Goal: Task Accomplishment & Management: Use online tool/utility

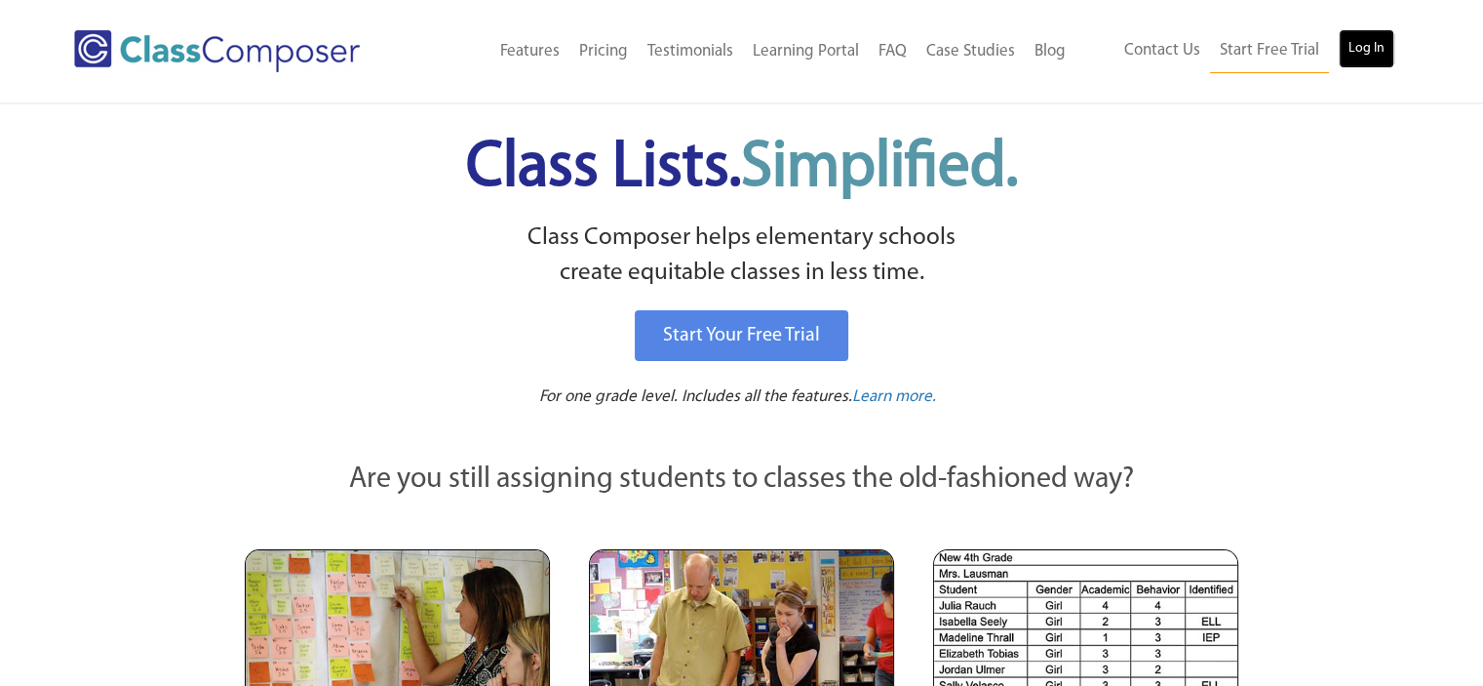
click at [1365, 34] on link "Log In" at bounding box center [1367, 48] width 56 height 39
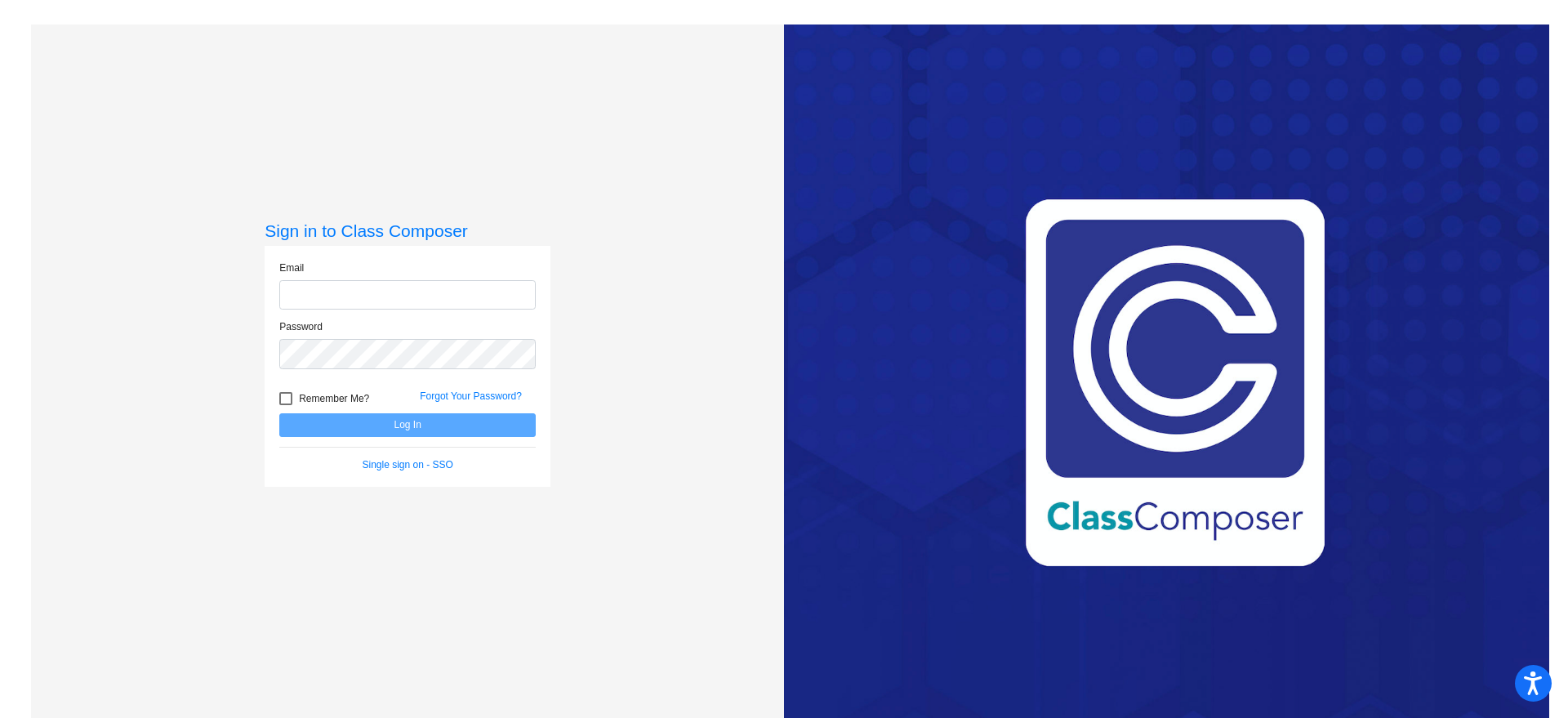
type input "[EMAIL_ADDRESS][DOMAIN_NAME]"
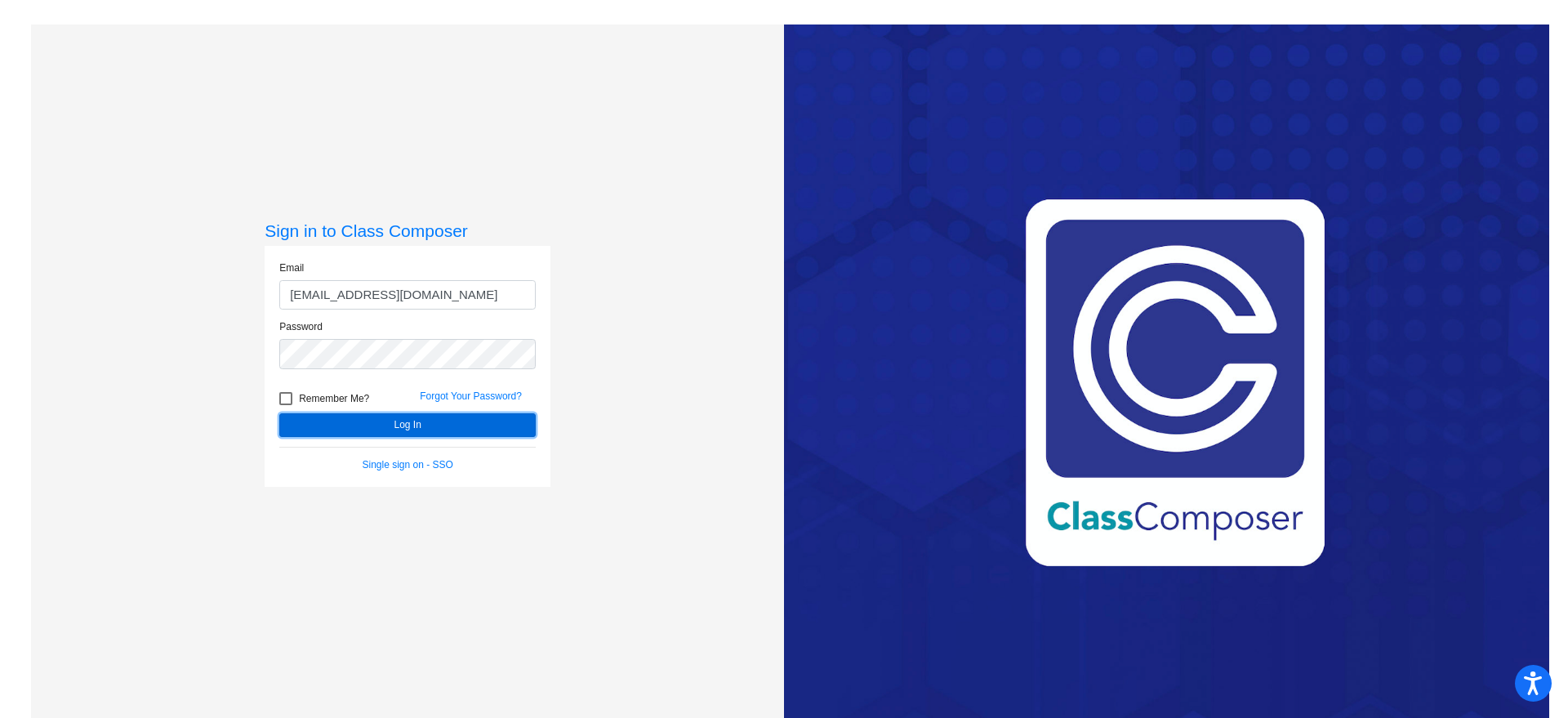
click at [456, 421] on button "Log In" at bounding box center [407, 425] width 256 height 23
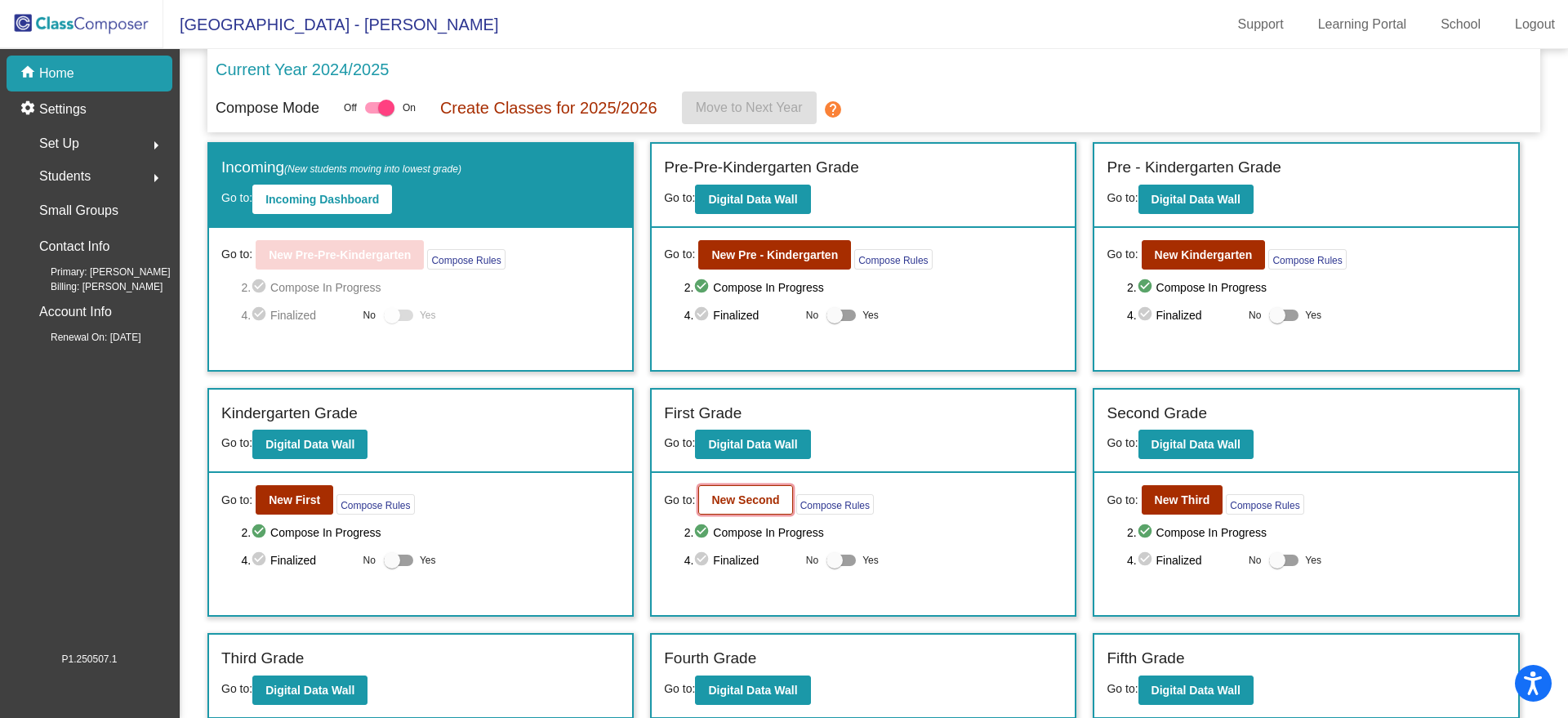
click at [711, 496] on b "New Second" at bounding box center [745, 500] width 68 height 13
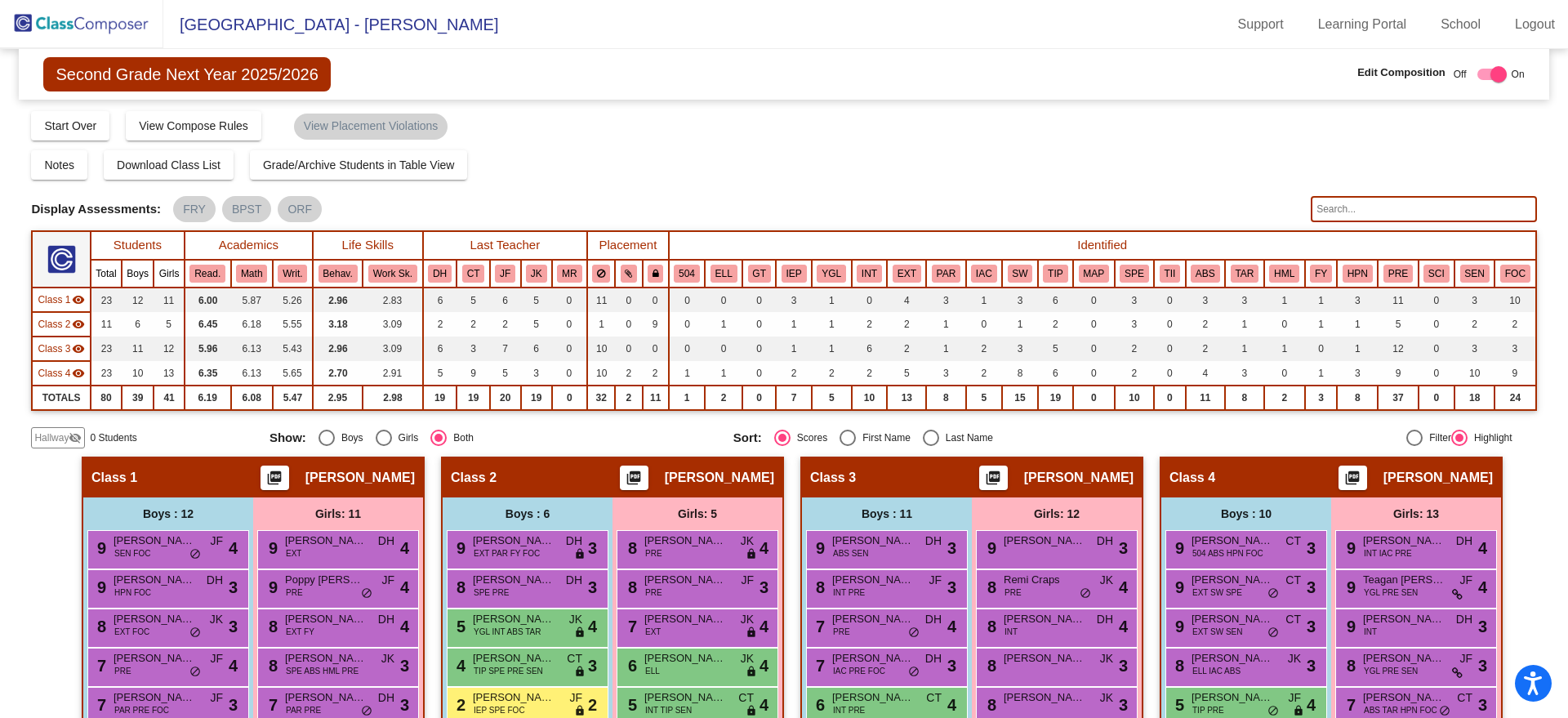
click at [80, 18] on img at bounding box center [81, 24] width 163 height 49
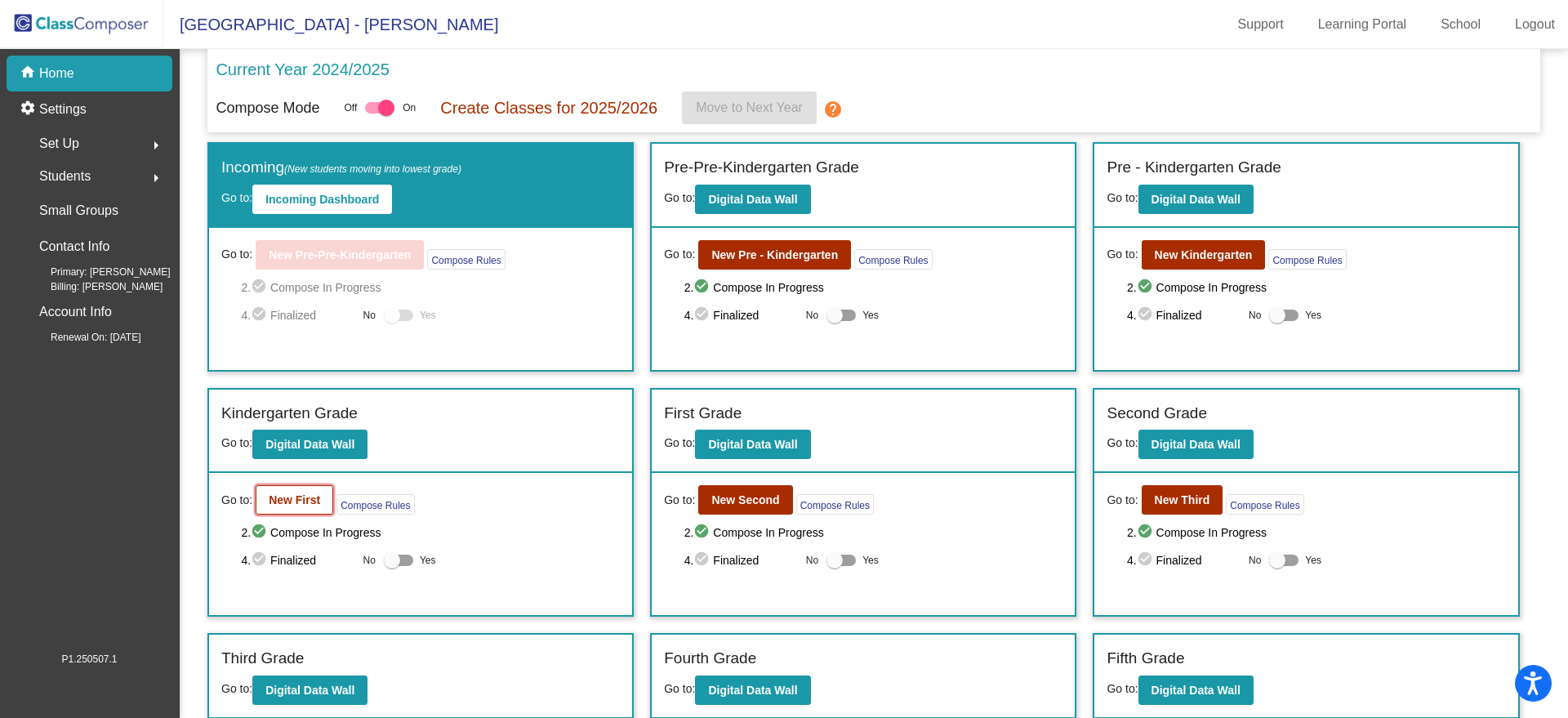
click at [276, 498] on b "New First" at bounding box center [294, 500] width 51 height 13
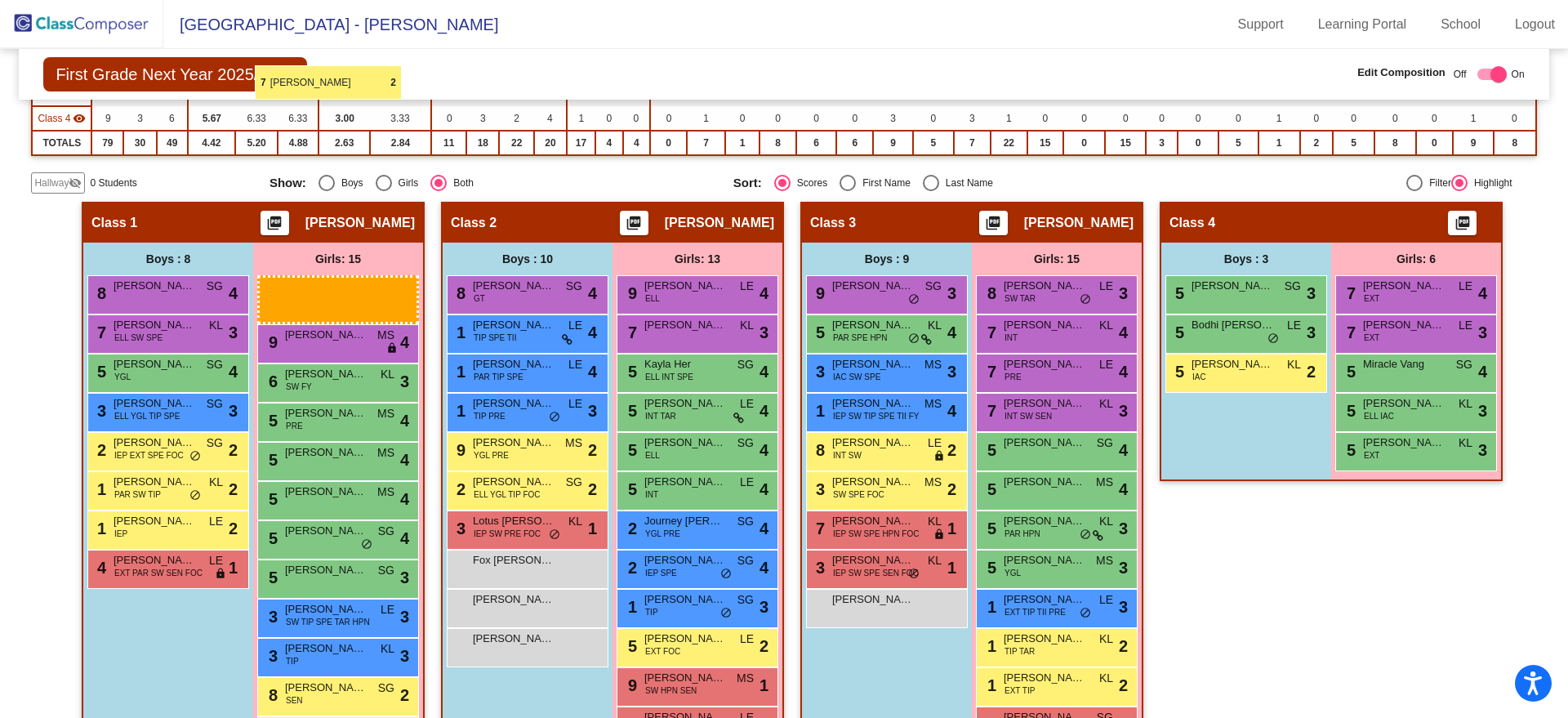
scroll to position [251, 0]
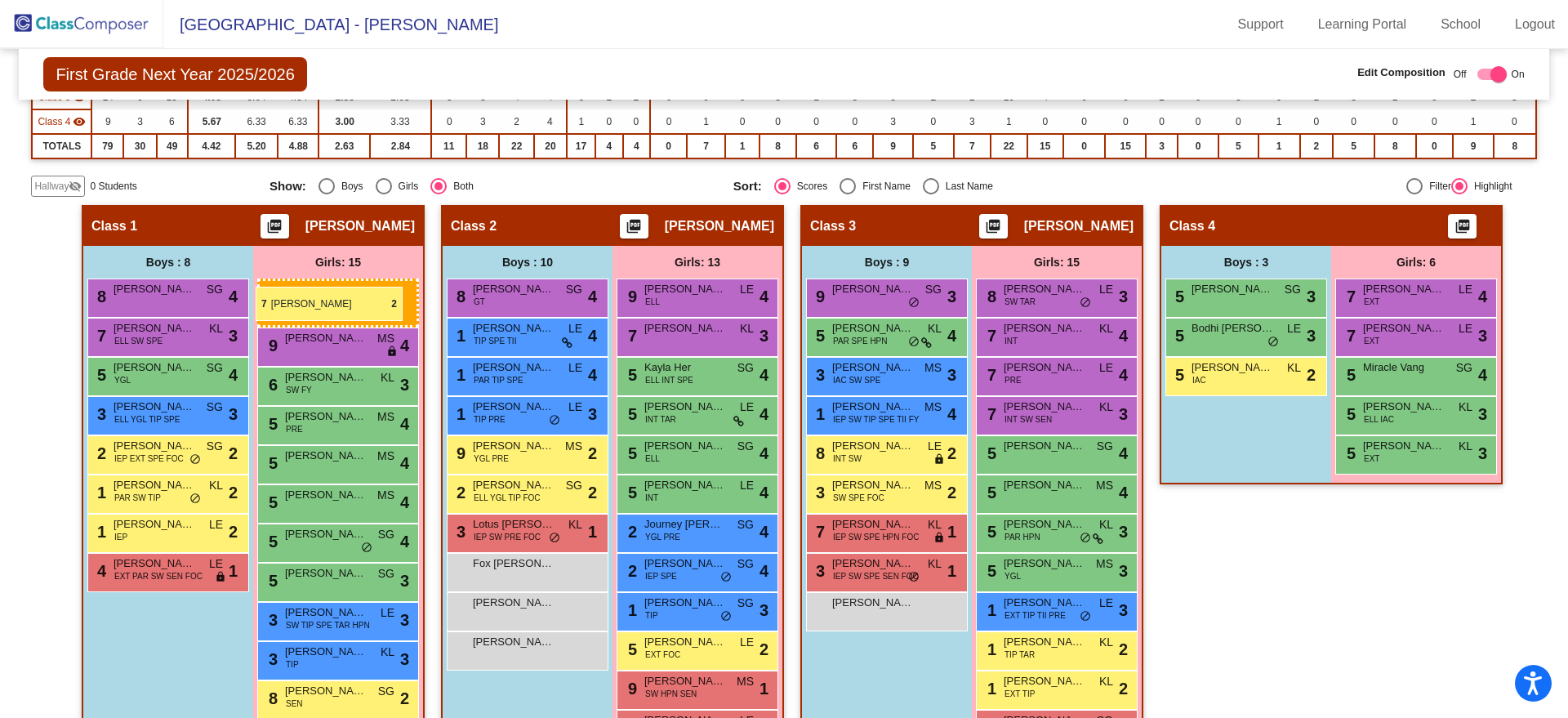
drag, startPoint x: 1431, startPoint y: 337, endPoint x: 255, endPoint y: 287, distance: 1177.1
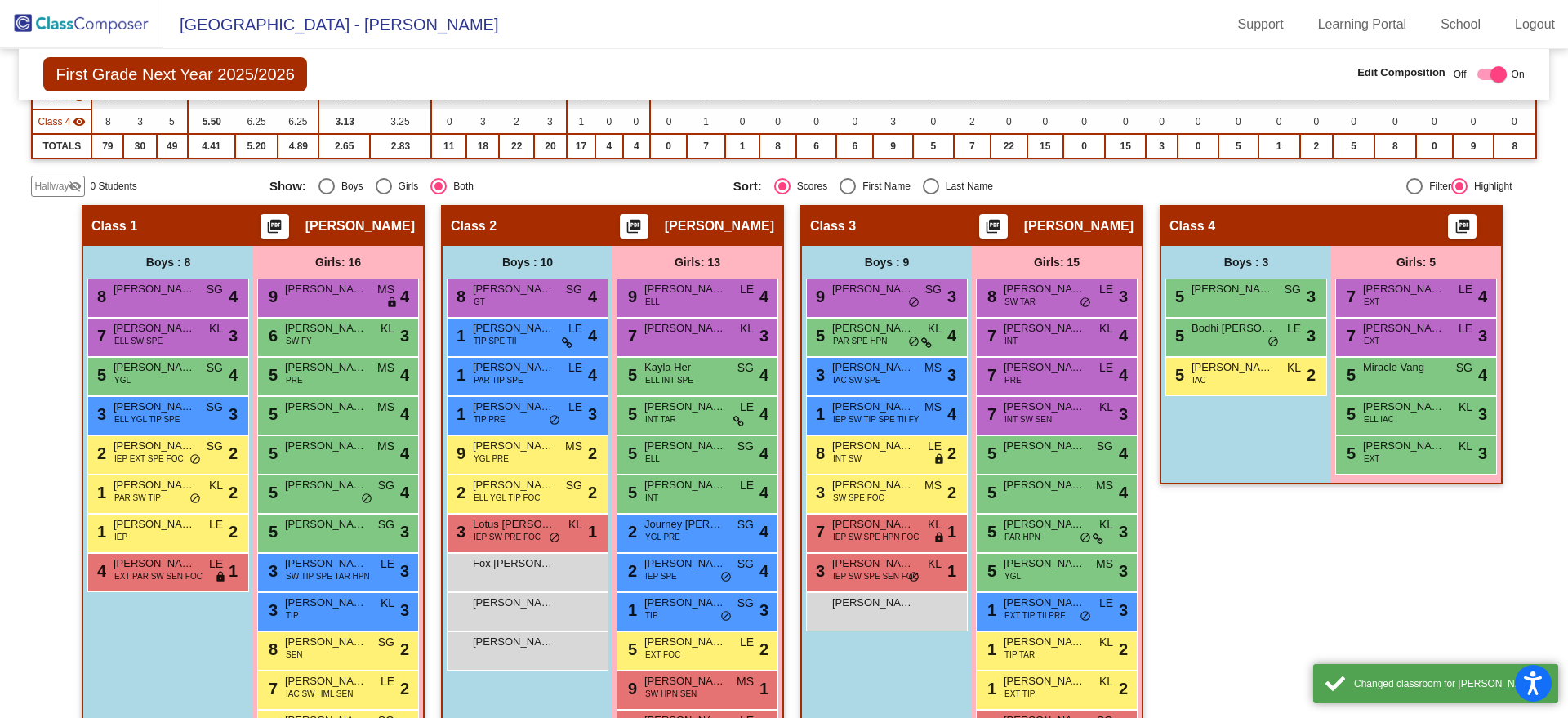
scroll to position [149, 0]
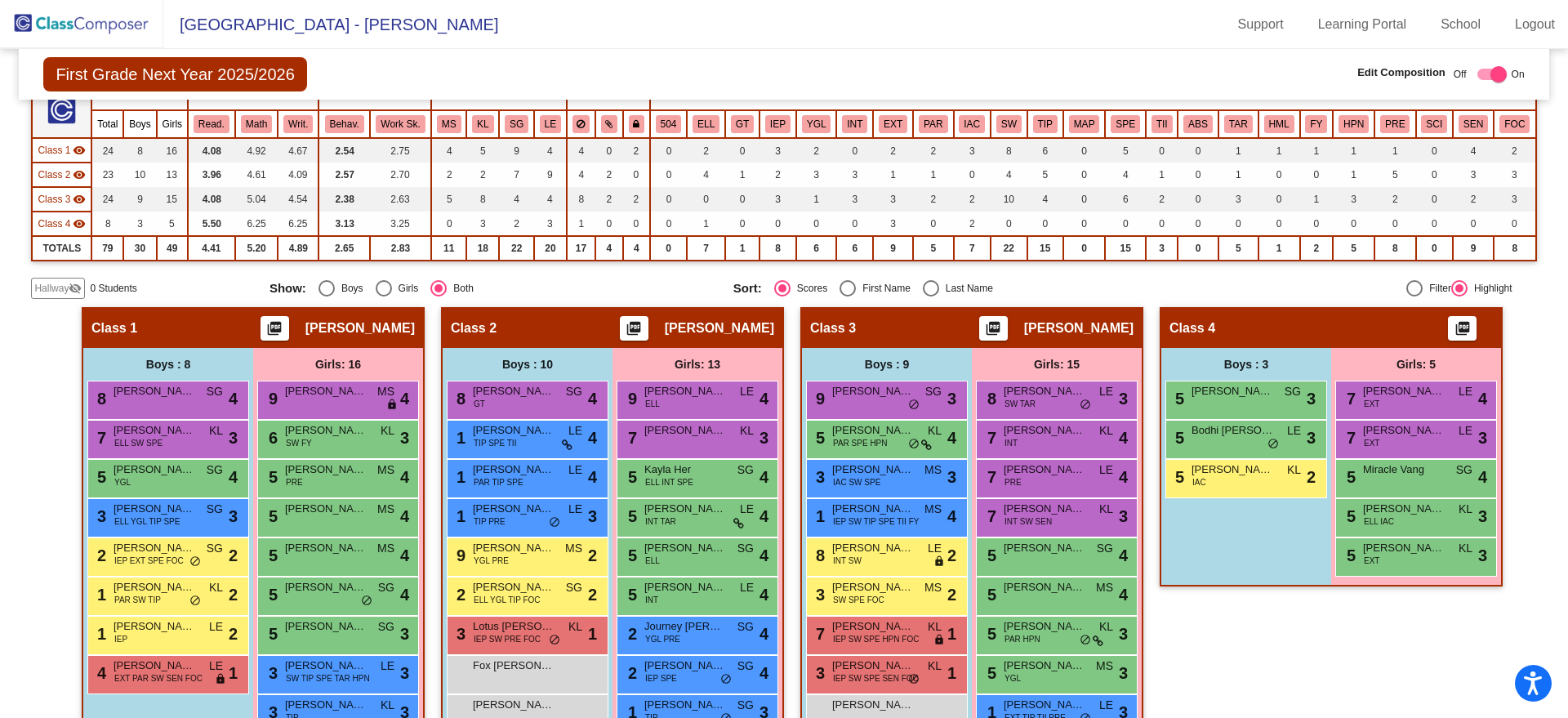
click at [40, 24] on img at bounding box center [81, 24] width 163 height 49
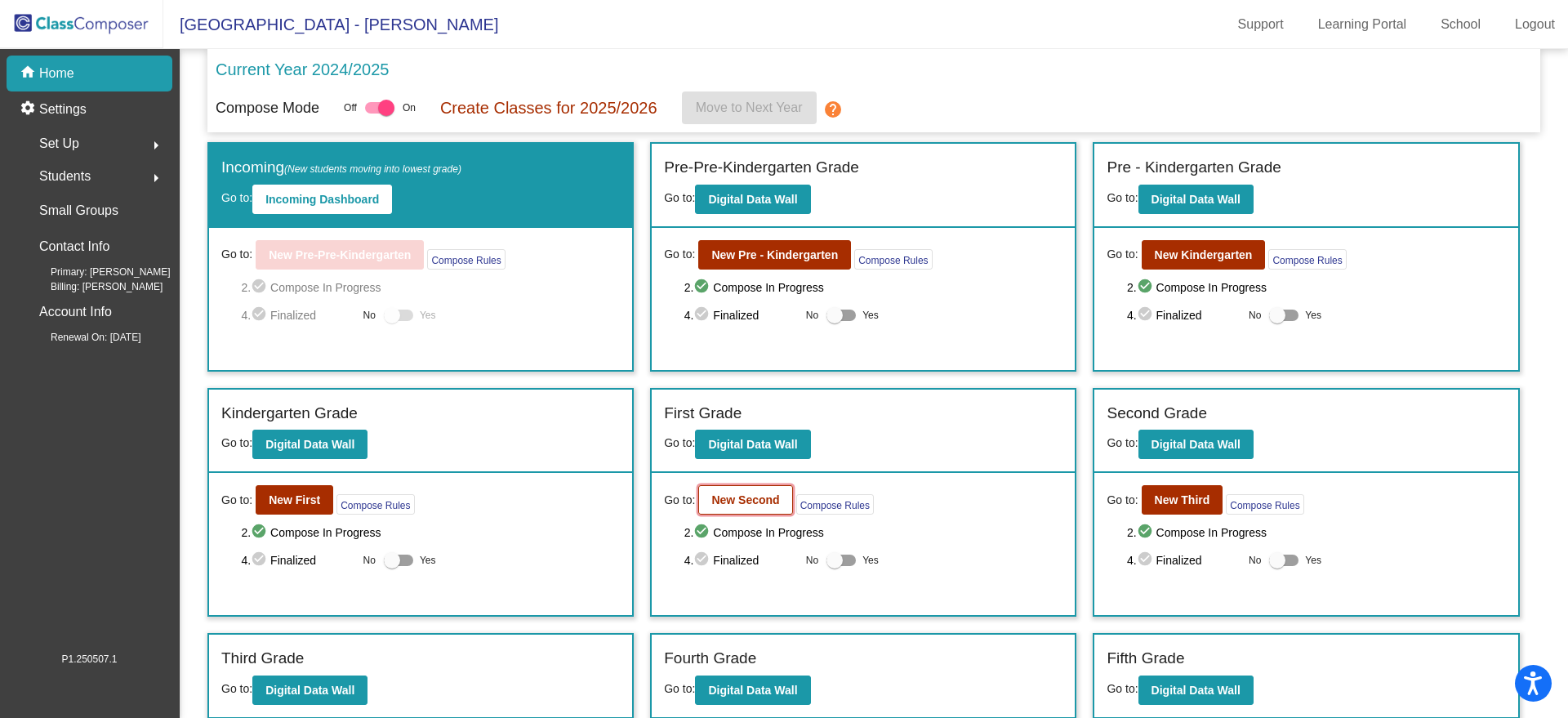
click at [727, 493] on b "New Second" at bounding box center [745, 500] width 68 height 13
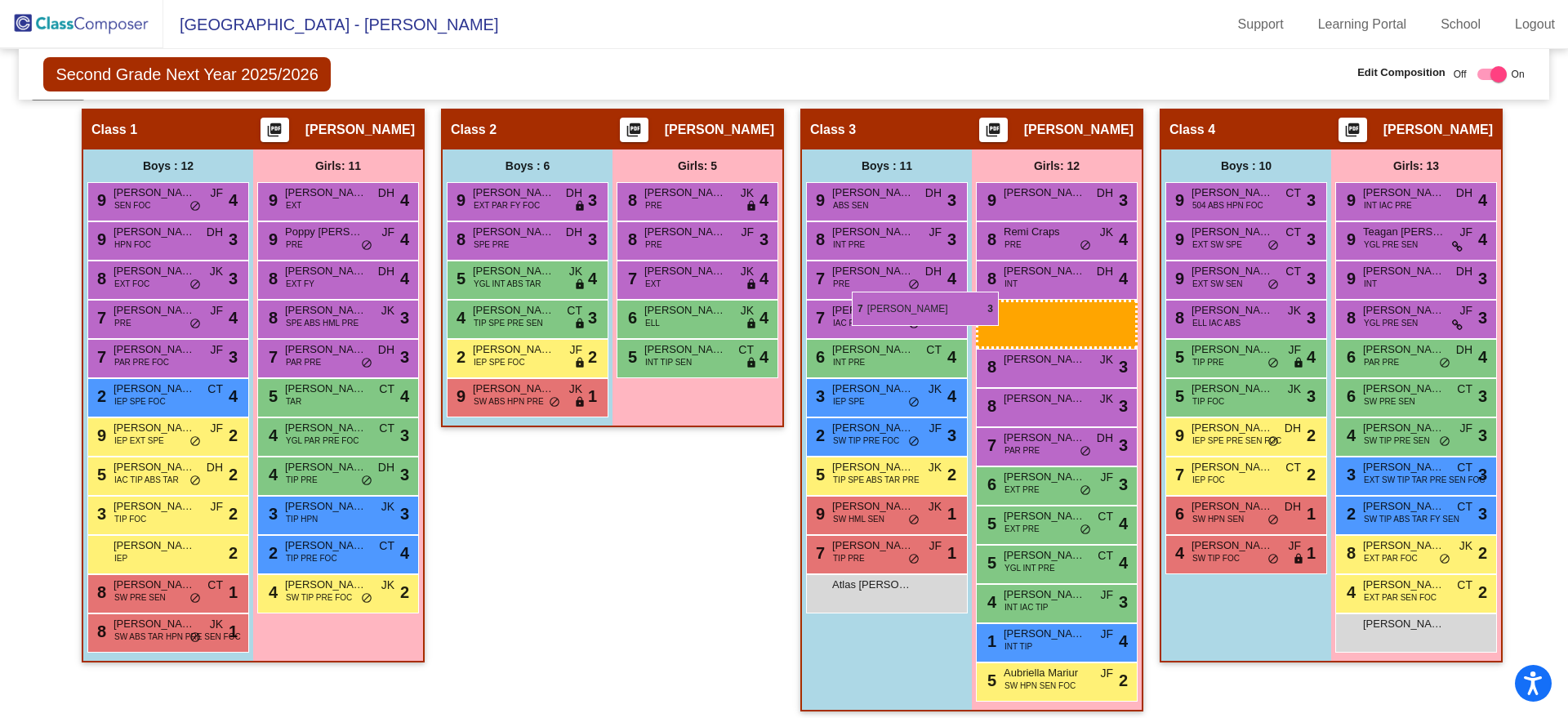
scroll to position [309, 0]
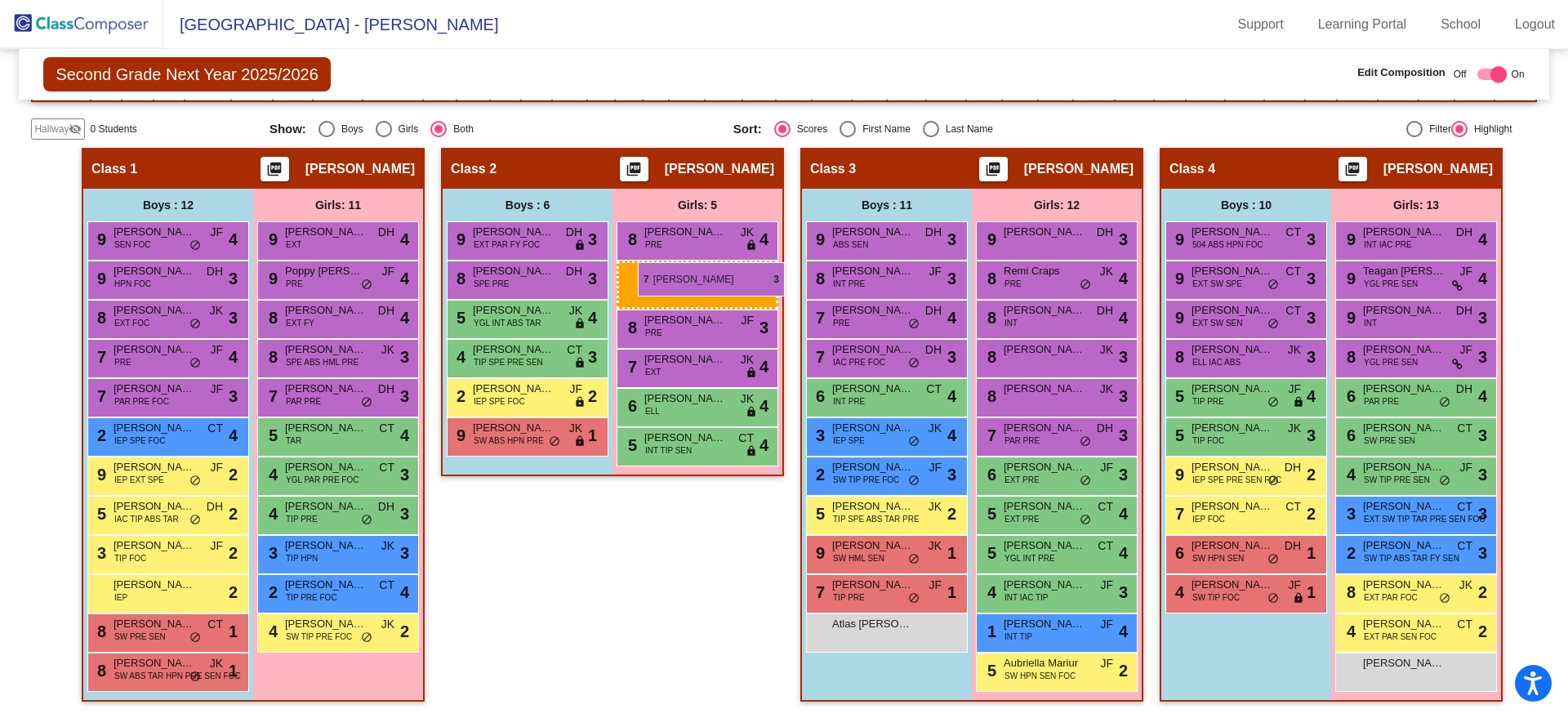
drag, startPoint x: 1395, startPoint y: 352, endPoint x: 638, endPoint y: 262, distance: 762.3
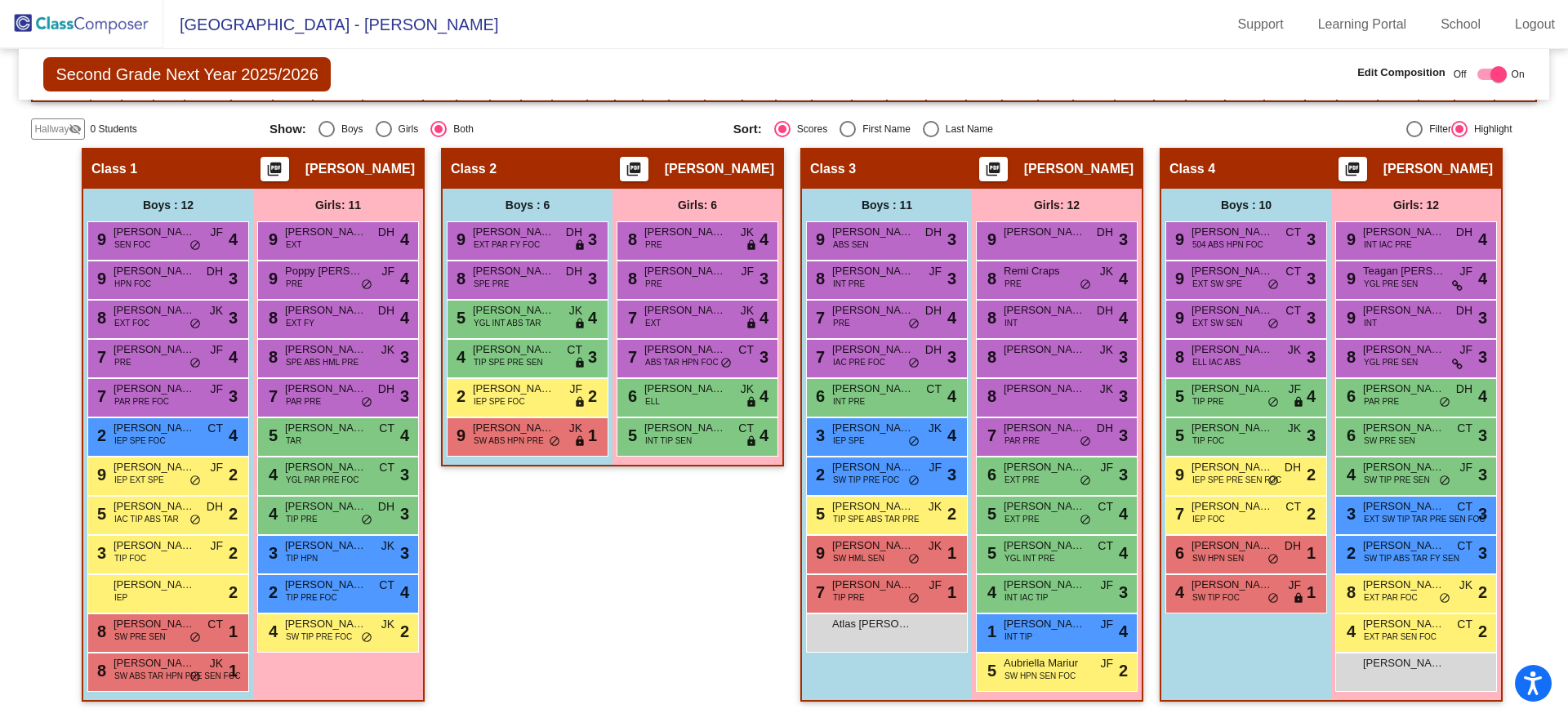
click at [59, 21] on img at bounding box center [81, 24] width 163 height 49
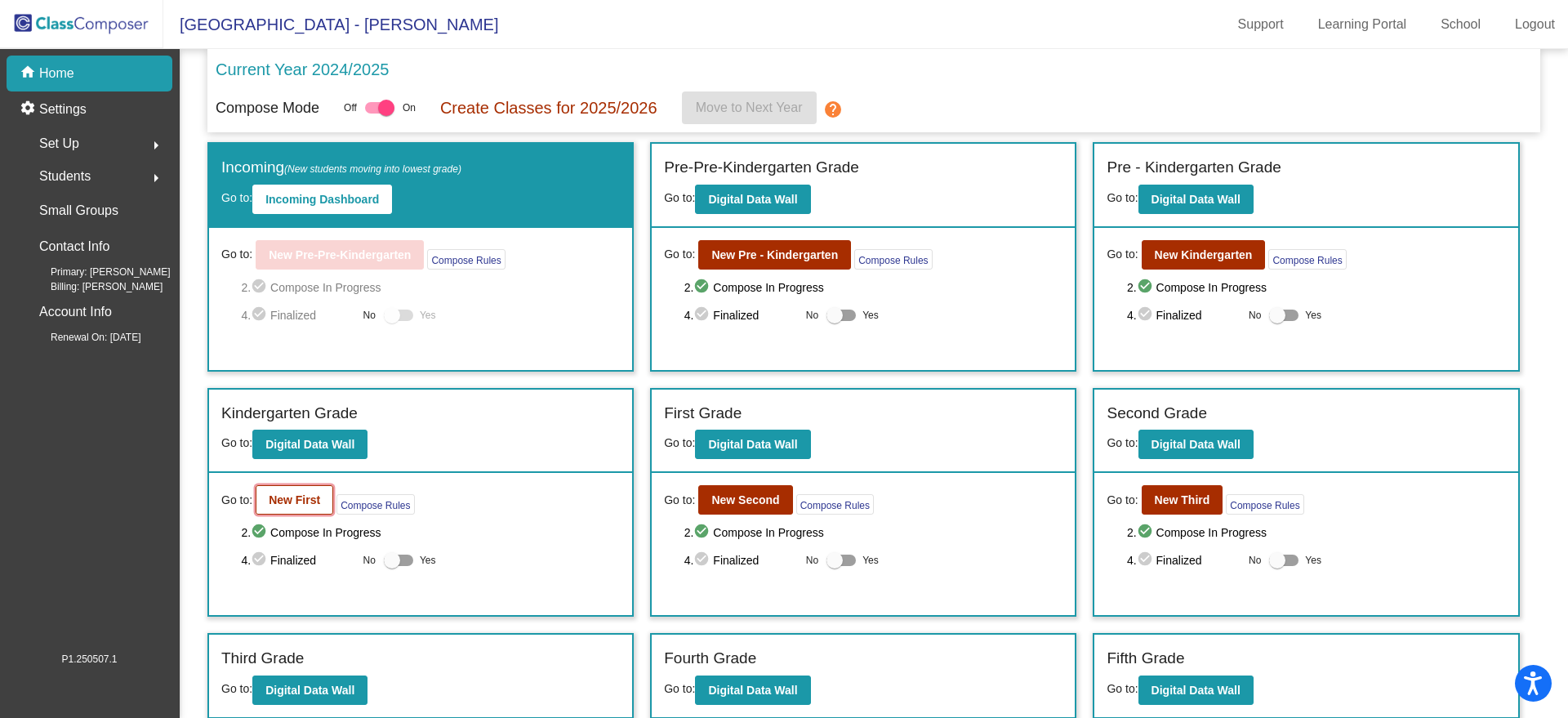
click at [276, 498] on b "New First" at bounding box center [294, 500] width 51 height 13
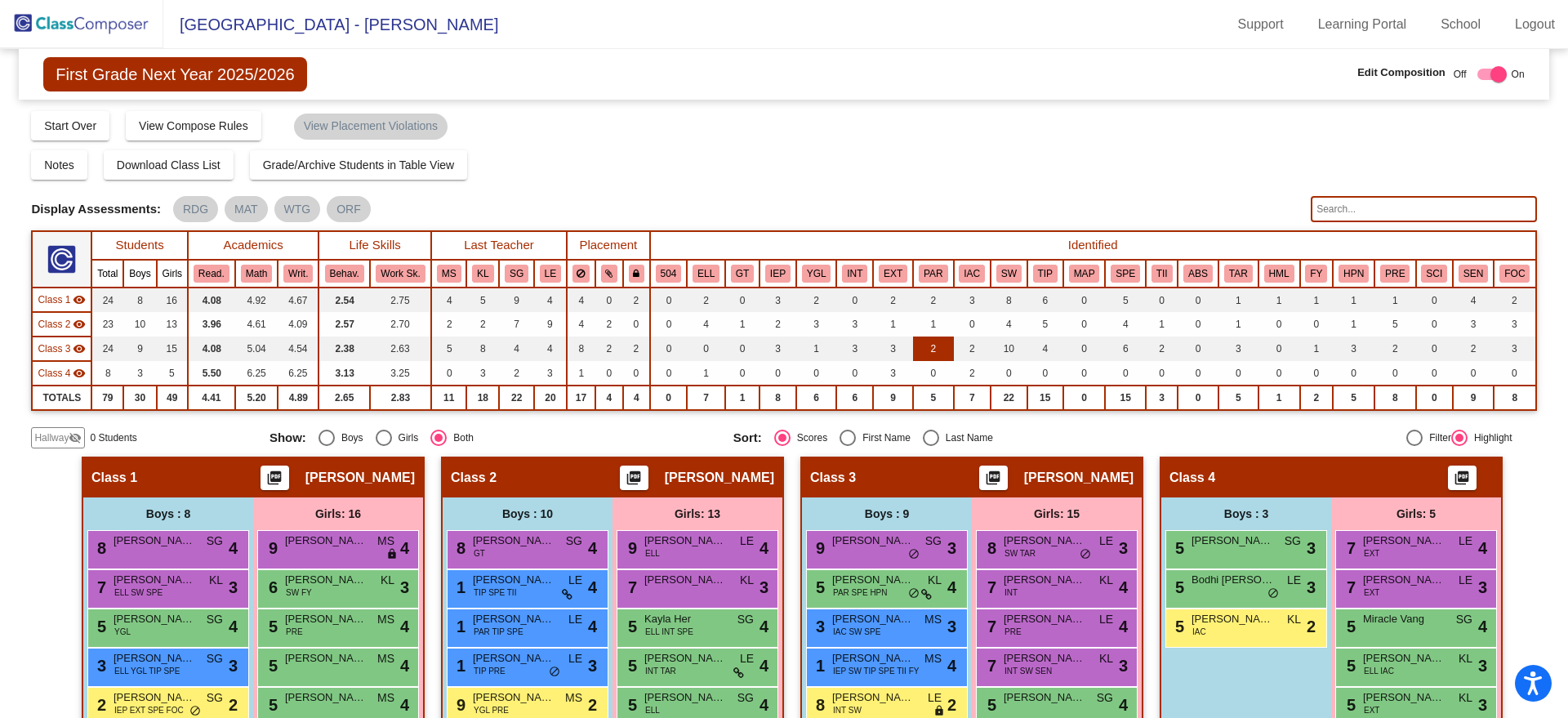
scroll to position [102, 0]
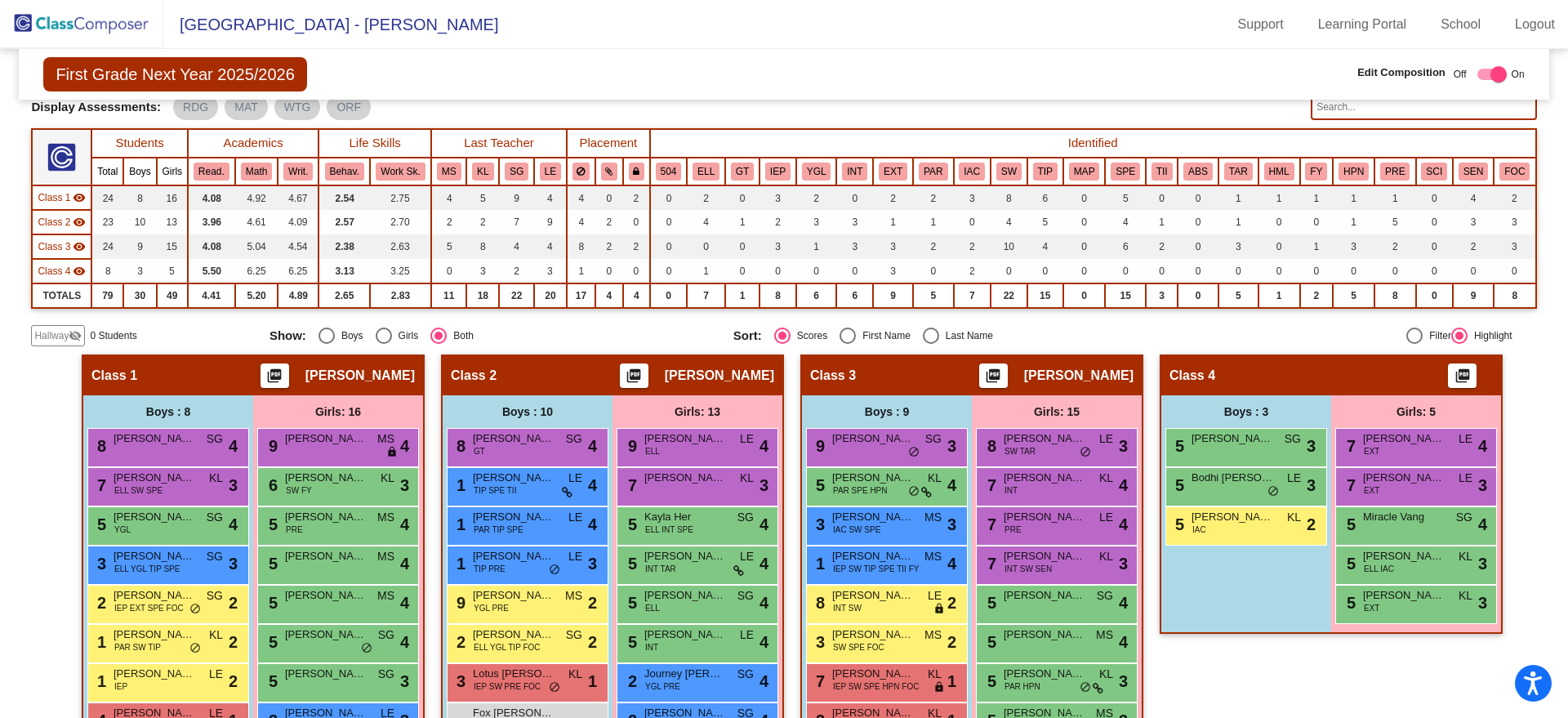
click at [83, 28] on img at bounding box center [81, 24] width 163 height 49
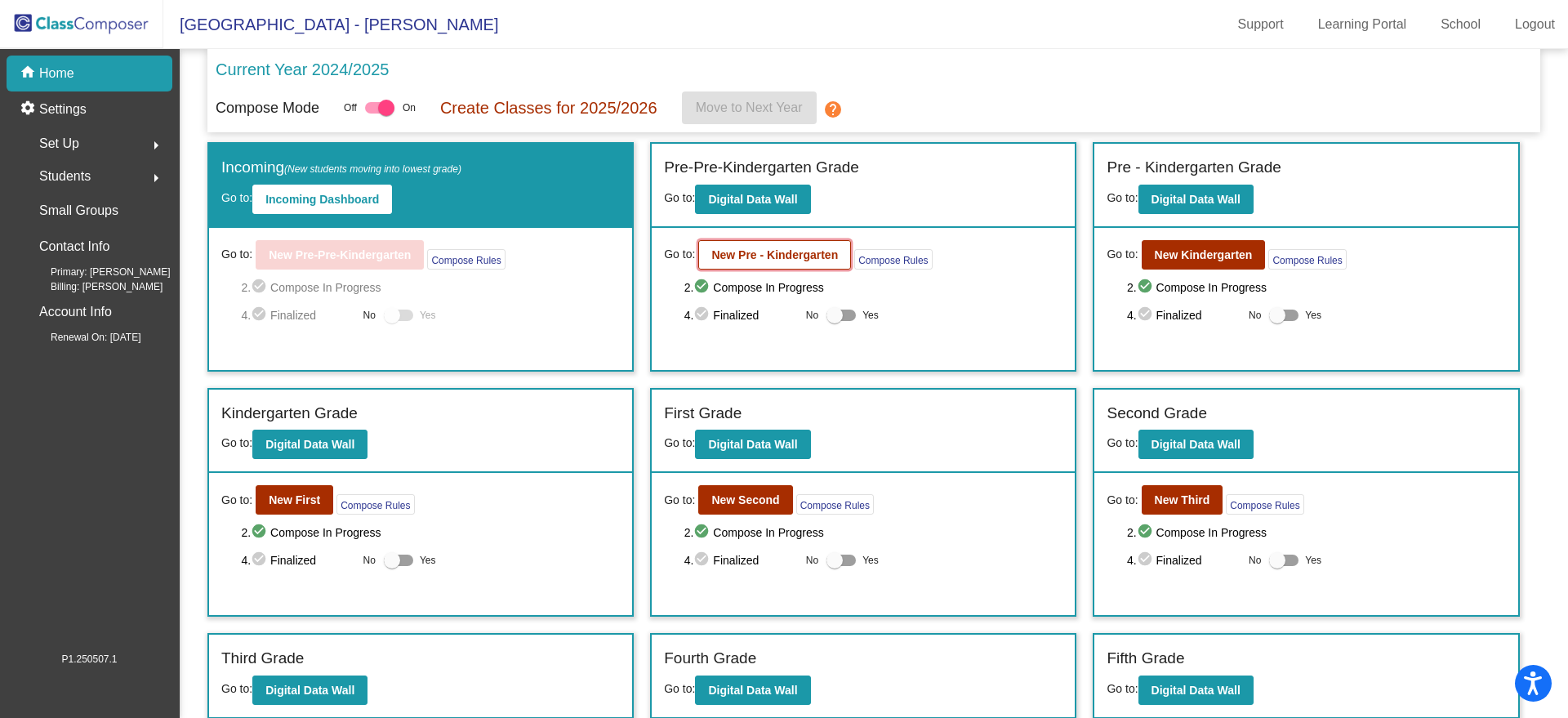
click at [762, 245] on button "New Pre - Kindergarten" at bounding box center [775, 255] width 152 height 29
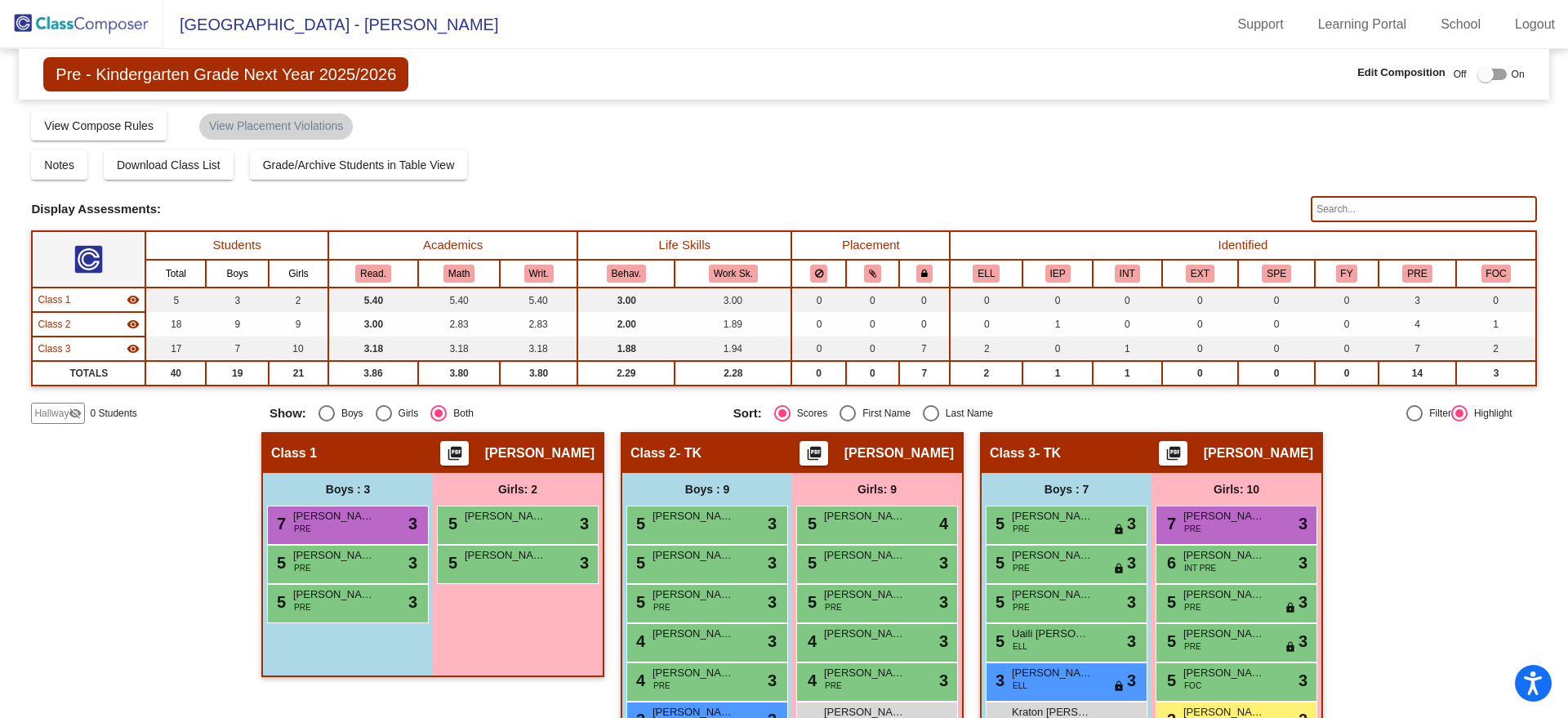
click at [103, 20] on img at bounding box center [81, 24] width 163 height 49
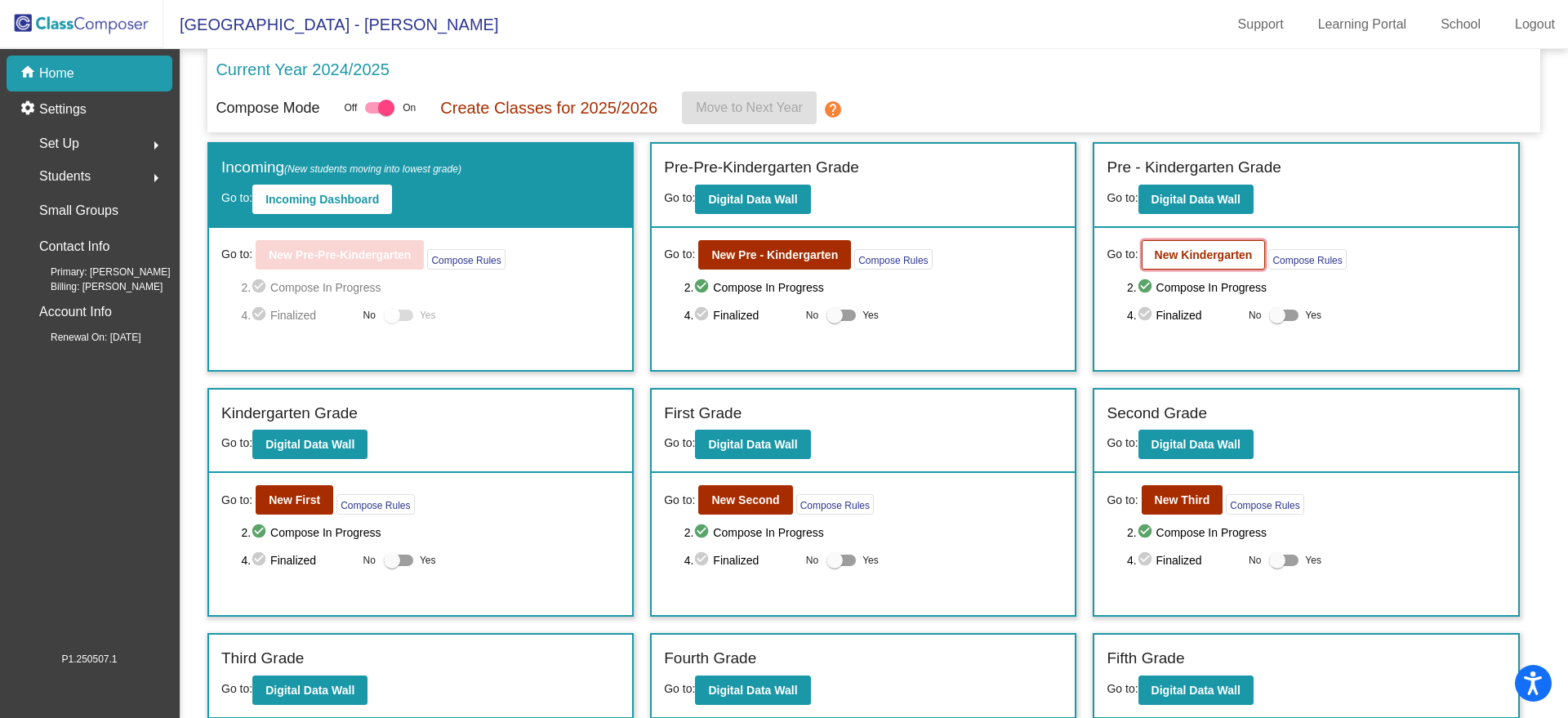
click at [1184, 251] on b "New Kindergarten" at bounding box center [1204, 255] width 98 height 13
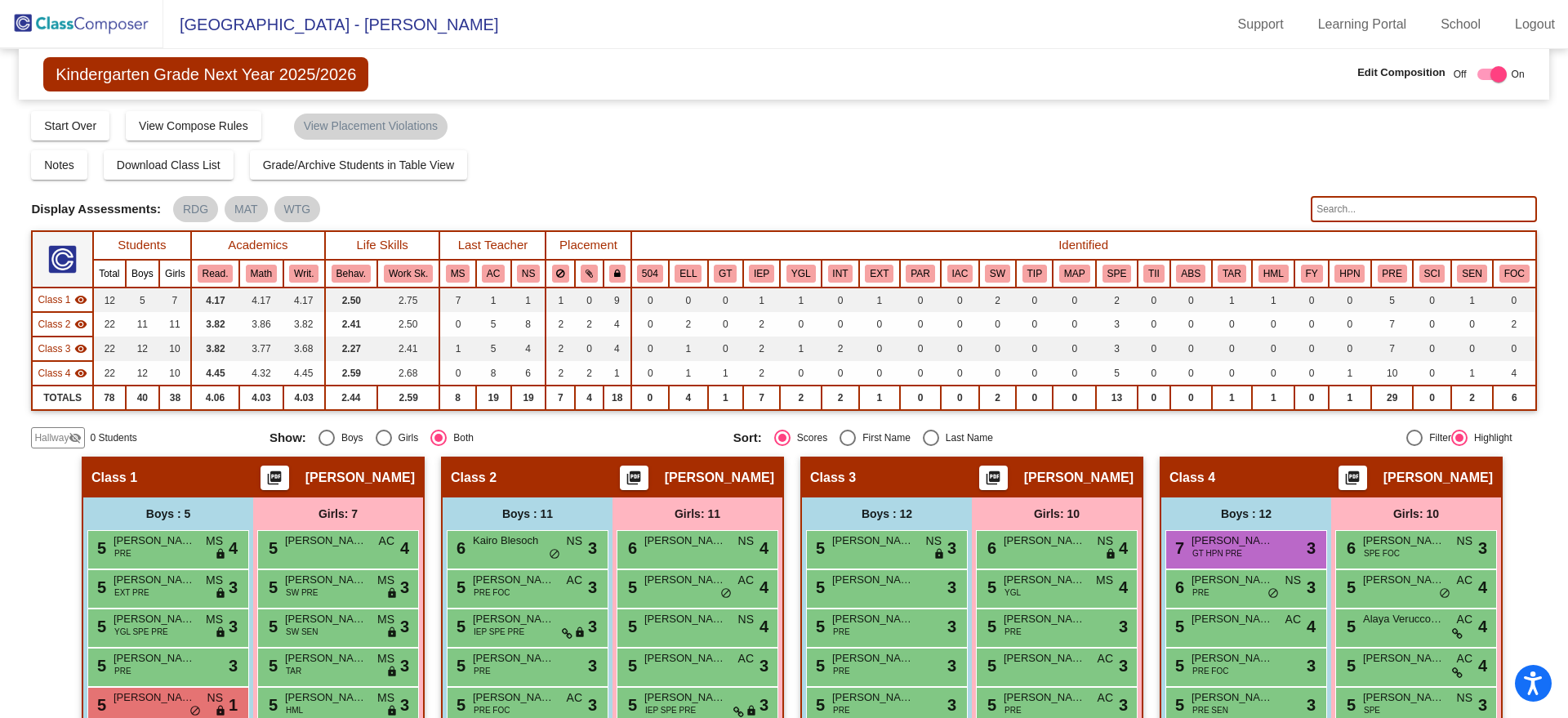
click at [88, 18] on img at bounding box center [81, 24] width 163 height 49
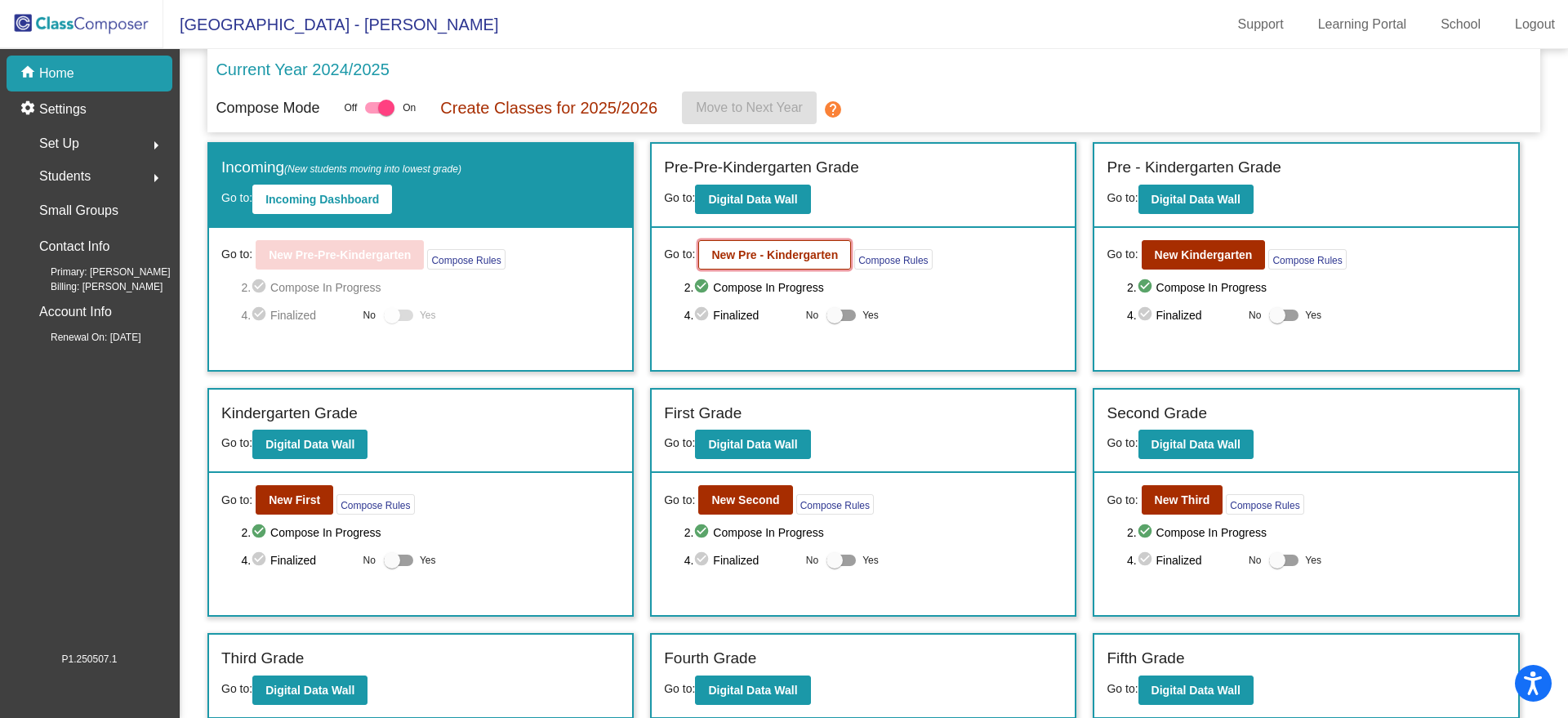
click at [711, 254] on b "New Pre - Kindergarten" at bounding box center [774, 255] width 126 height 13
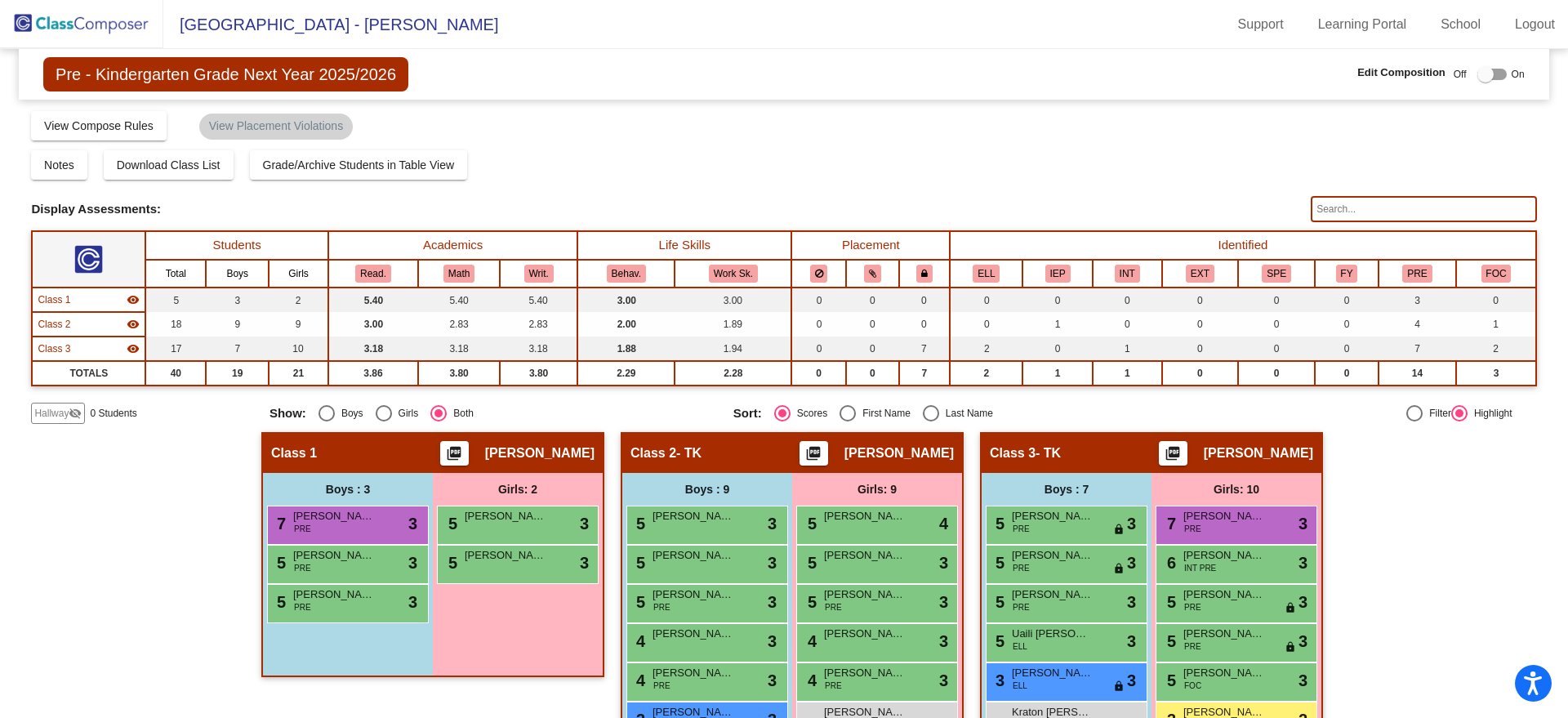
click at [81, 23] on img at bounding box center [81, 24] width 163 height 49
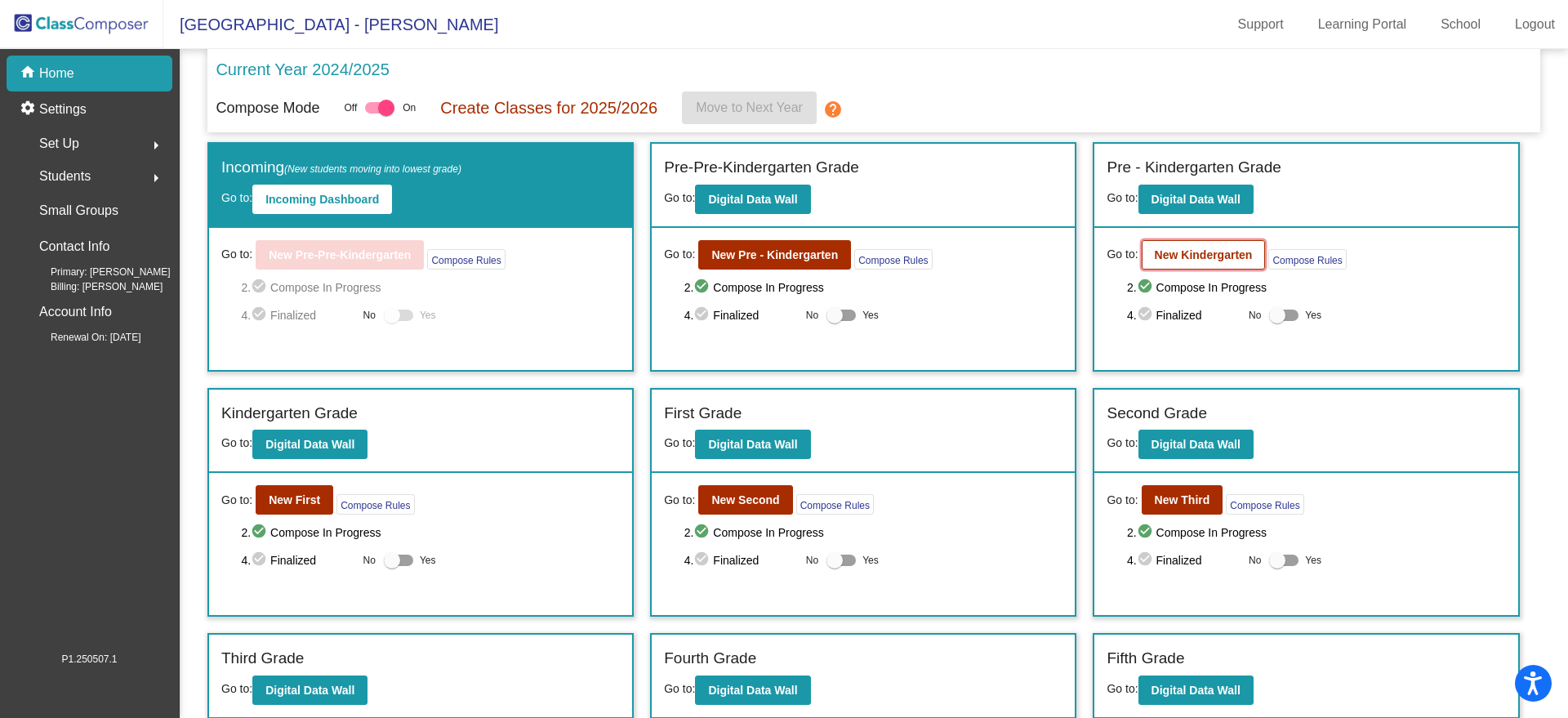
click at [1185, 244] on button "New Kindergarten" at bounding box center [1204, 255] width 124 height 29
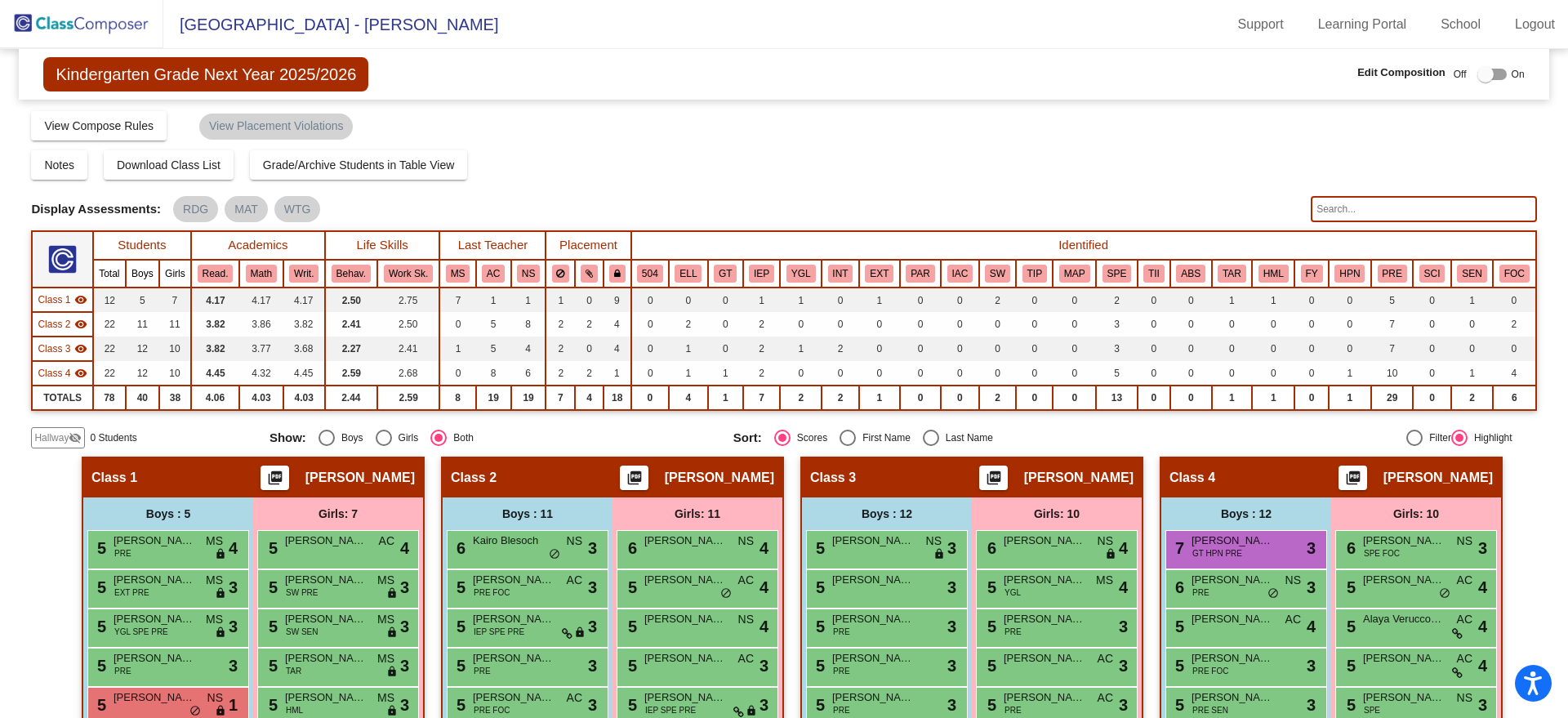
click at [64, 15] on img at bounding box center [81, 24] width 163 height 49
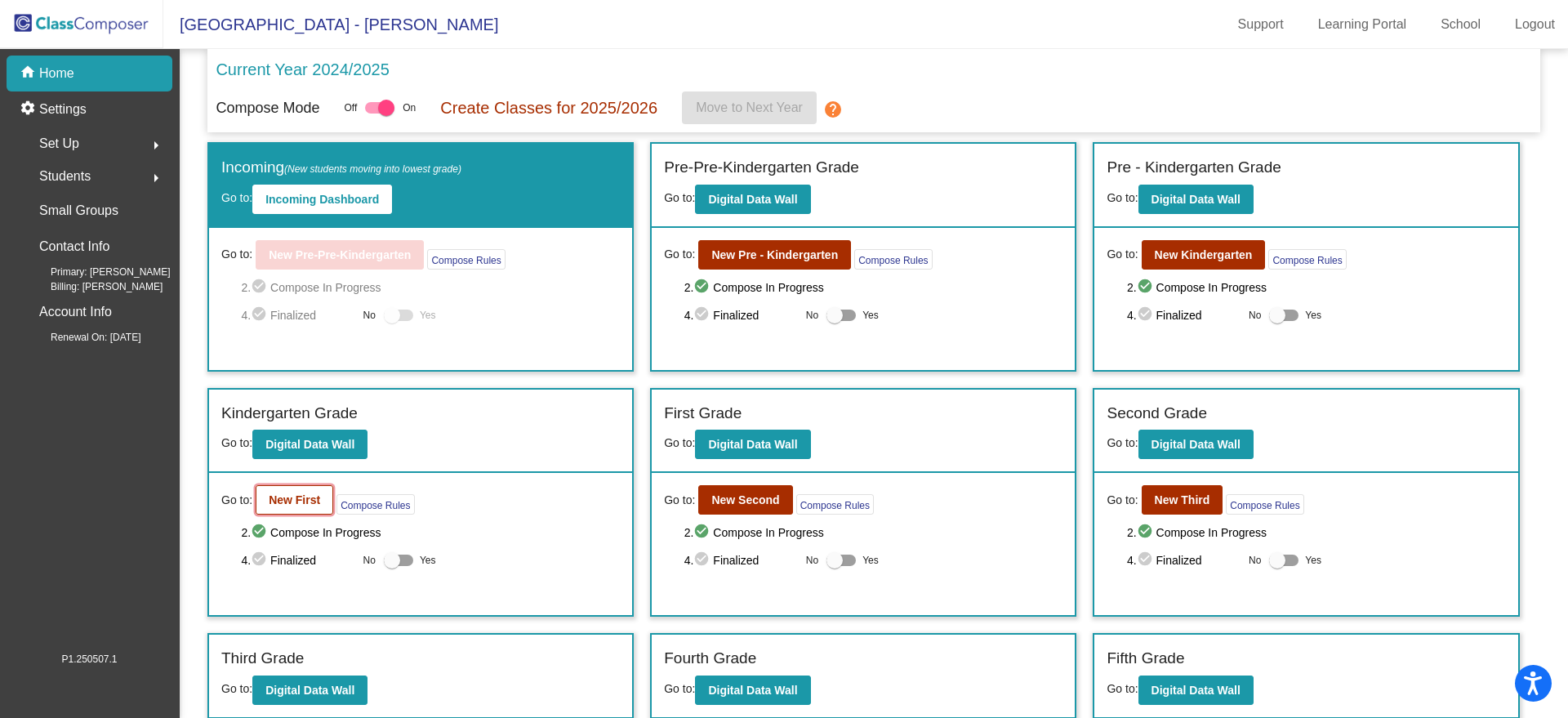
click at [276, 485] on button "New First" at bounding box center [294, 499] width 78 height 29
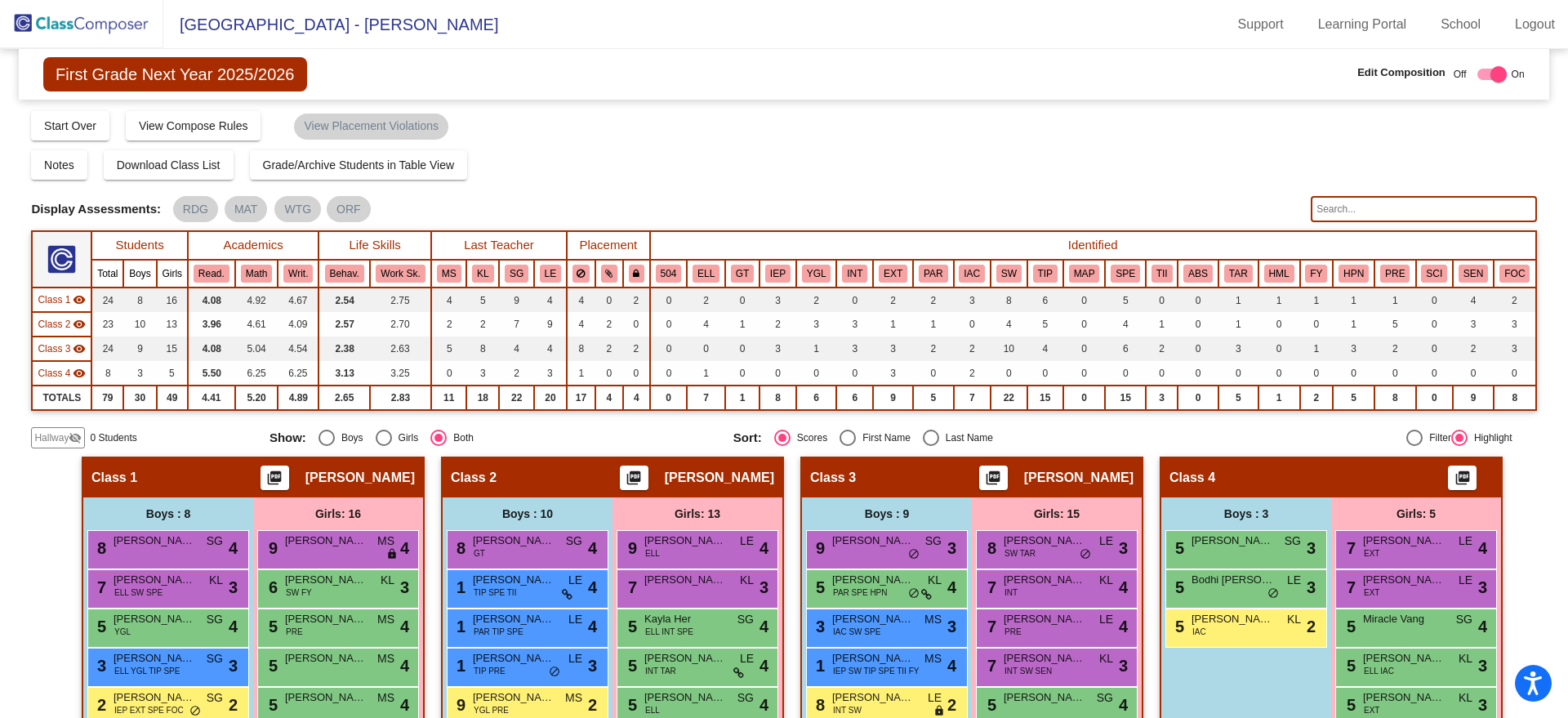
click at [74, 33] on img at bounding box center [81, 24] width 163 height 49
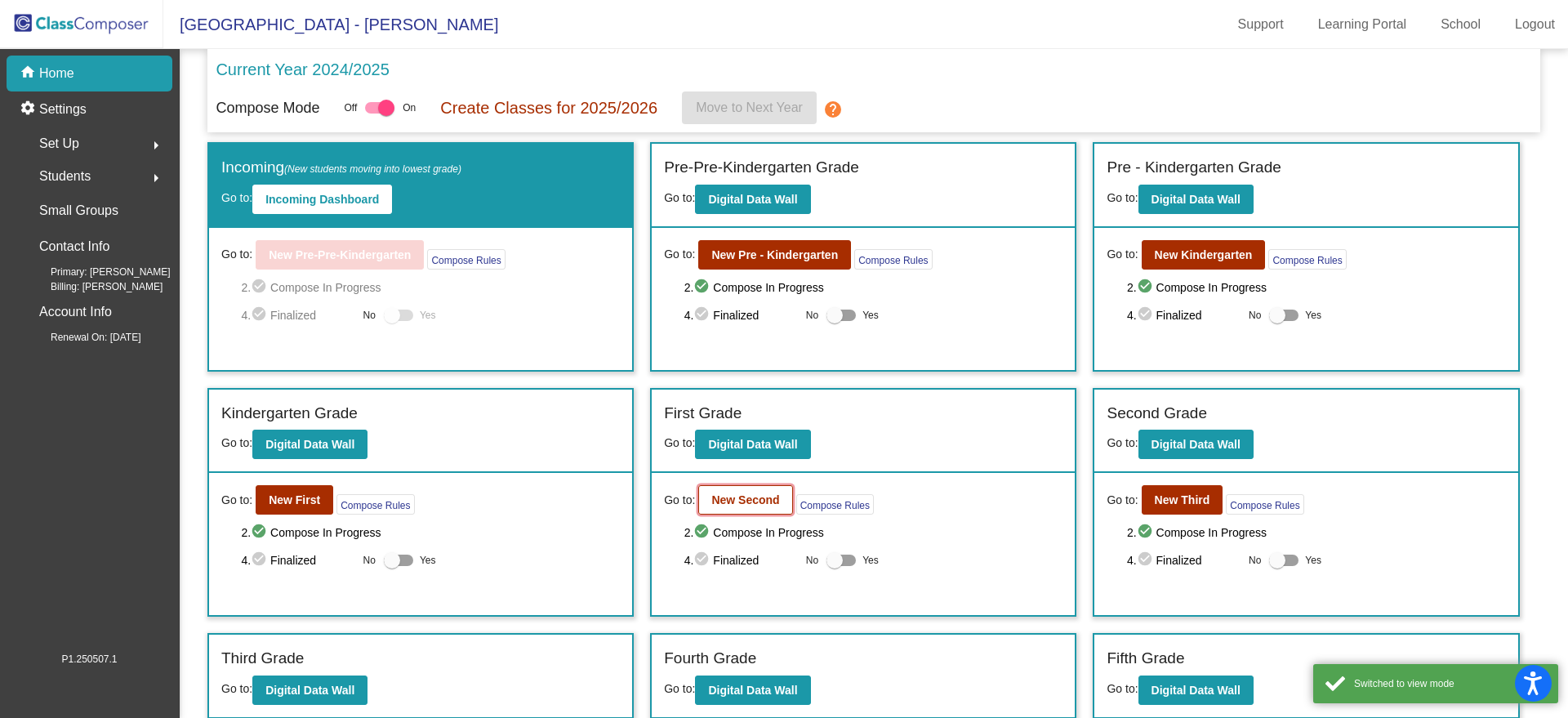
click at [725, 500] on b "New Second" at bounding box center [745, 500] width 68 height 13
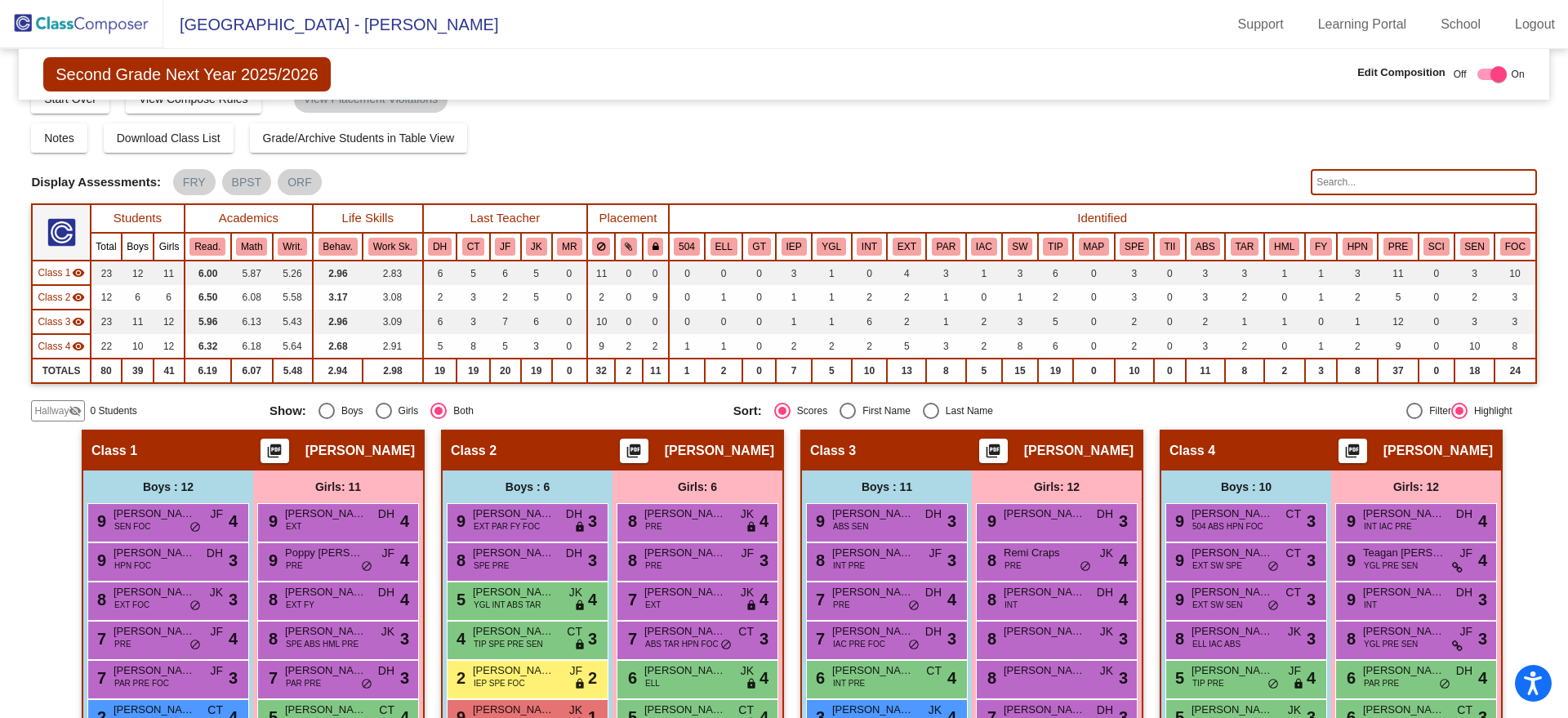
scroll to position [102, 0]
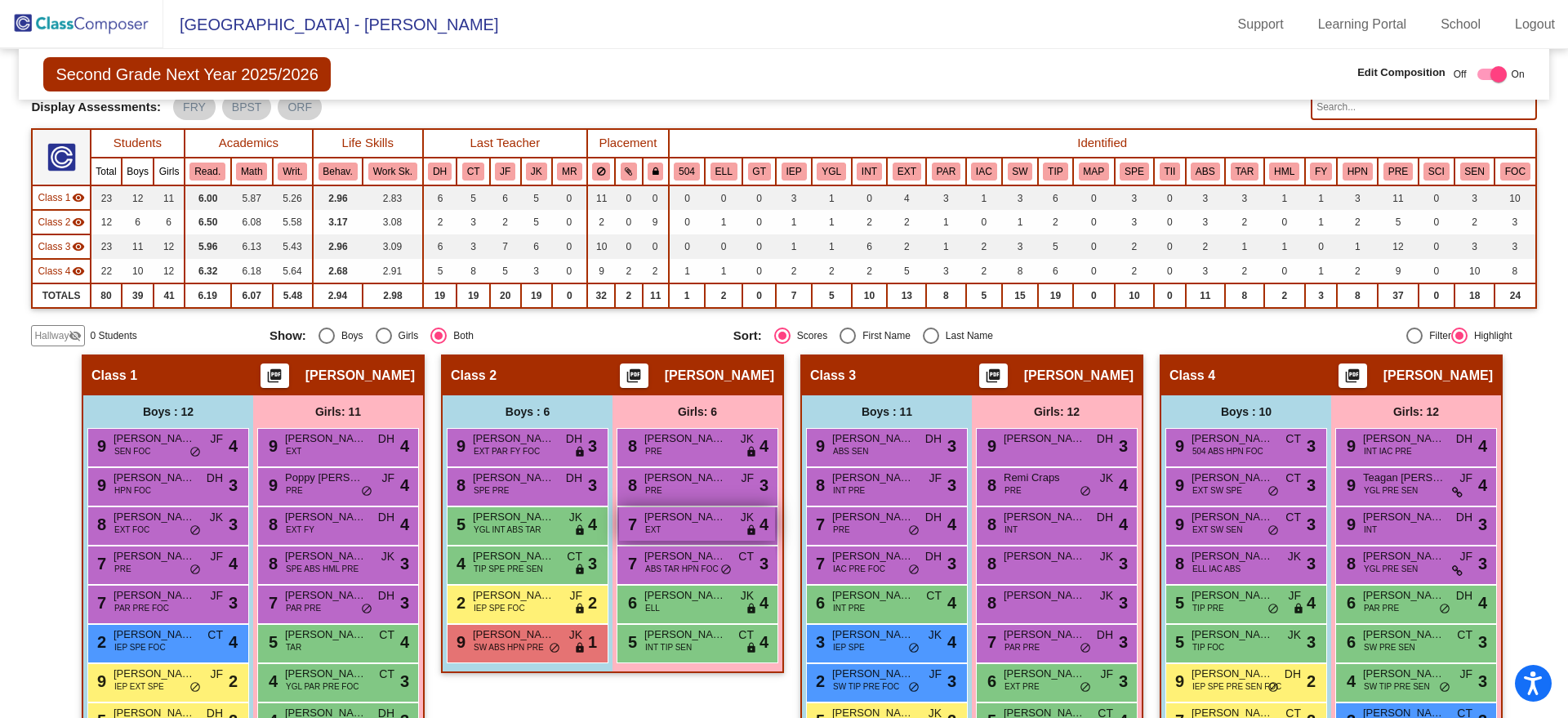
click at [661, 540] on div "7 Amelia Hickock EXT JK lock do_not_disturb_alt 4" at bounding box center [697, 524] width 156 height 34
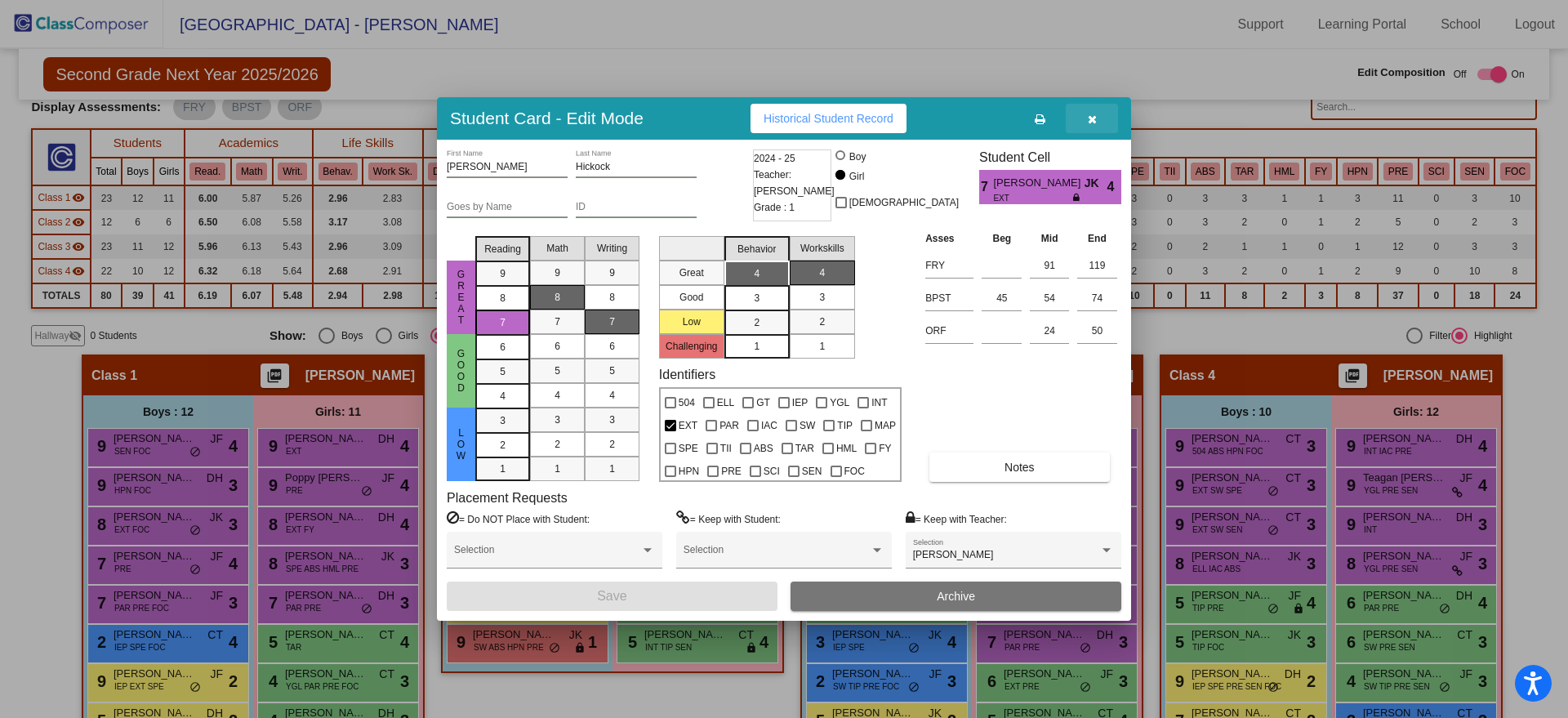
click at [1088, 115] on icon "button" at bounding box center [1092, 120] width 9 height 12
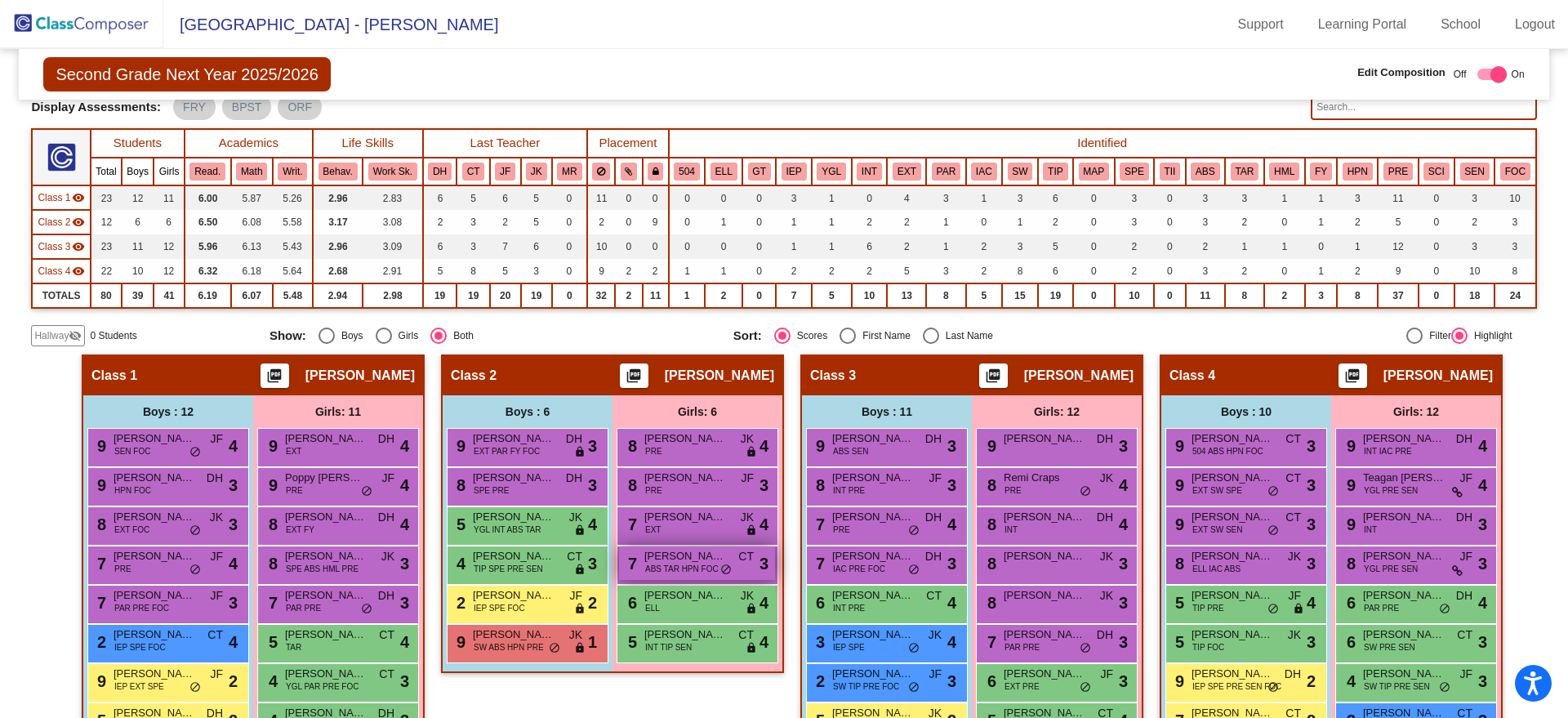
click at [644, 553] on span "Demylah Townsend" at bounding box center [685, 556] width 82 height 17
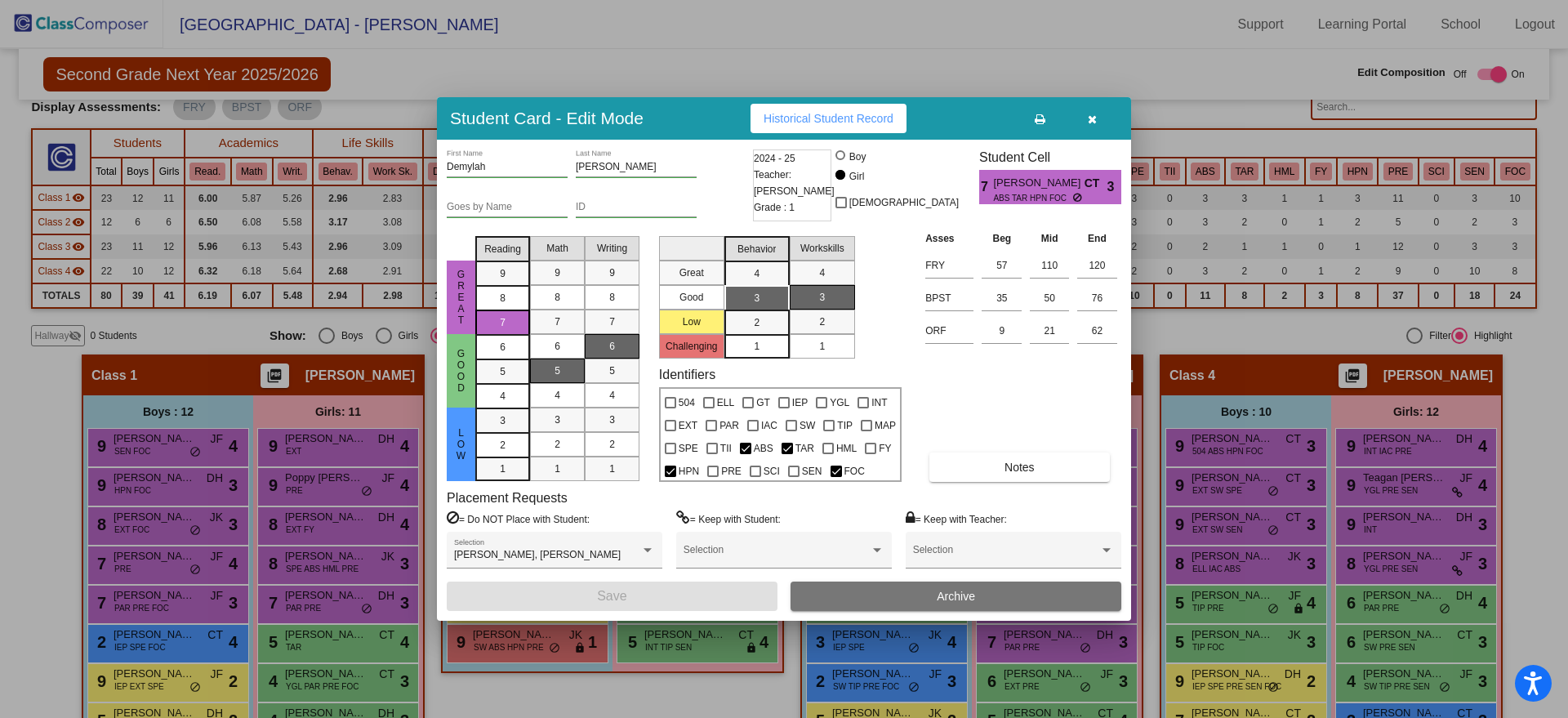
click at [1105, 115] on button "button" at bounding box center [1092, 118] width 52 height 29
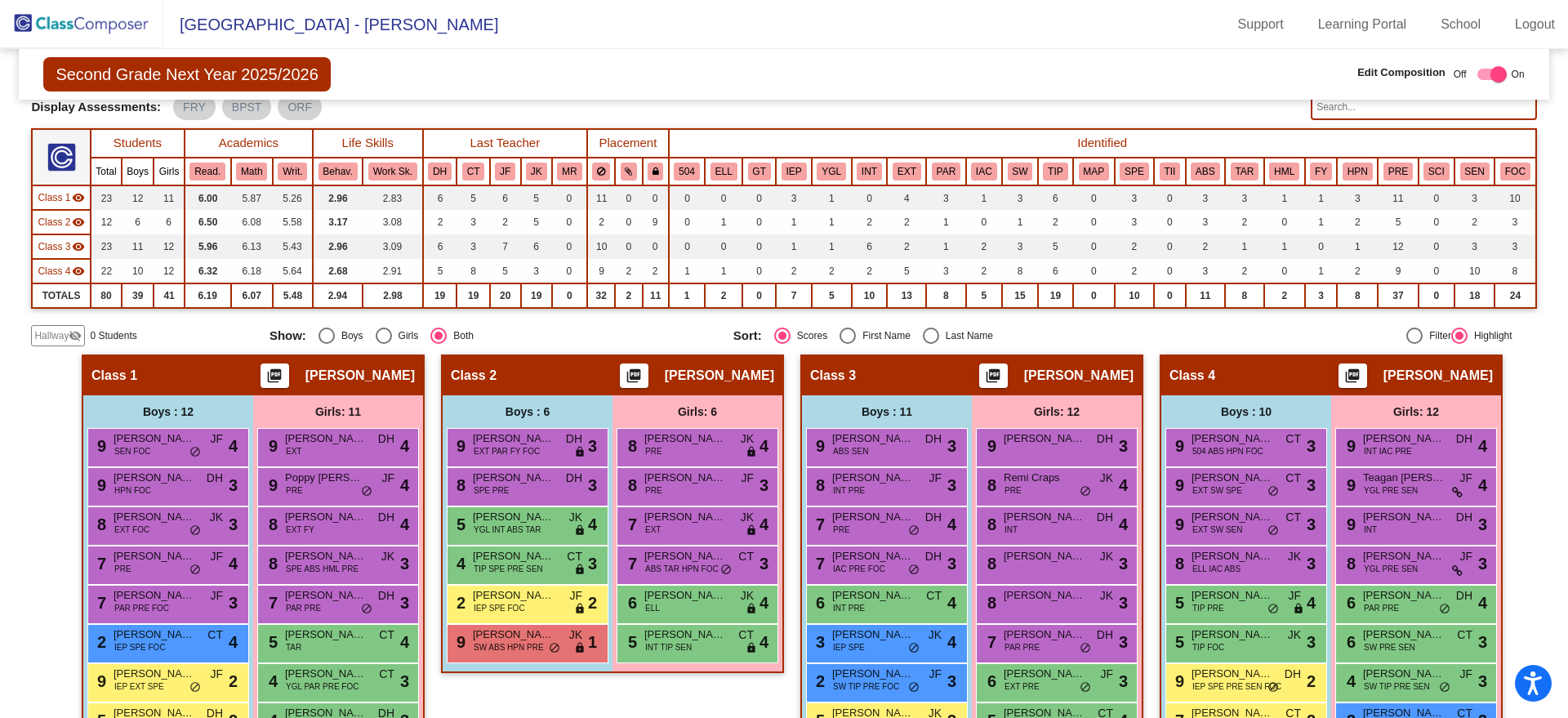
click at [46, 23] on img at bounding box center [81, 24] width 163 height 49
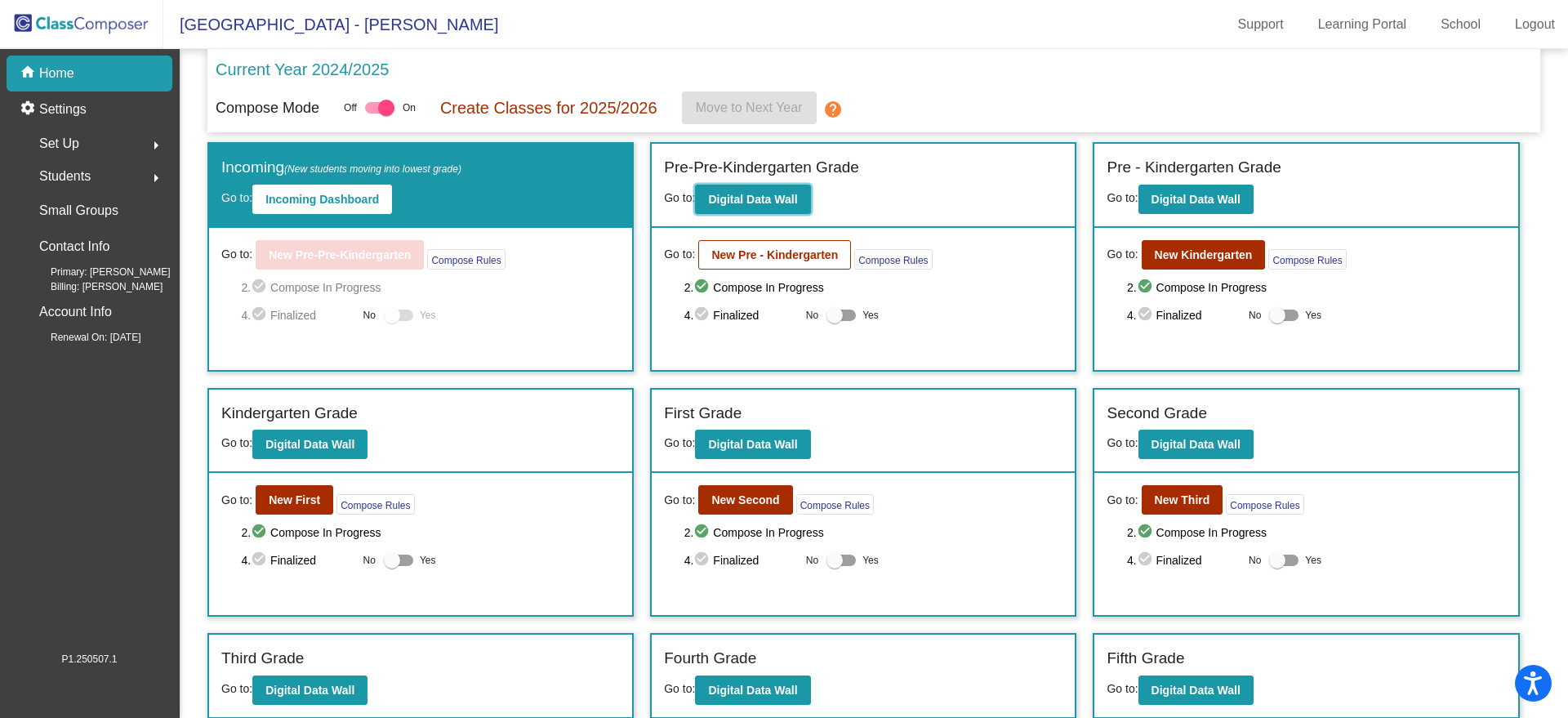
drag, startPoint x: 748, startPoint y: 189, endPoint x: 753, endPoint y: 247, distance: 58.2
click at [753, 247] on div "Pre-Pre-Kindergarten Grade Go to: Digital Data Wall Go to: New Pre - Kindergart…" at bounding box center [863, 257] width 423 height 226
click at [753, 248] on b "New Pre - Kindergarten" at bounding box center [774, 255] width 126 height 13
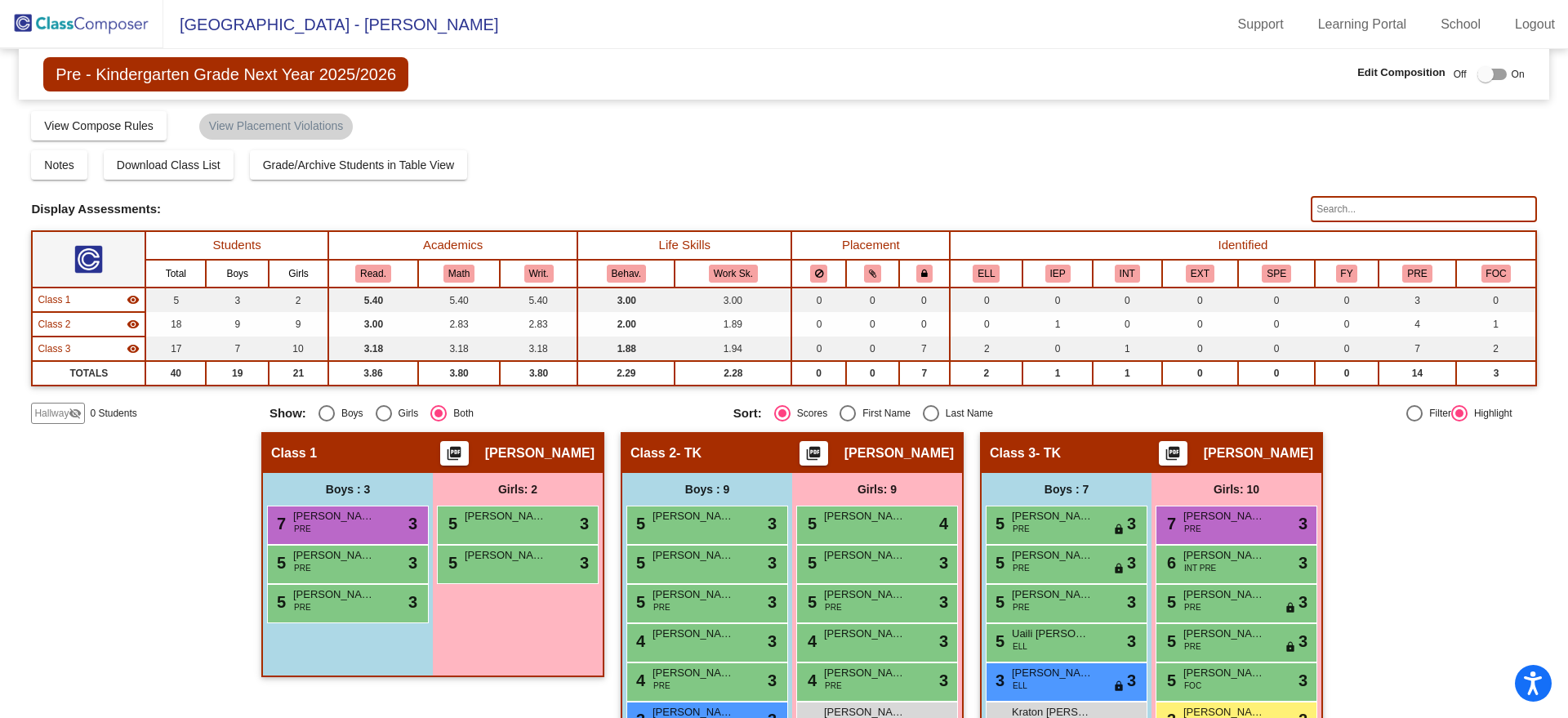
click at [114, 18] on img at bounding box center [81, 24] width 163 height 49
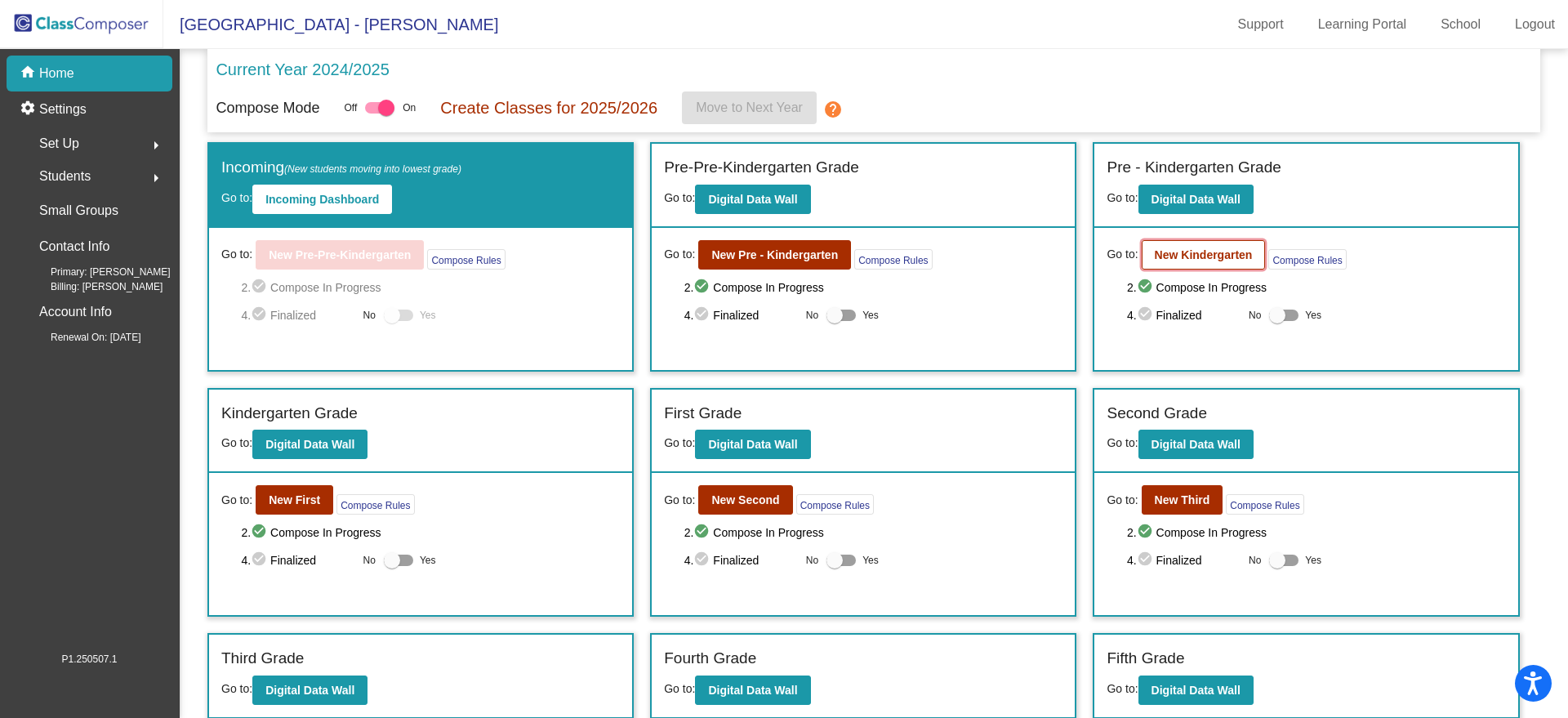
click at [1159, 250] on b "New Kindergarten" at bounding box center [1204, 255] width 98 height 13
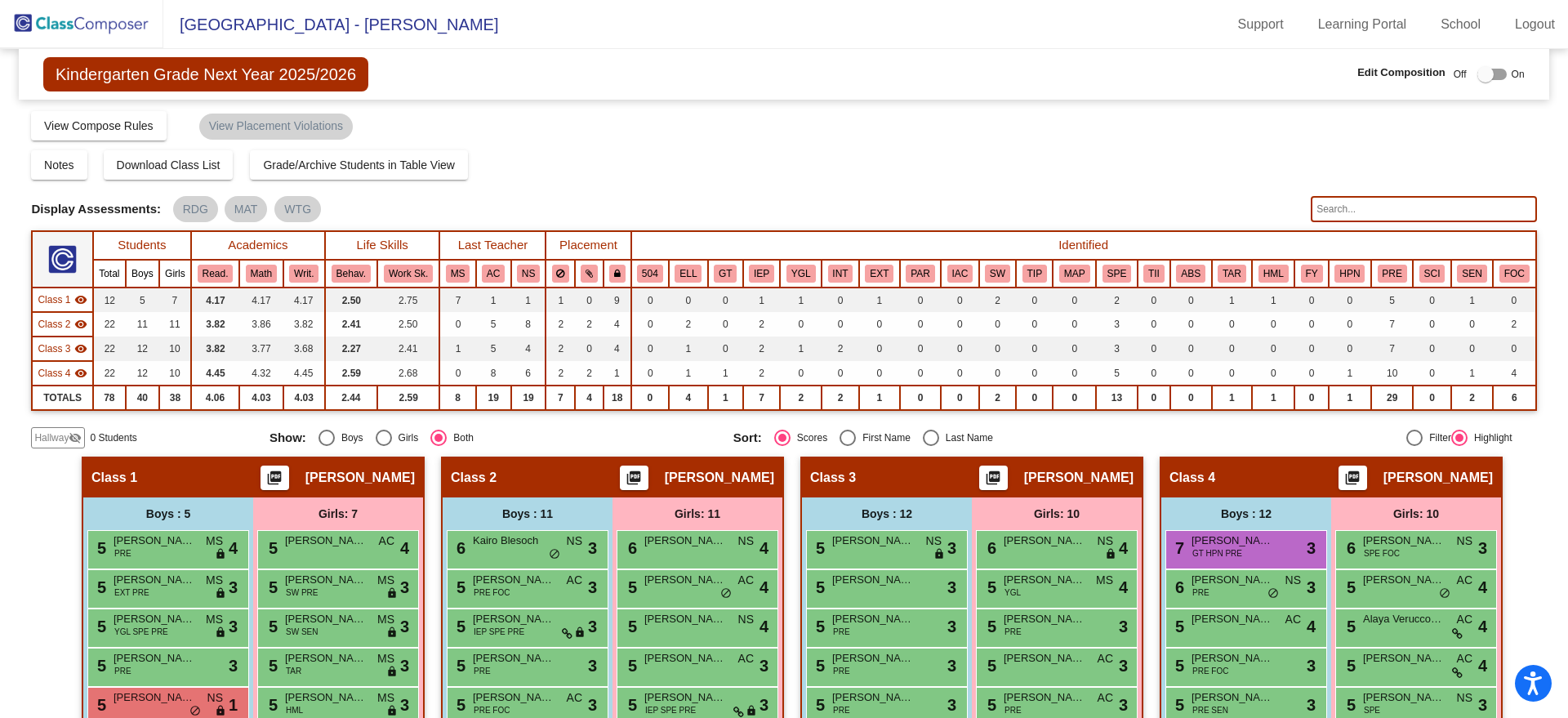
click at [61, 23] on img at bounding box center [81, 24] width 163 height 49
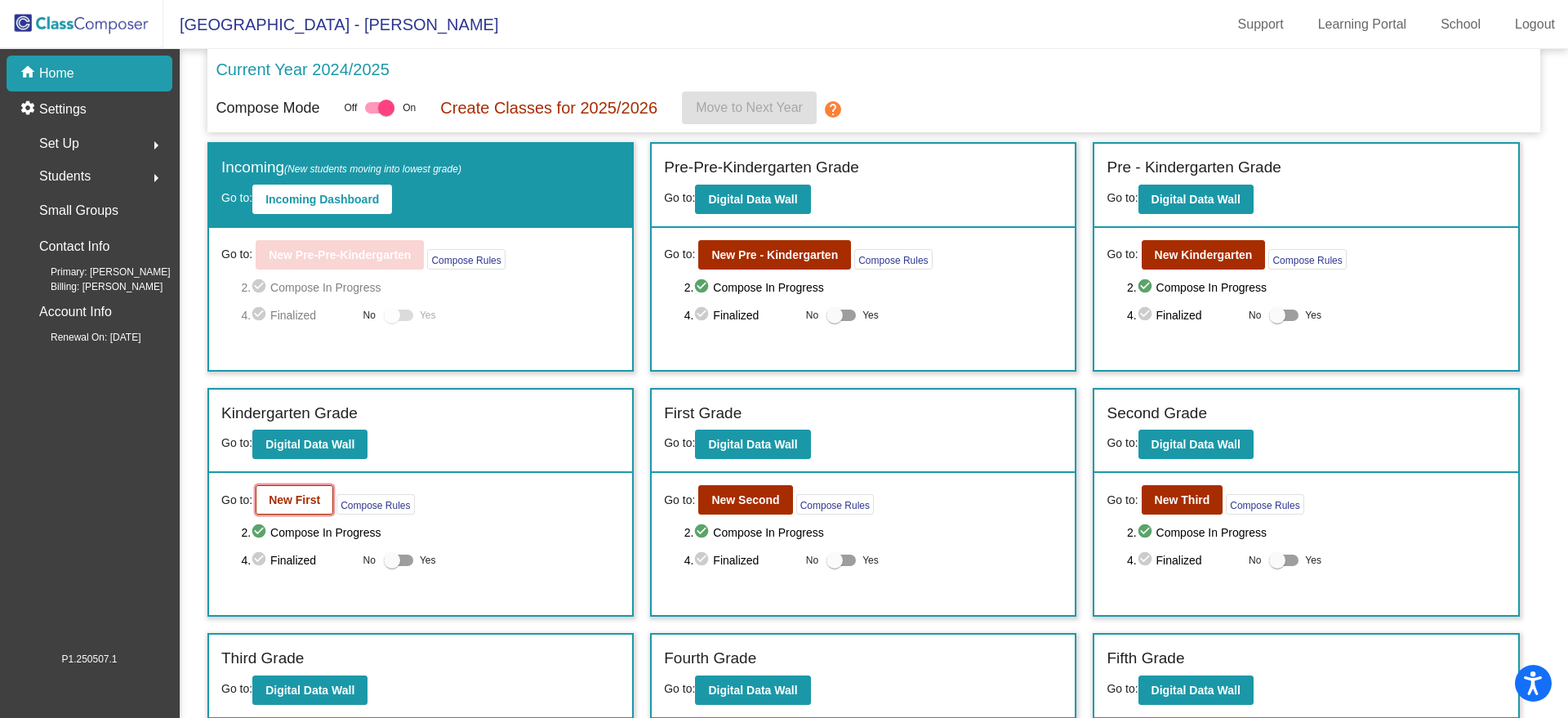
click at [299, 509] on button "New First" at bounding box center [294, 499] width 78 height 29
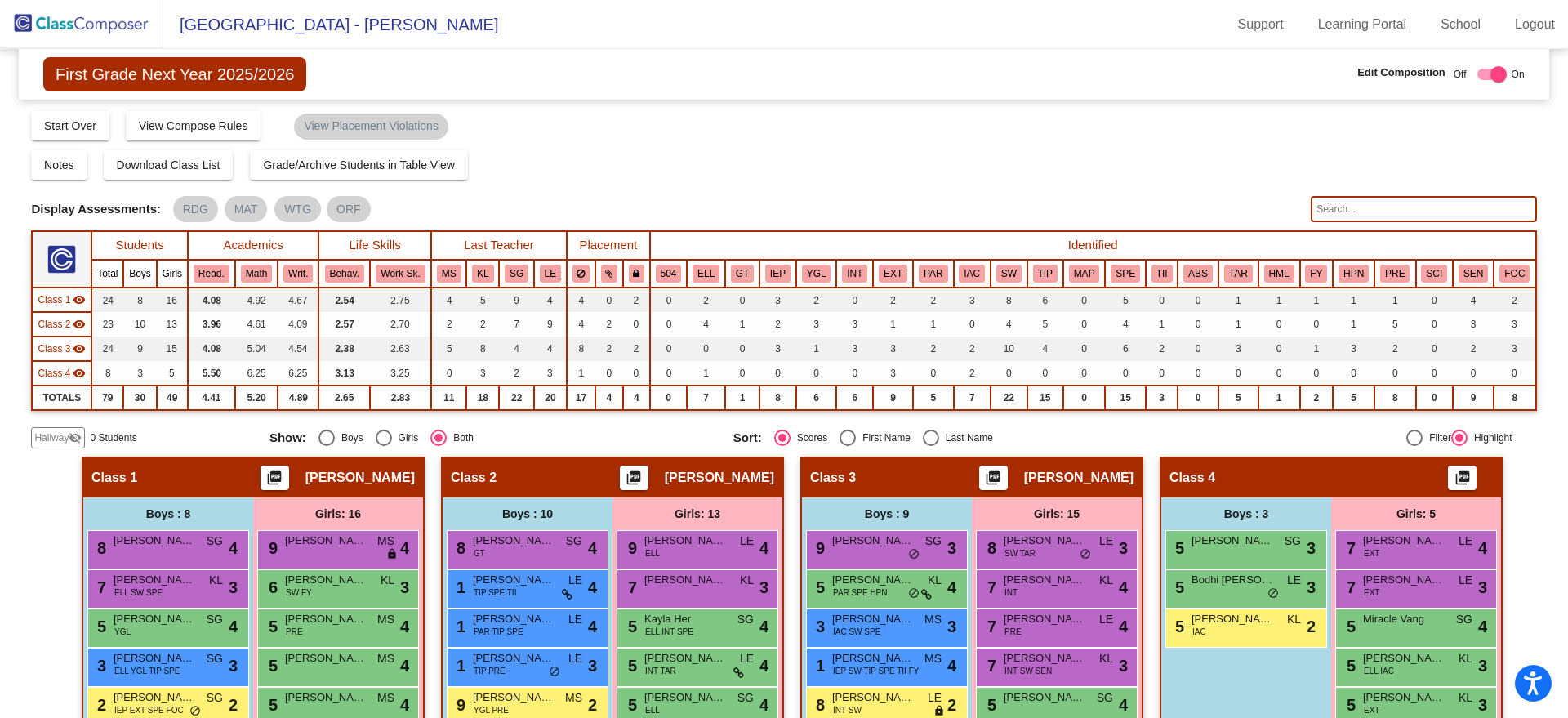
click at [86, 17] on img at bounding box center [81, 24] width 163 height 49
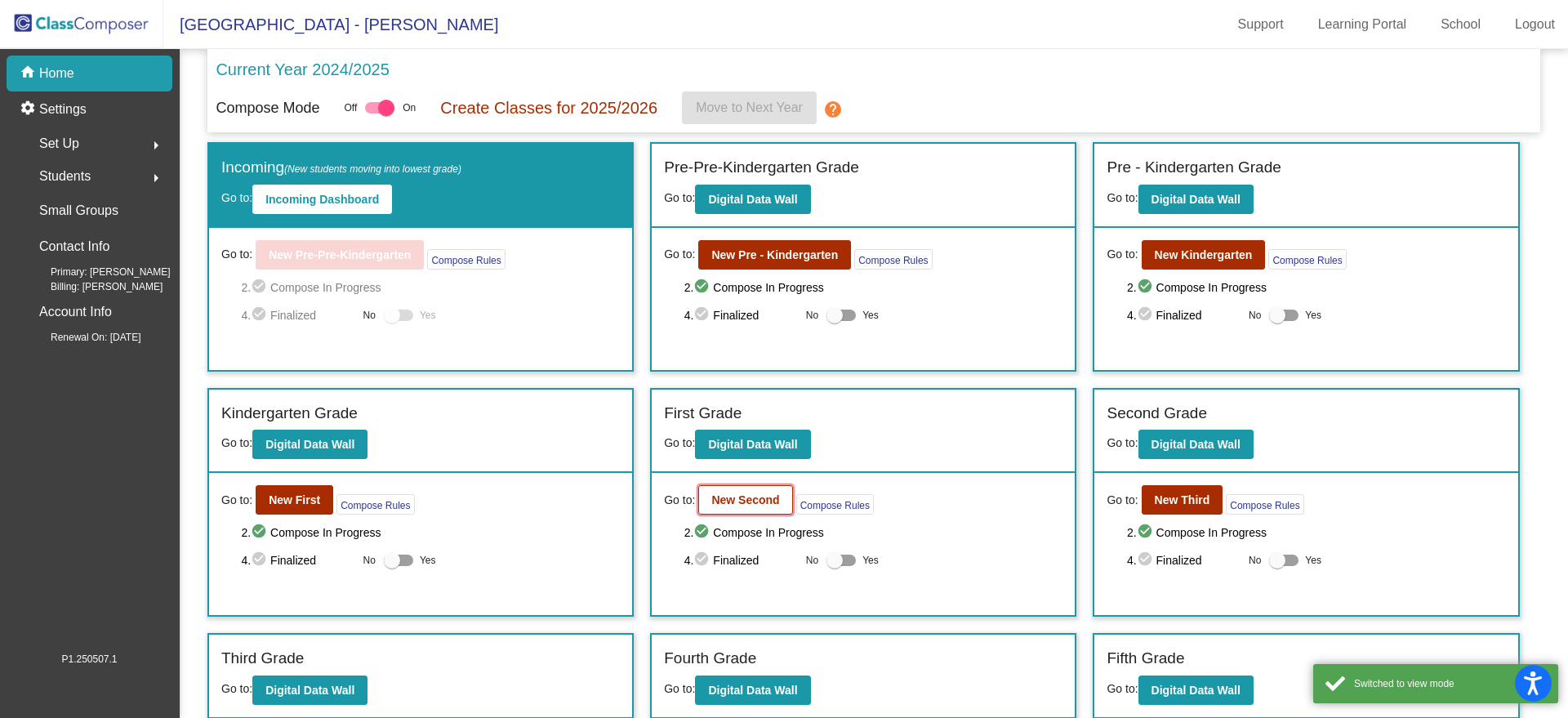
click at [713, 491] on button "New Second" at bounding box center [745, 499] width 94 height 29
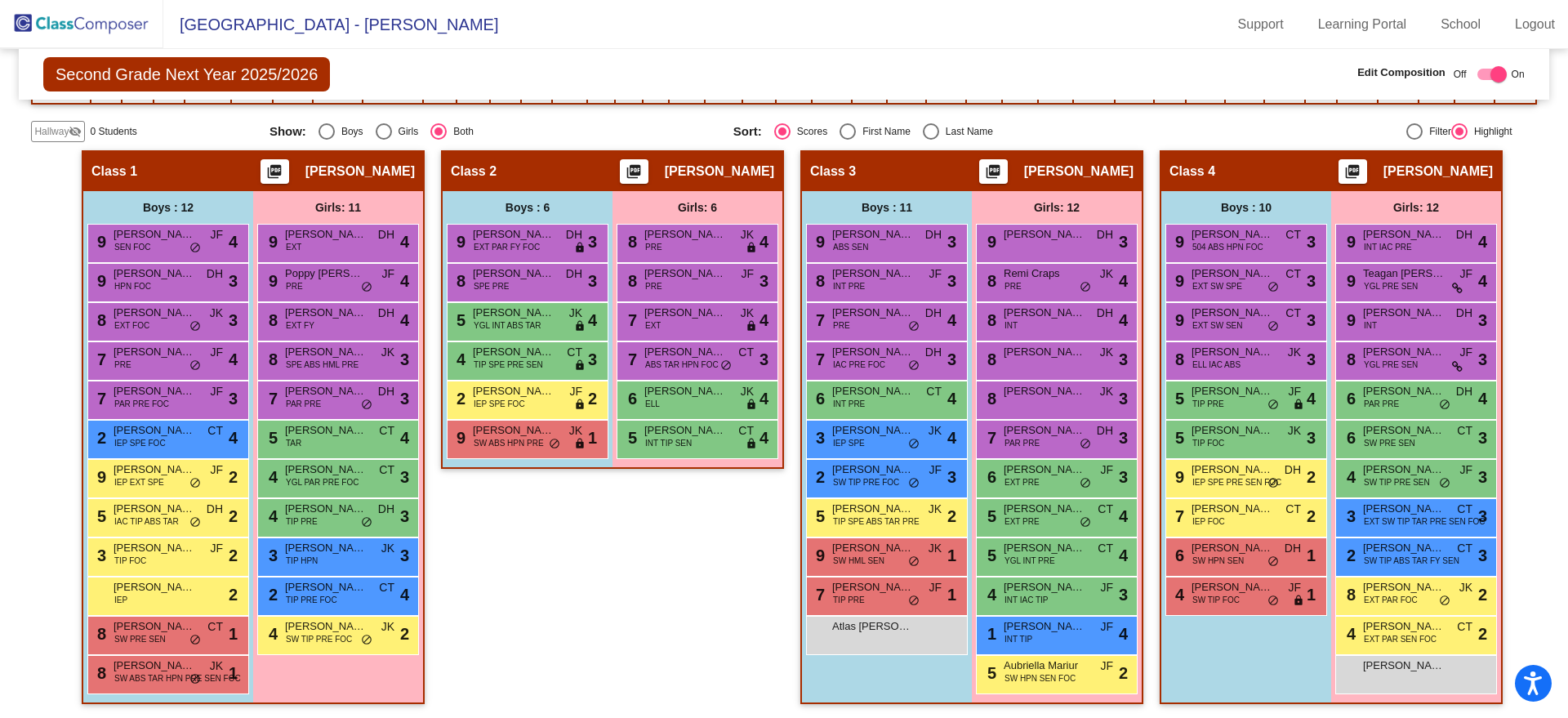
scroll to position [309, 0]
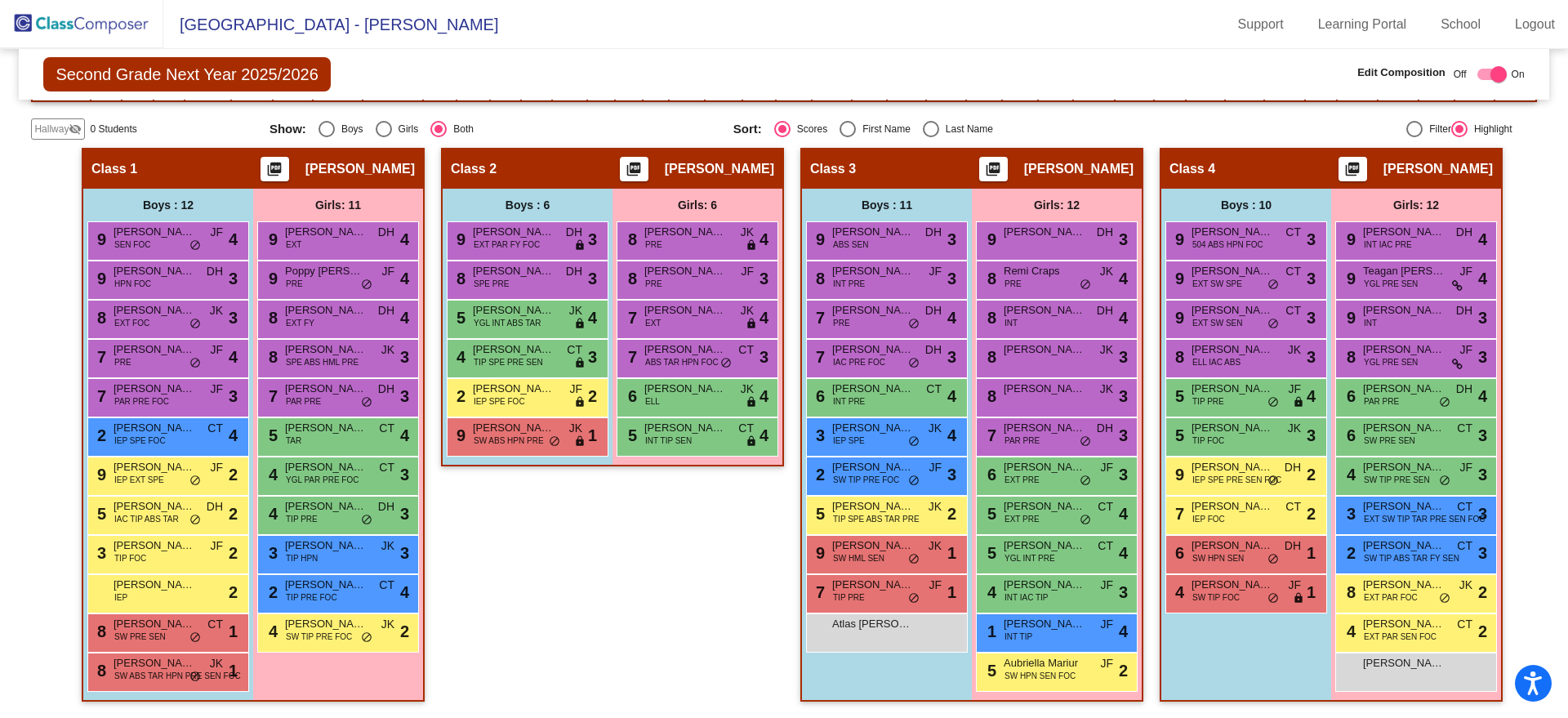
click at [126, 28] on img at bounding box center [81, 24] width 163 height 49
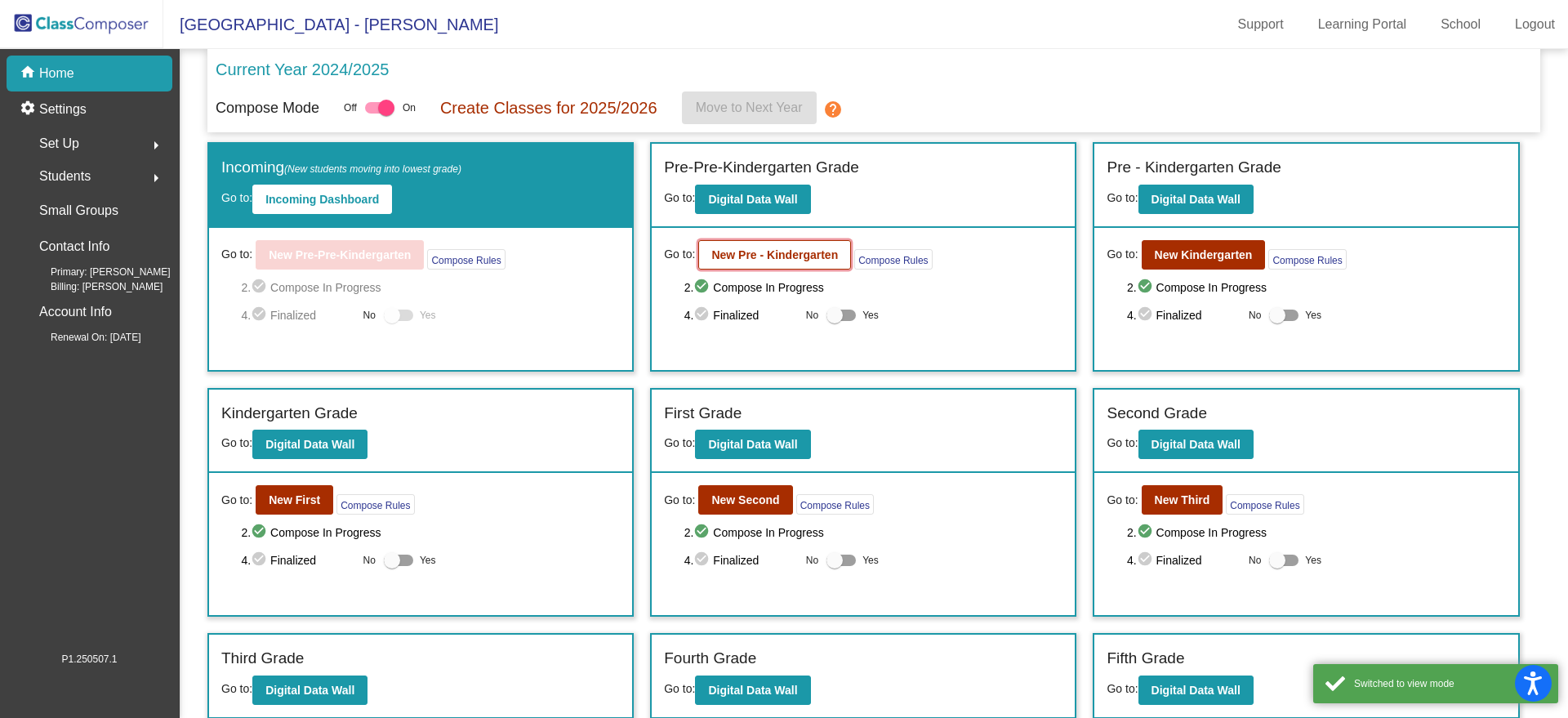
click at [766, 260] on b "New Pre - Kindergarten" at bounding box center [774, 255] width 126 height 13
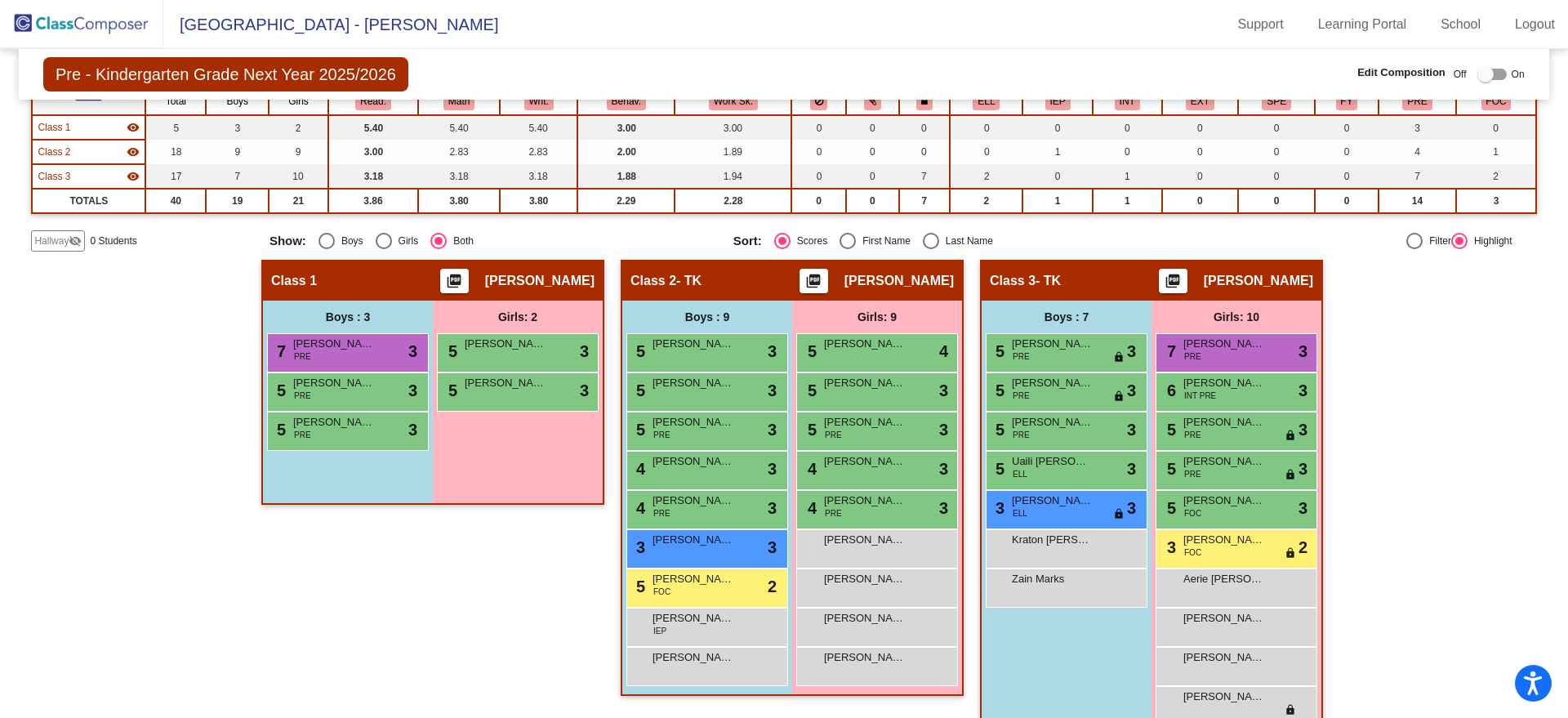
scroll to position [204, 0]
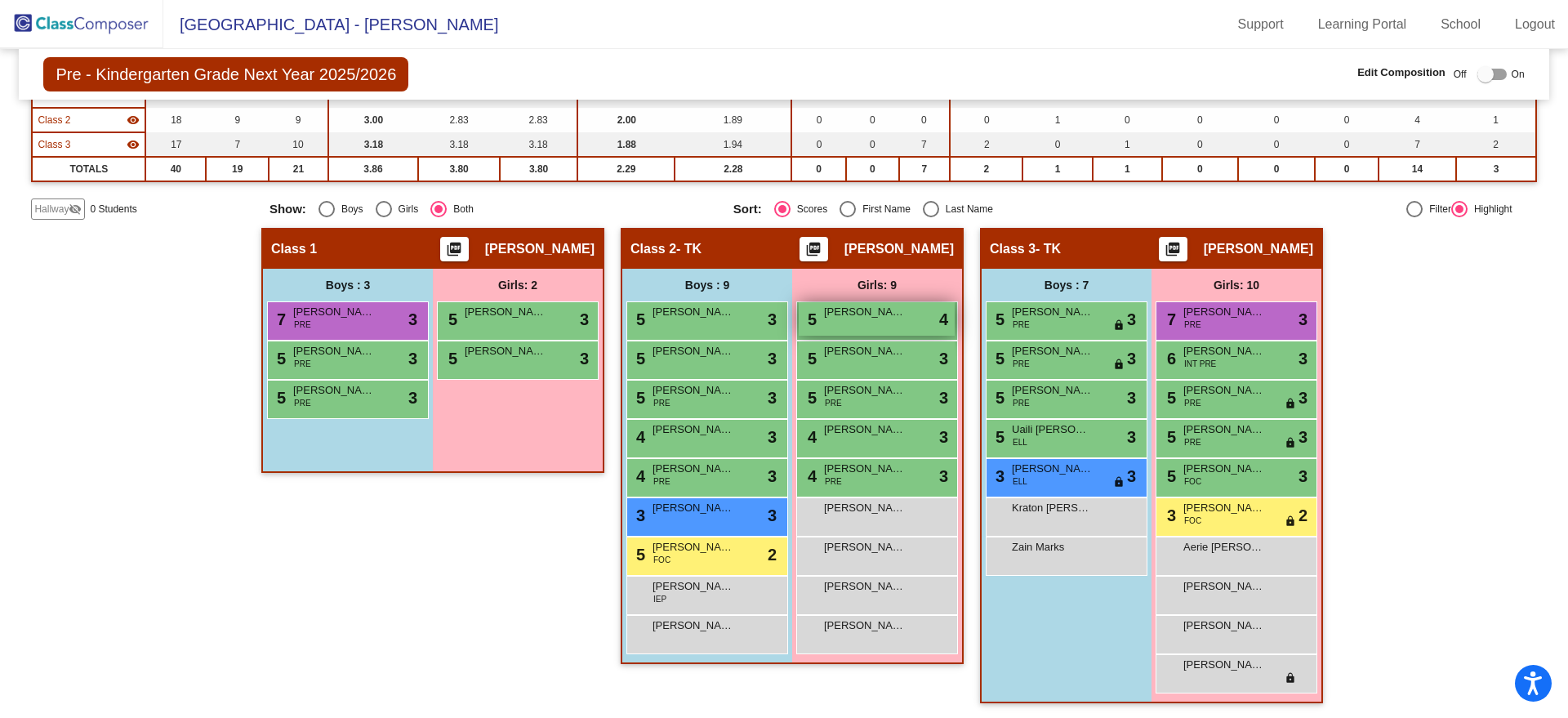
drag, startPoint x: 1199, startPoint y: 312, endPoint x: 924, endPoint y: 307, distance: 275.0
click at [924, 307] on div "Hallway - Hallway Class picture_as_pdf Add Student First Name Last Name Student…" at bounding box center [783, 473] width 1505 height 492
click at [120, 279] on div "Hallway - Hallway Class picture_as_pdf Add Student First Name Last Name Student…" at bounding box center [783, 473] width 1505 height 492
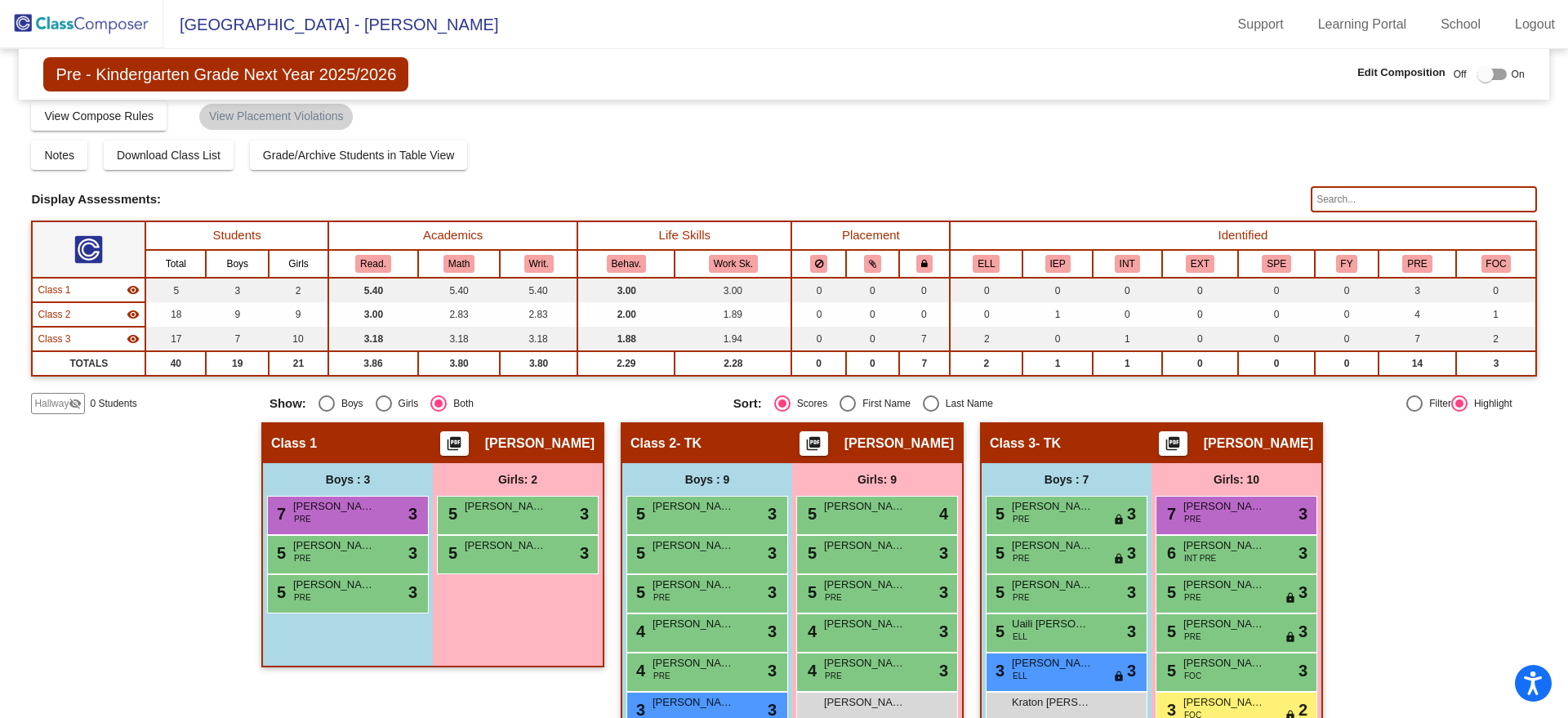
scroll to position [0, 0]
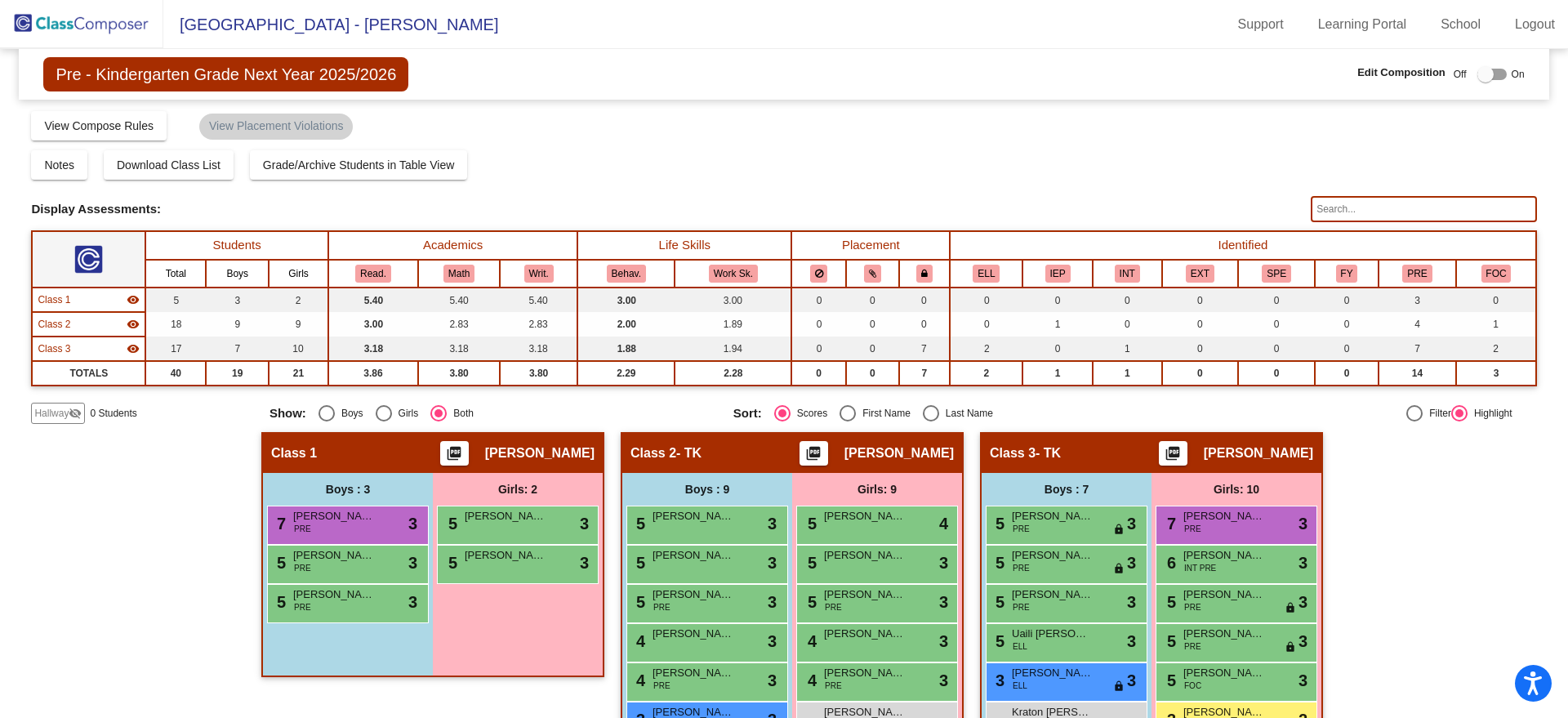
click at [1484, 74] on div at bounding box center [1486, 75] width 17 height 17
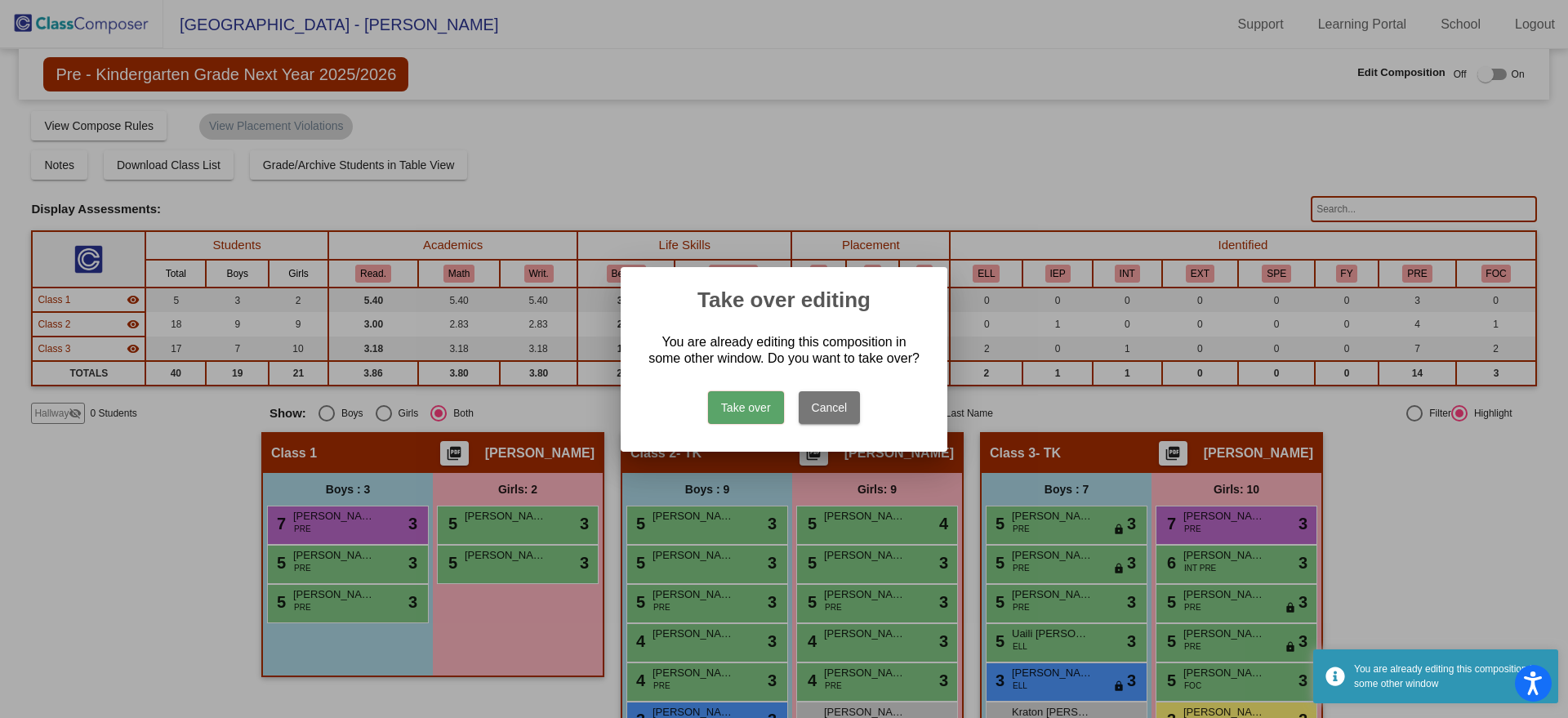
click at [743, 394] on button "Take over" at bounding box center [745, 407] width 76 height 33
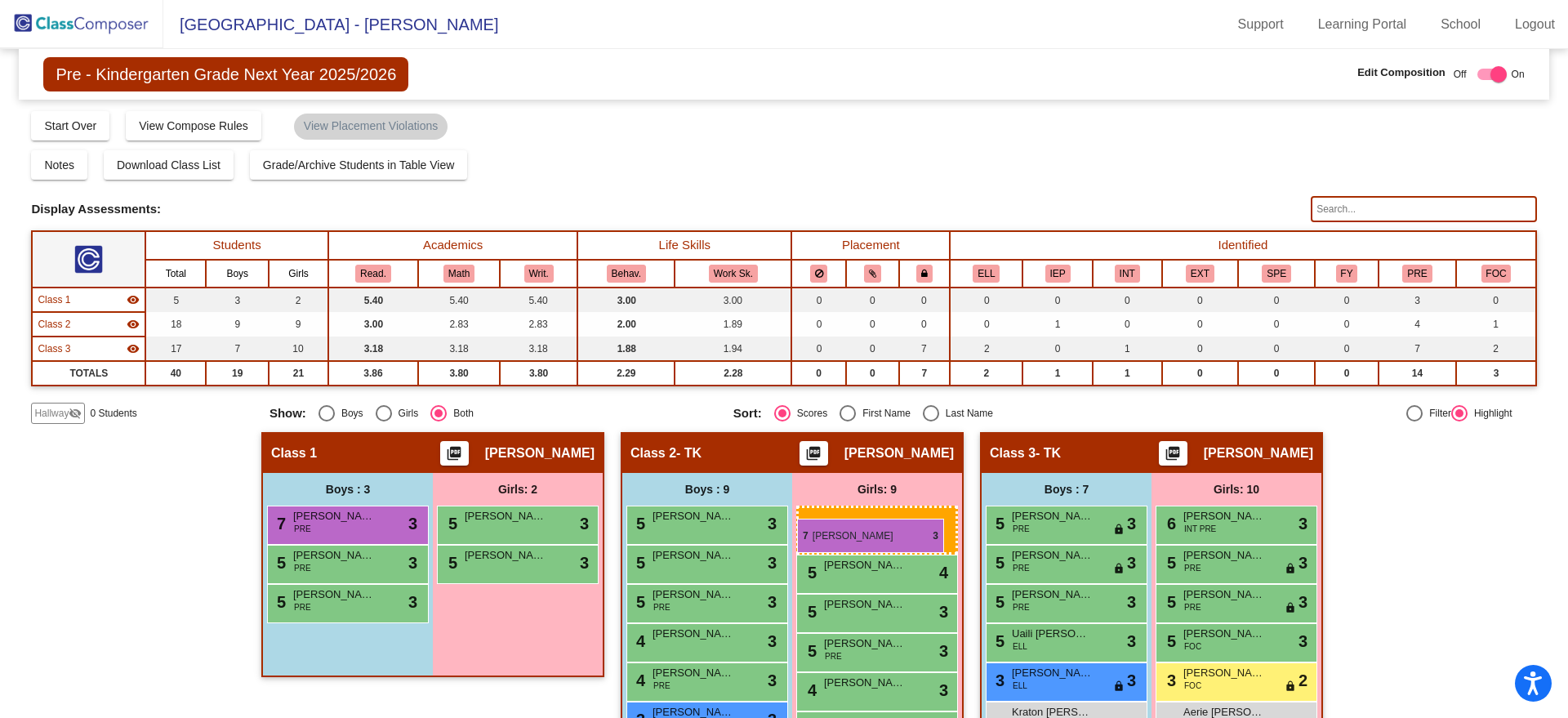
drag, startPoint x: 1186, startPoint y: 509, endPoint x: 797, endPoint y: 519, distance: 389.1
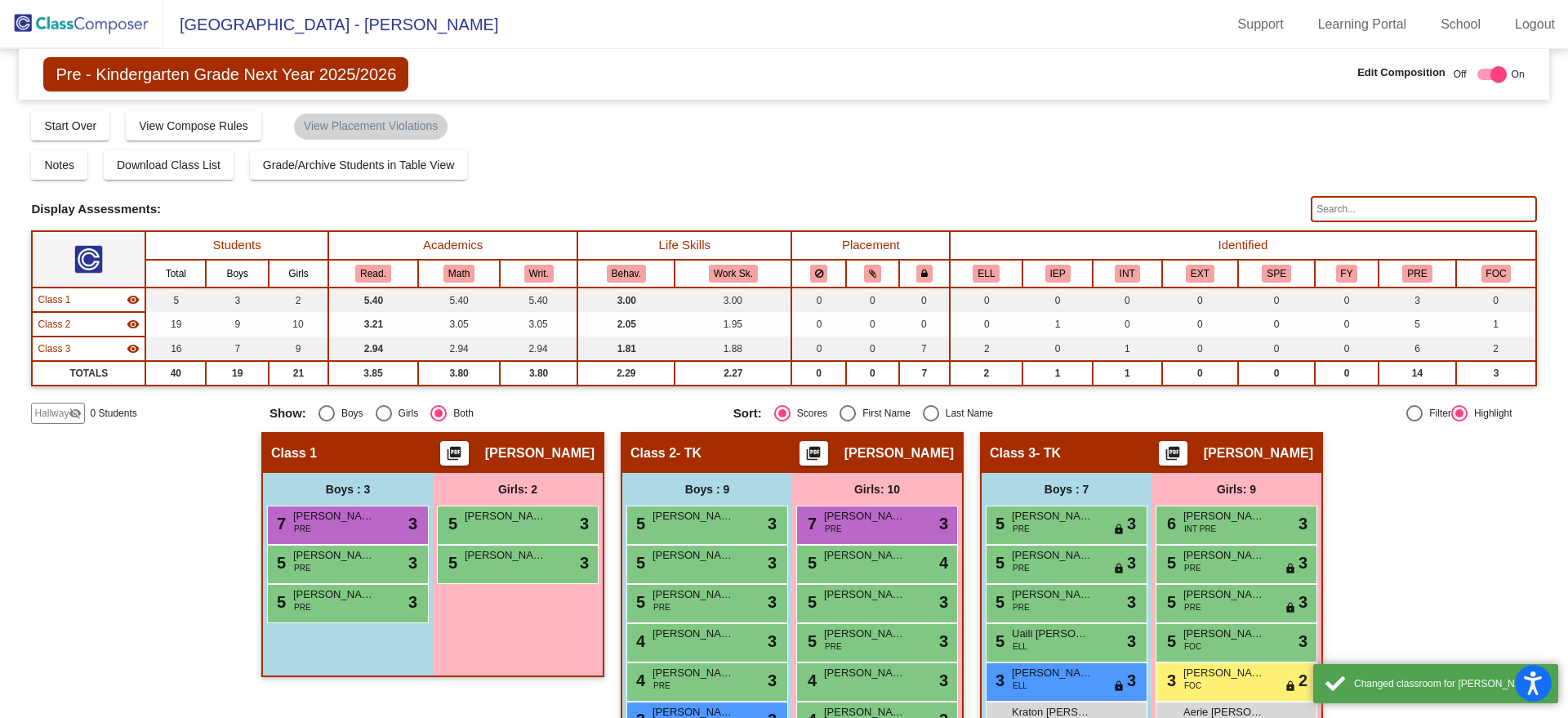
scroll to position [102, 0]
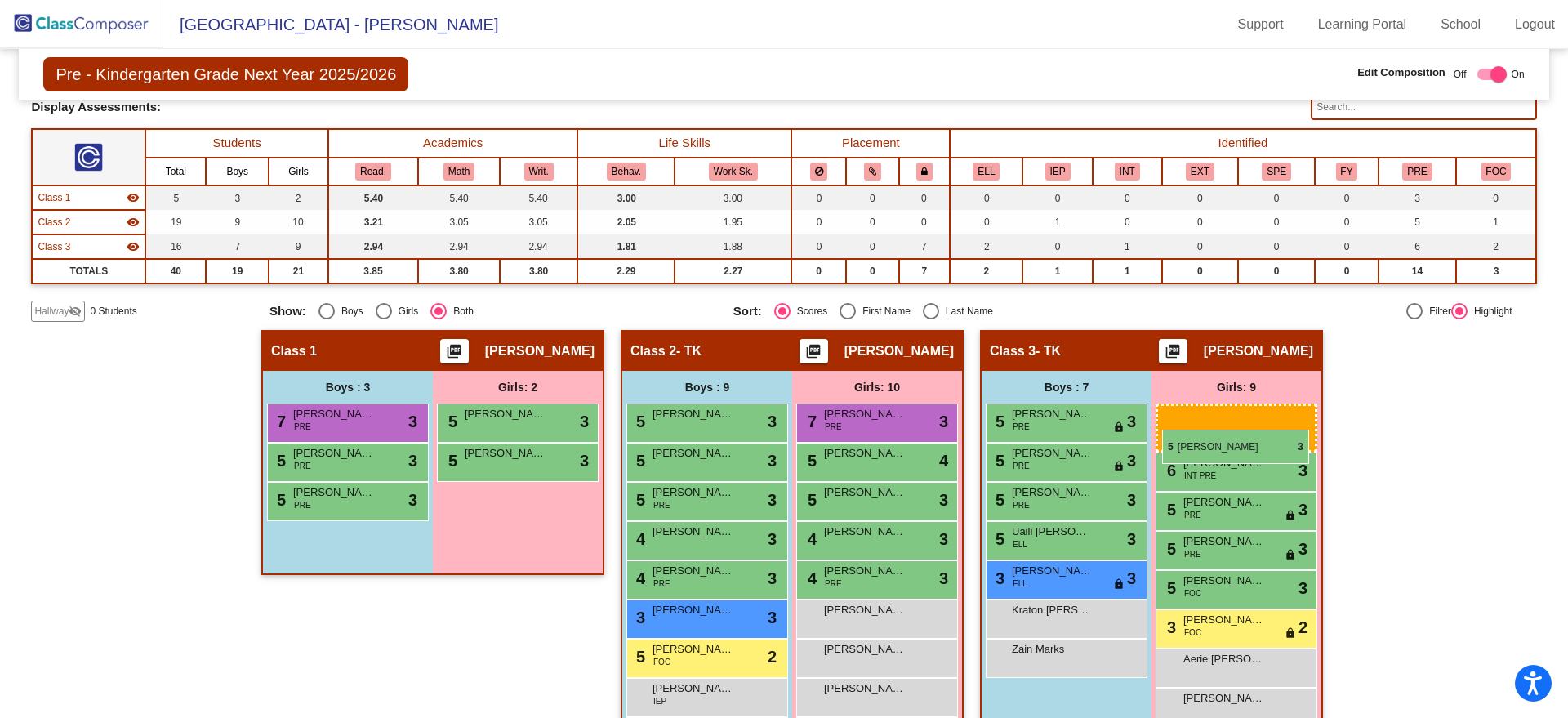
drag, startPoint x: 856, startPoint y: 537, endPoint x: 1163, endPoint y: 430, distance: 325.1
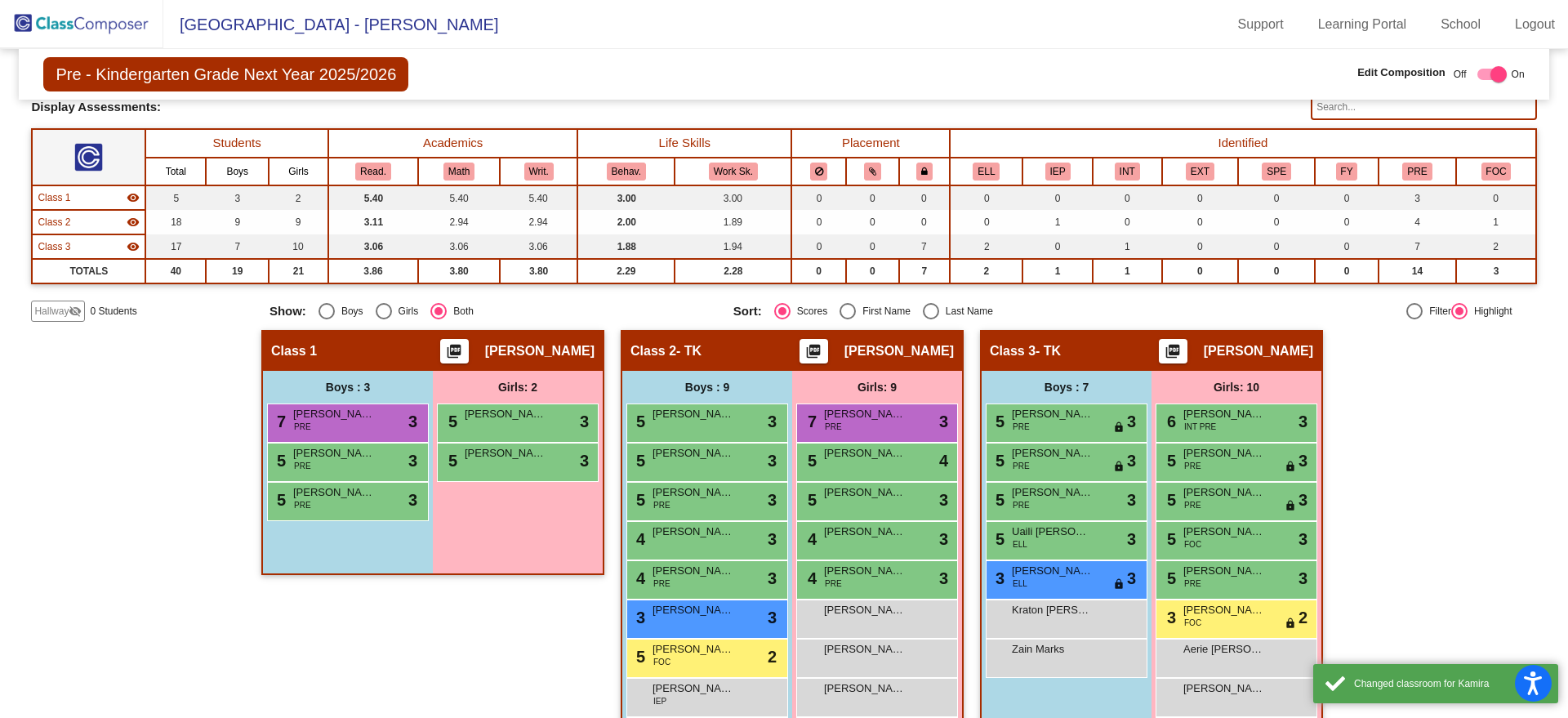
click at [1466, 534] on div "Hallway - Hallway Class picture_as_pdf Add Student First Name Last Name Student…" at bounding box center [783, 576] width 1505 height 492
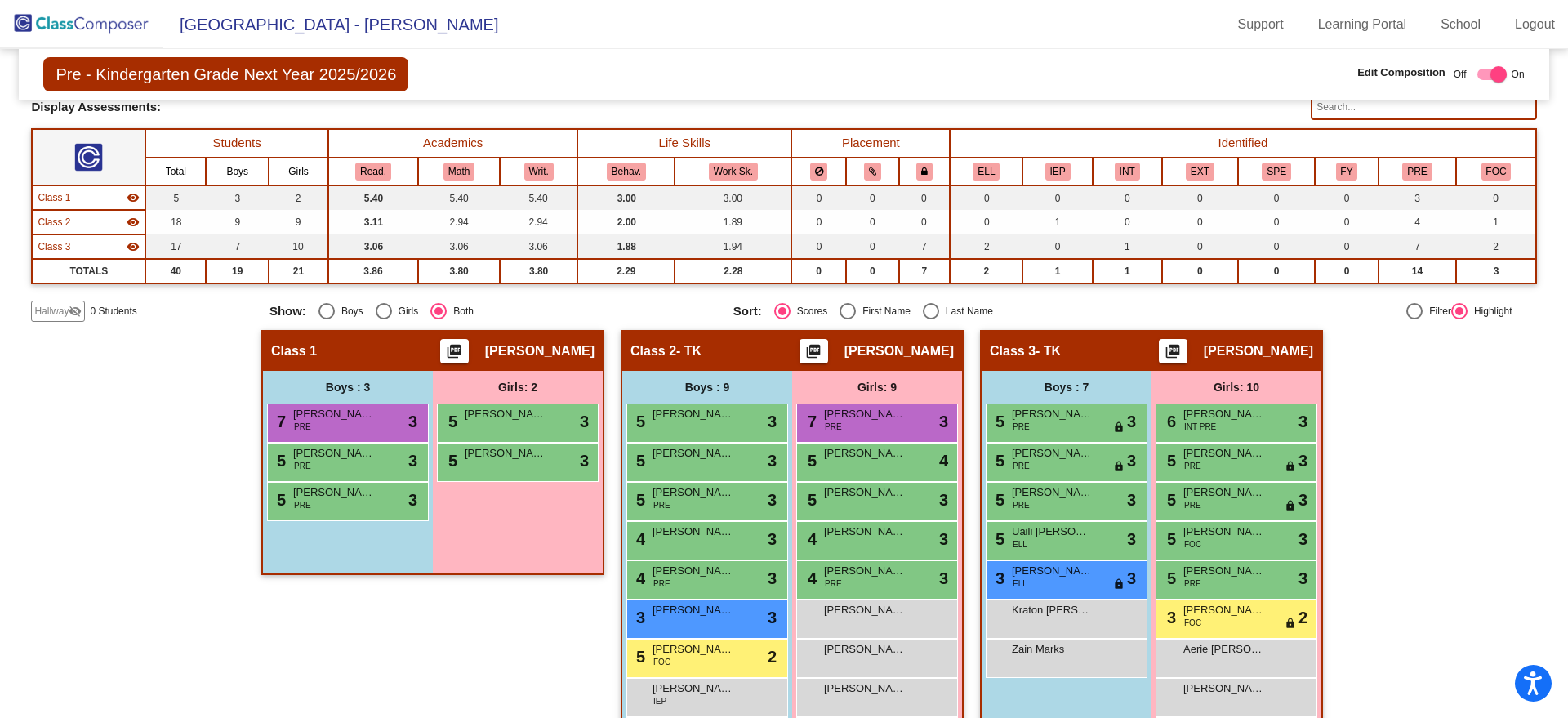
click at [82, 23] on img at bounding box center [81, 24] width 163 height 49
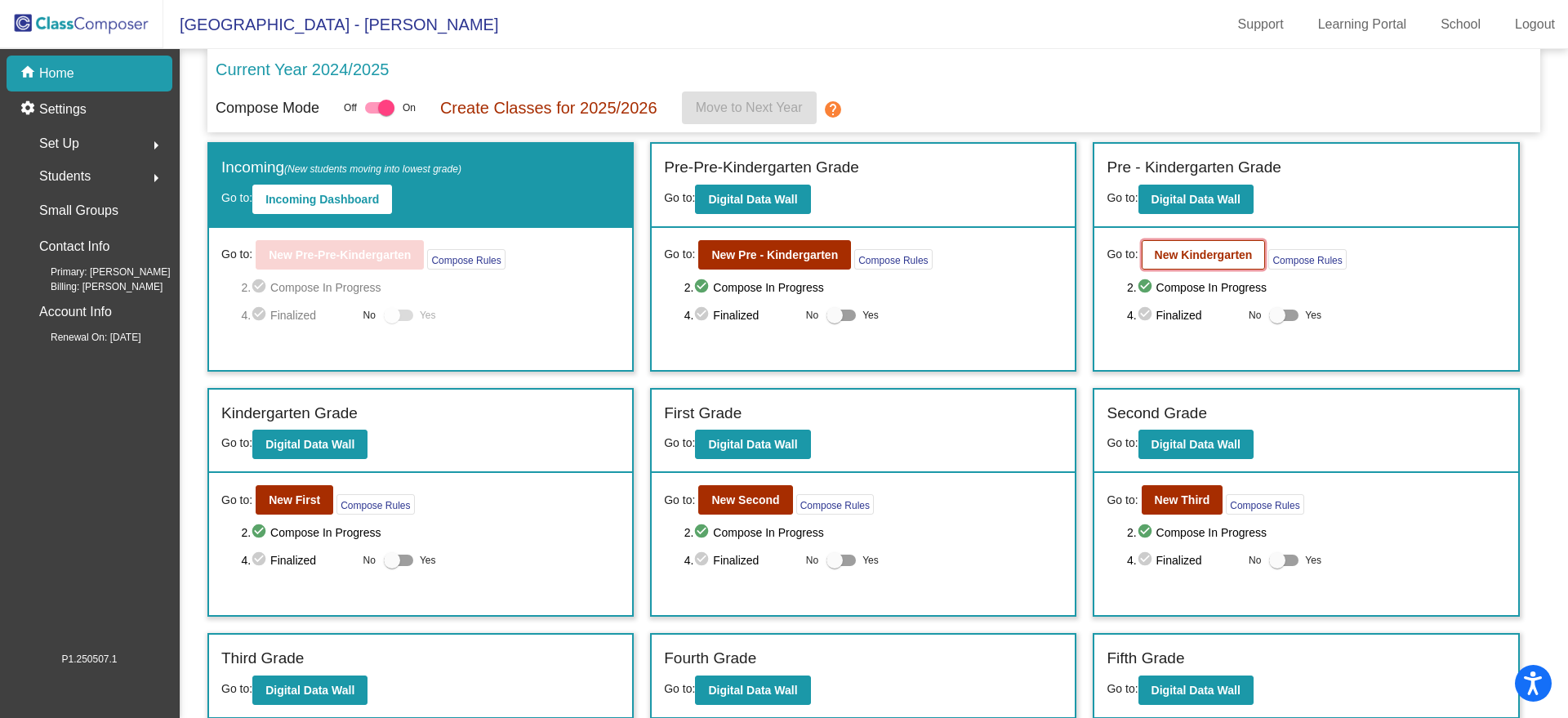
click at [1179, 254] on b "New Kindergarten" at bounding box center [1204, 255] width 98 height 13
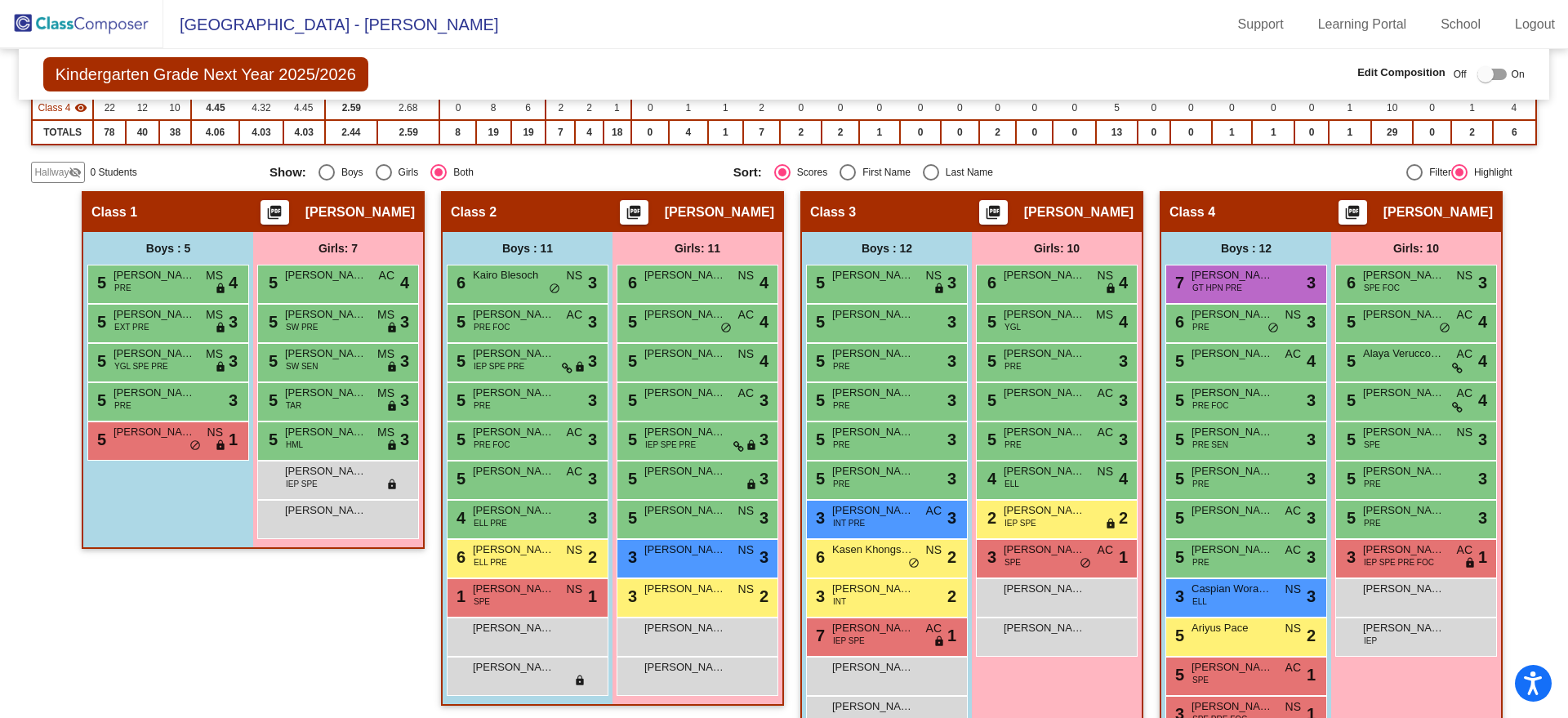
scroll to position [307, 0]
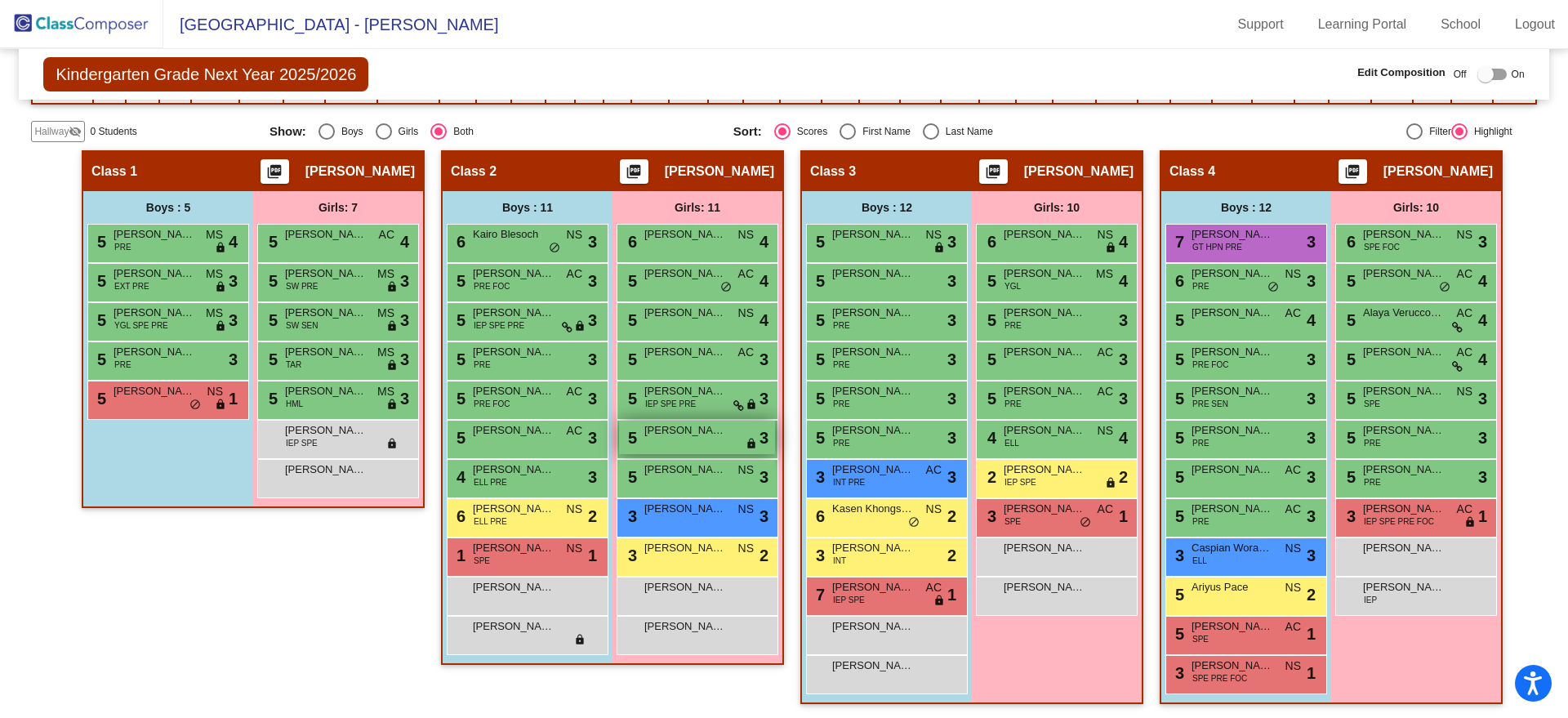
click at [694, 437] on span "Clara Peacock" at bounding box center [685, 431] width 82 height 17
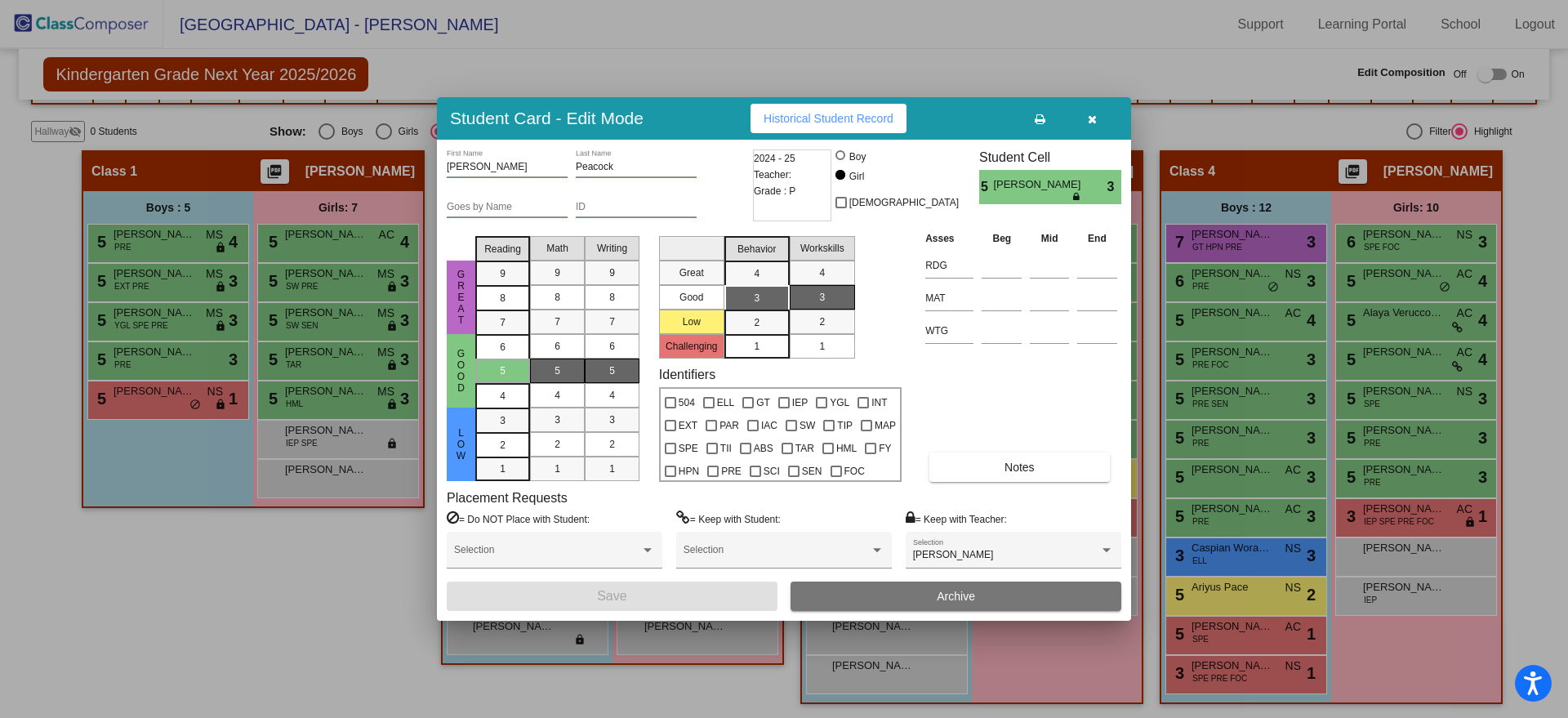
click at [1082, 121] on button "button" at bounding box center [1092, 118] width 52 height 29
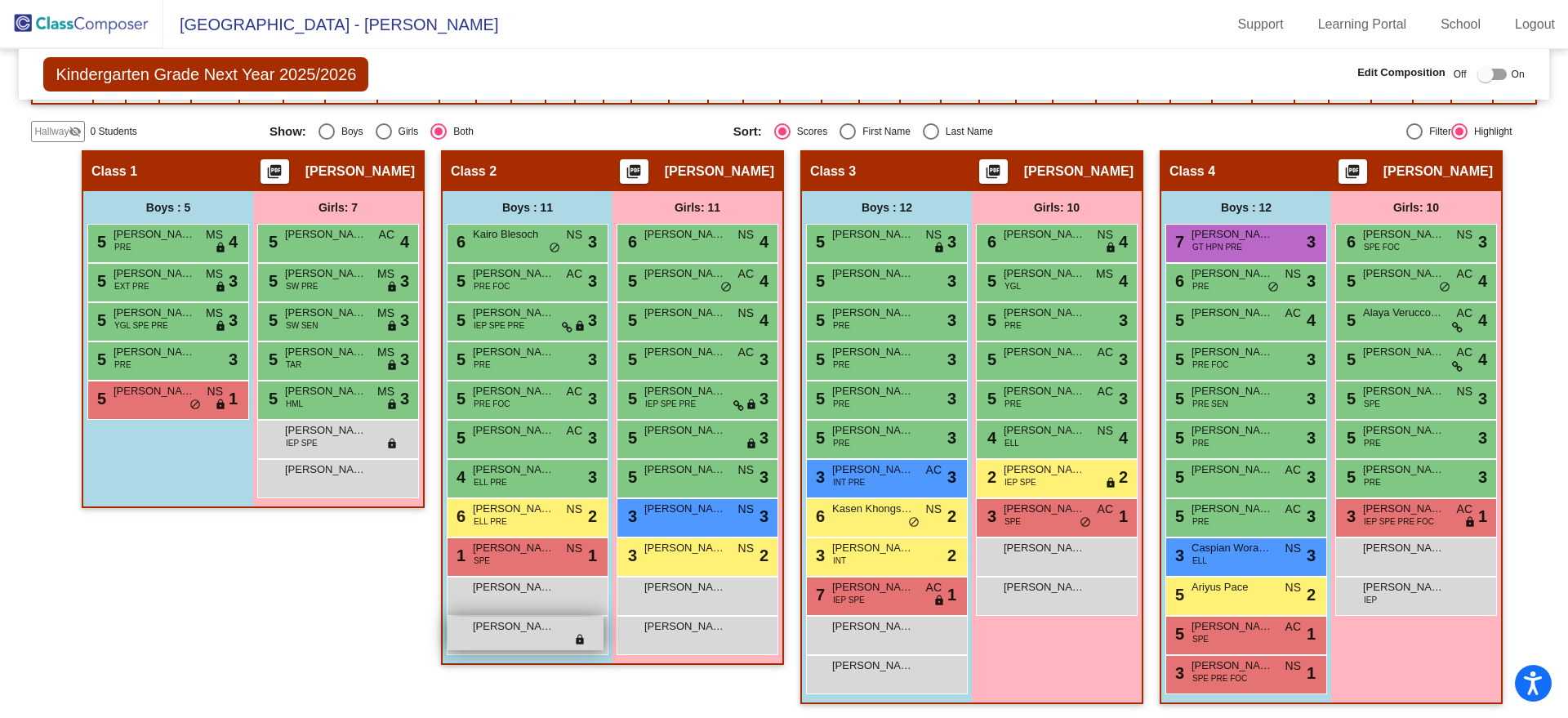
click at [529, 635] on div "Cohl Egbert lock do_not_disturb_alt" at bounding box center [525, 633] width 156 height 34
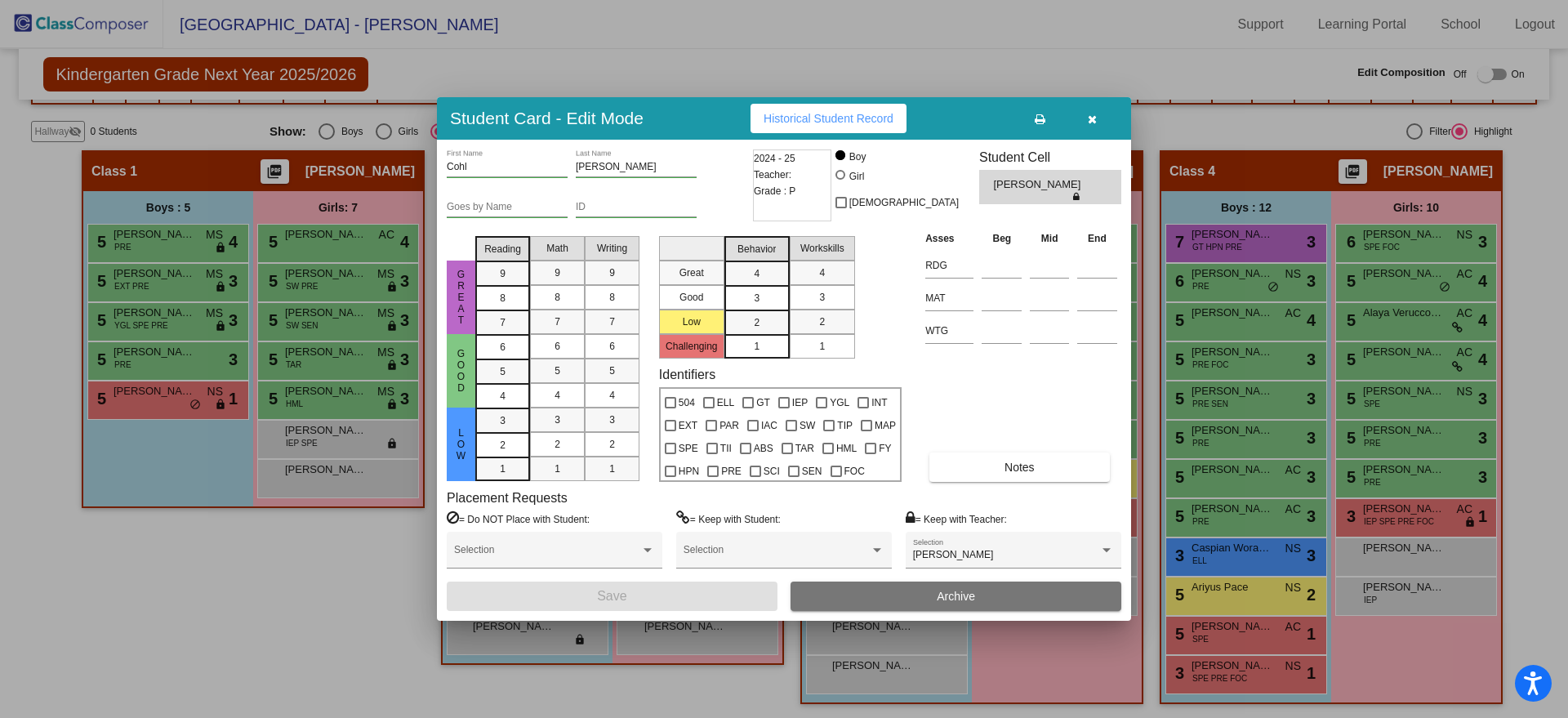
click at [1066, 104] on button "button" at bounding box center [1092, 118] width 52 height 29
click button "button" at bounding box center [1092, 118] width 52 height 29
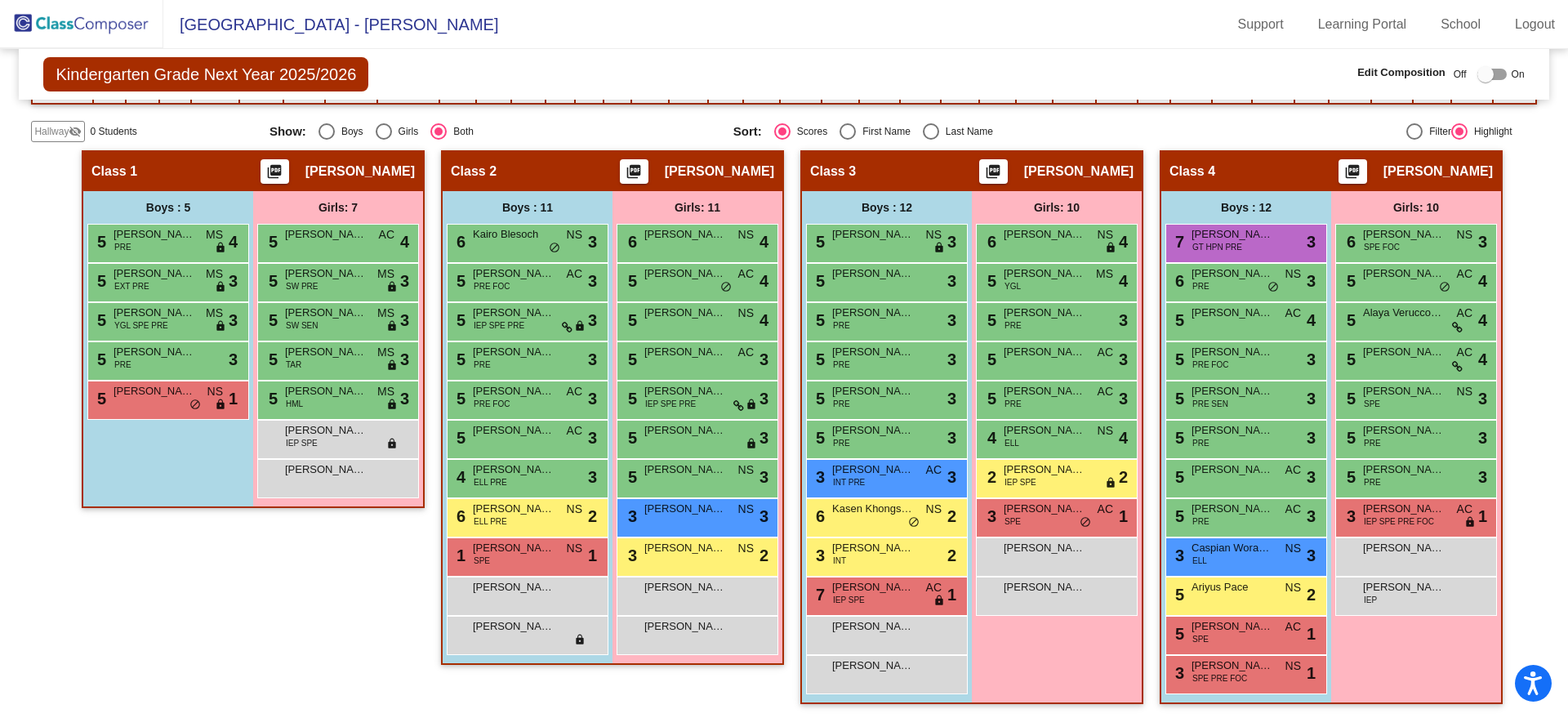
click at [66, 22] on img at bounding box center [81, 24] width 163 height 49
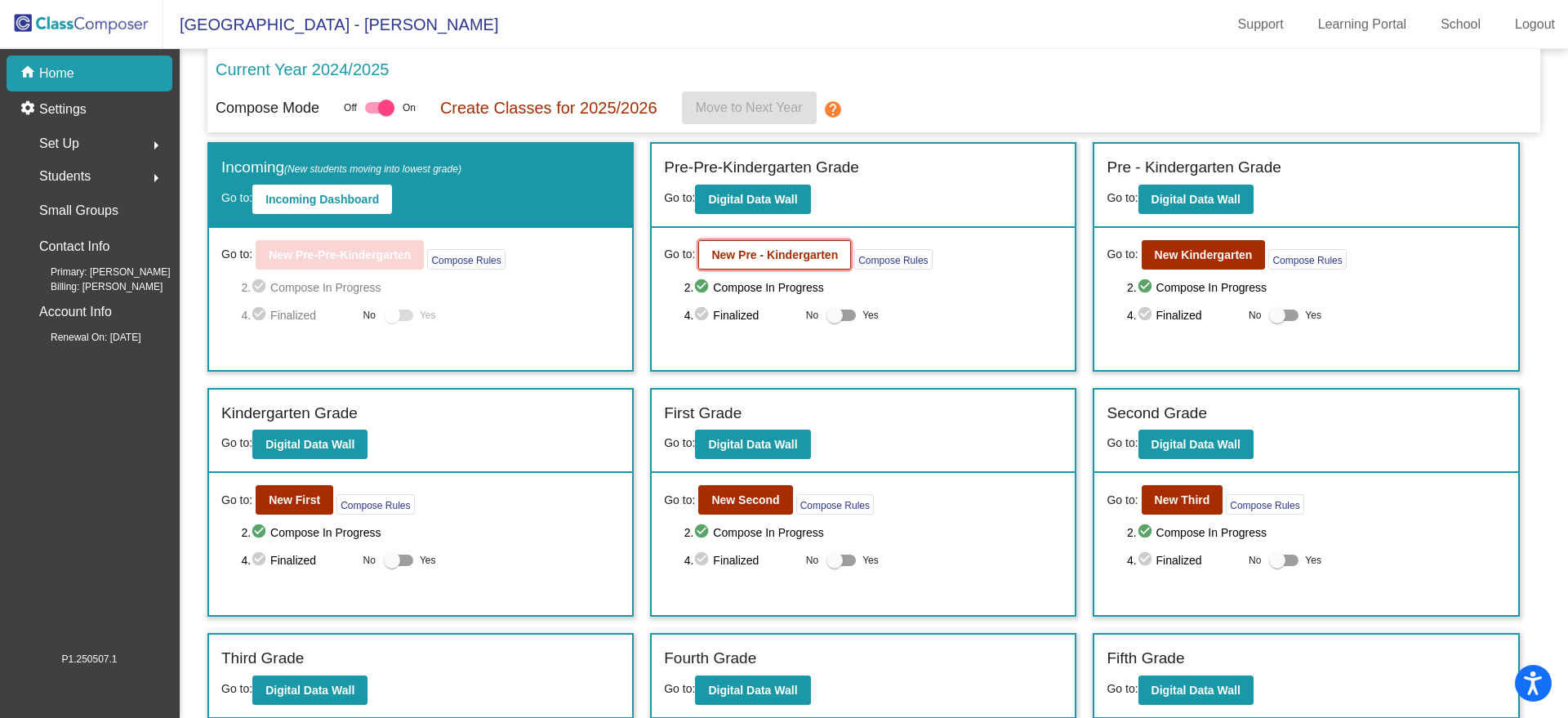
click at [768, 248] on b "New Pre - Kindergarten" at bounding box center [774, 255] width 126 height 13
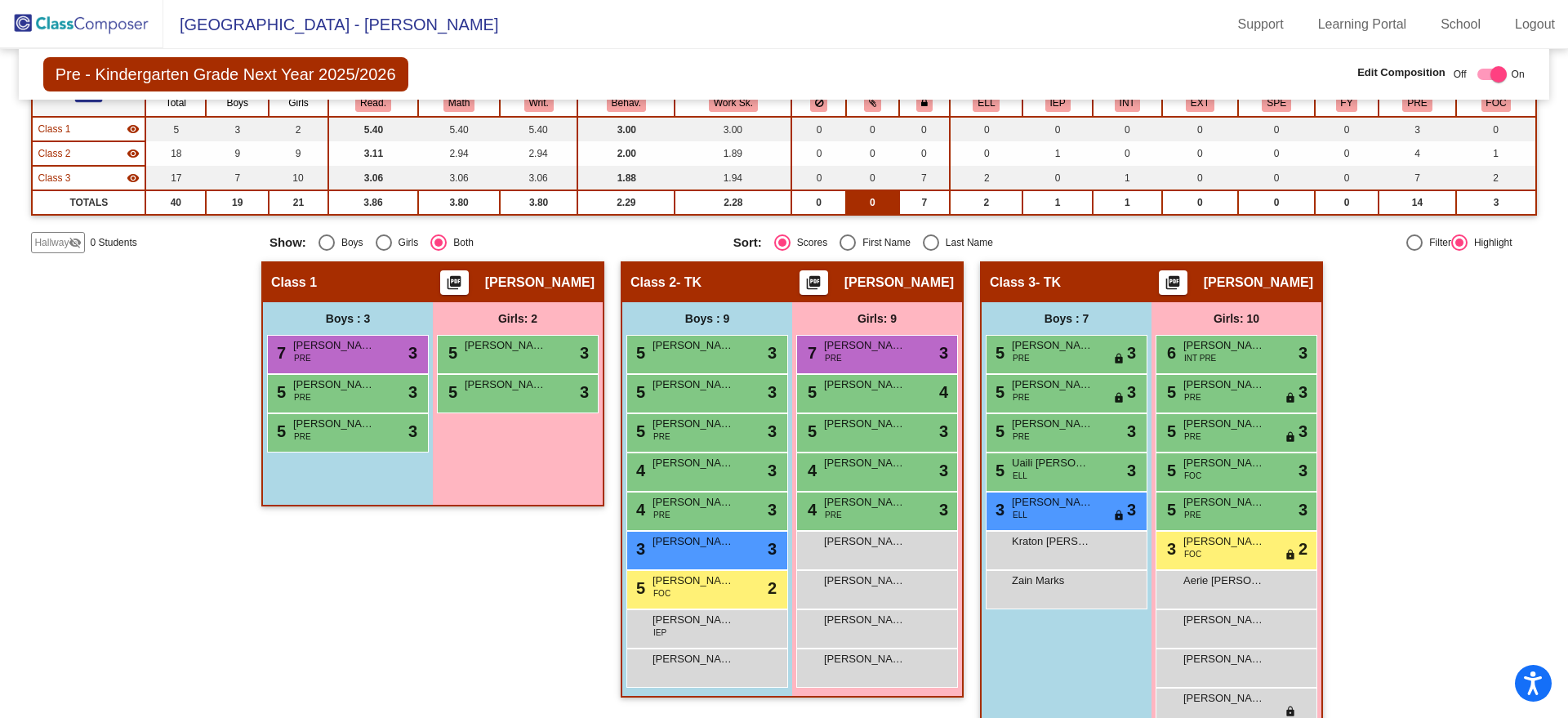
scroll to position [204, 0]
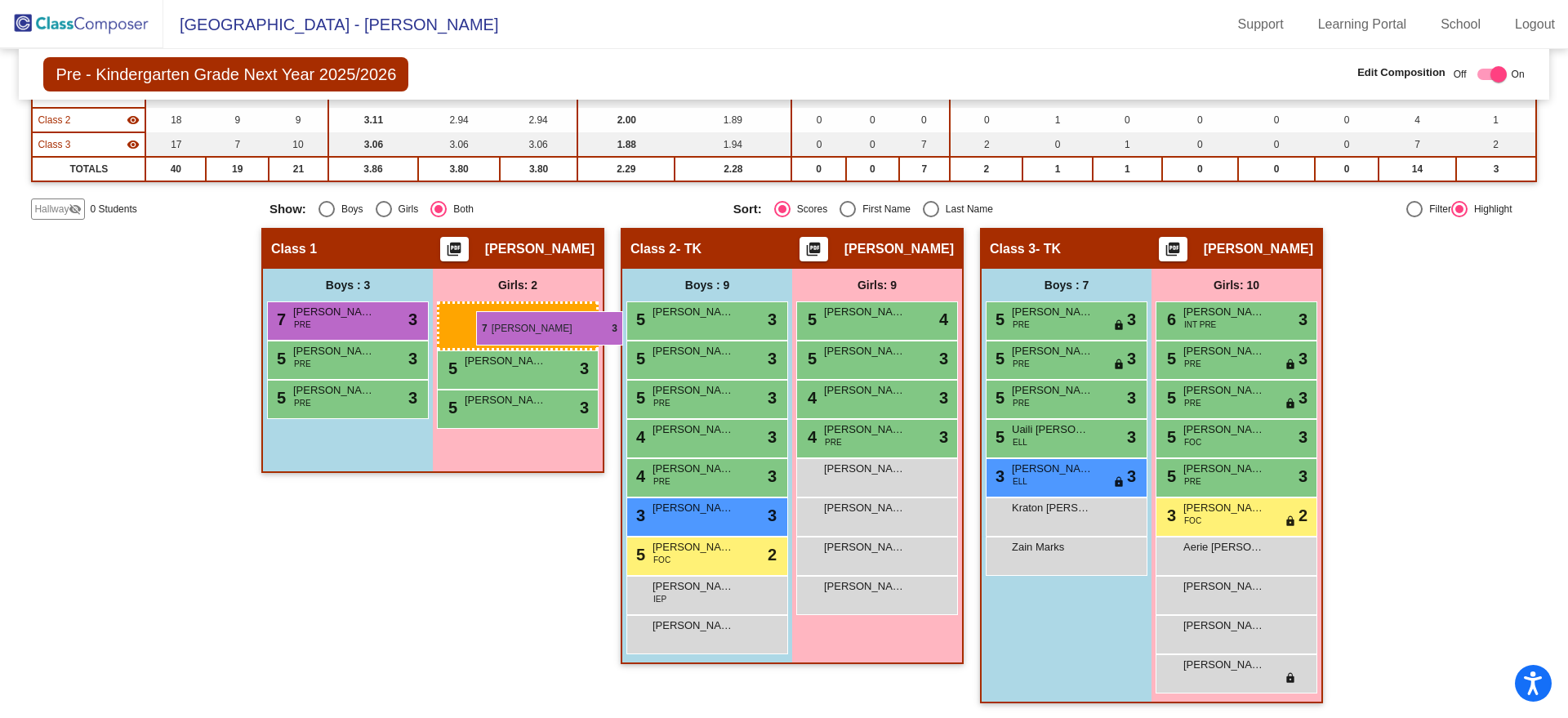
drag, startPoint x: 918, startPoint y: 312, endPoint x: 476, endPoint y: 312, distance: 442.0
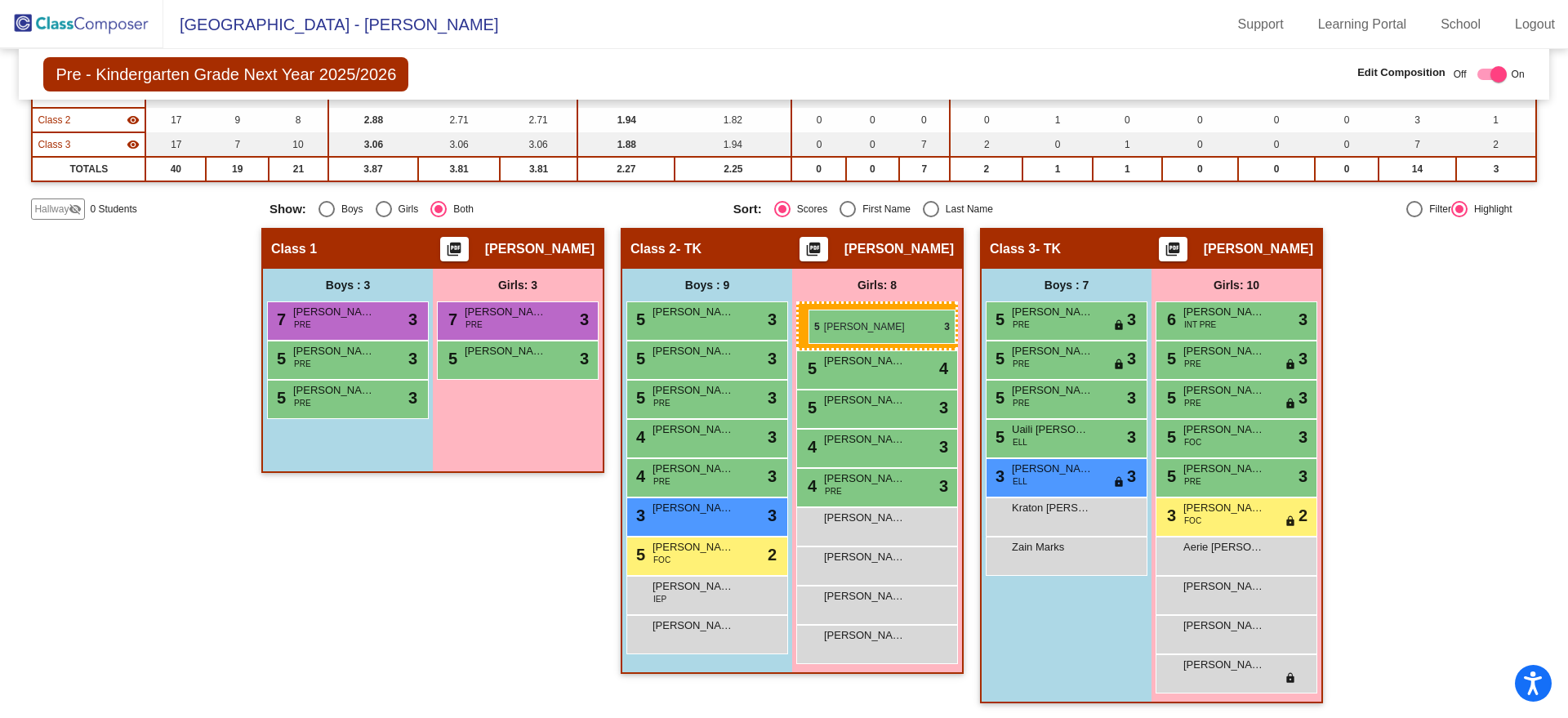
drag, startPoint x: 467, startPoint y: 361, endPoint x: 808, endPoint y: 310, distance: 344.8
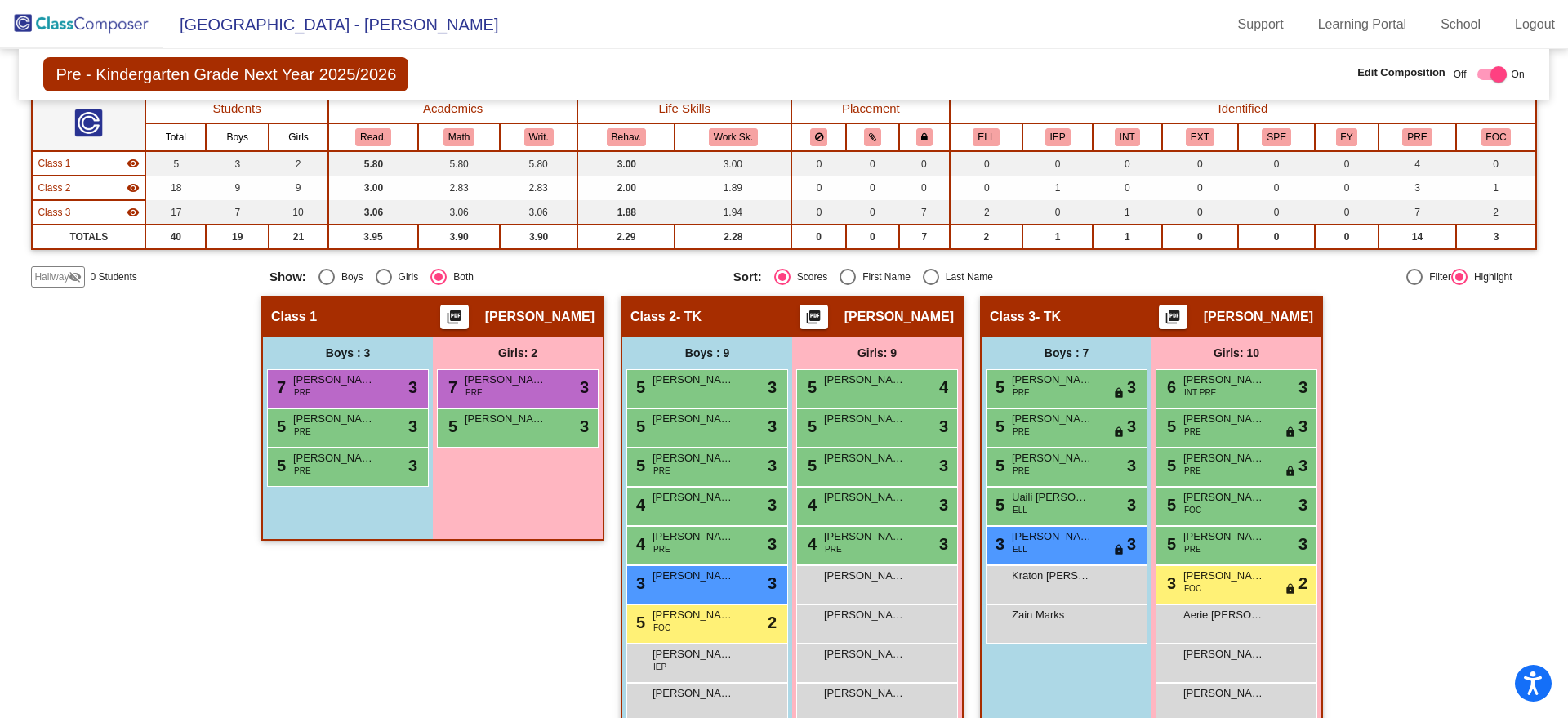
scroll to position [102, 0]
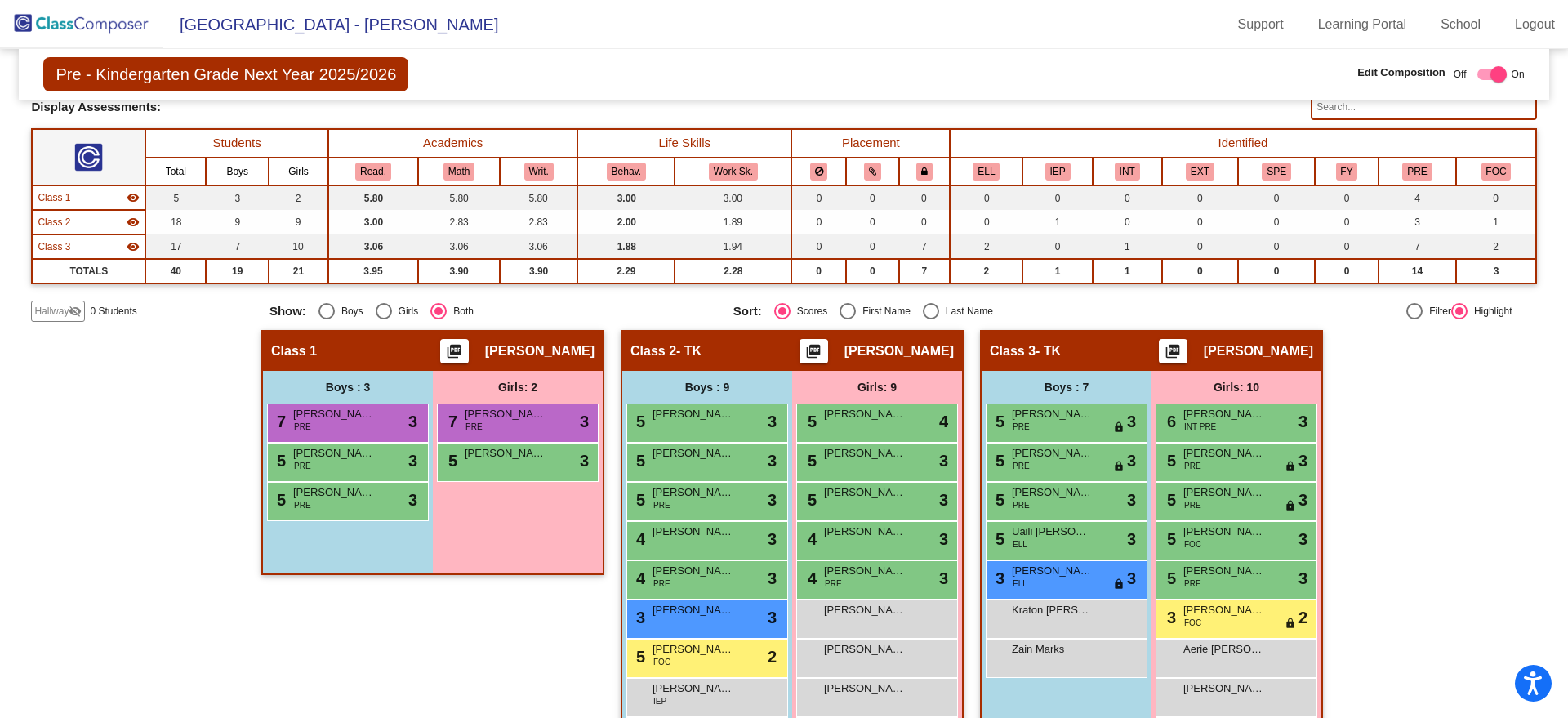
click at [111, 22] on img at bounding box center [81, 24] width 163 height 49
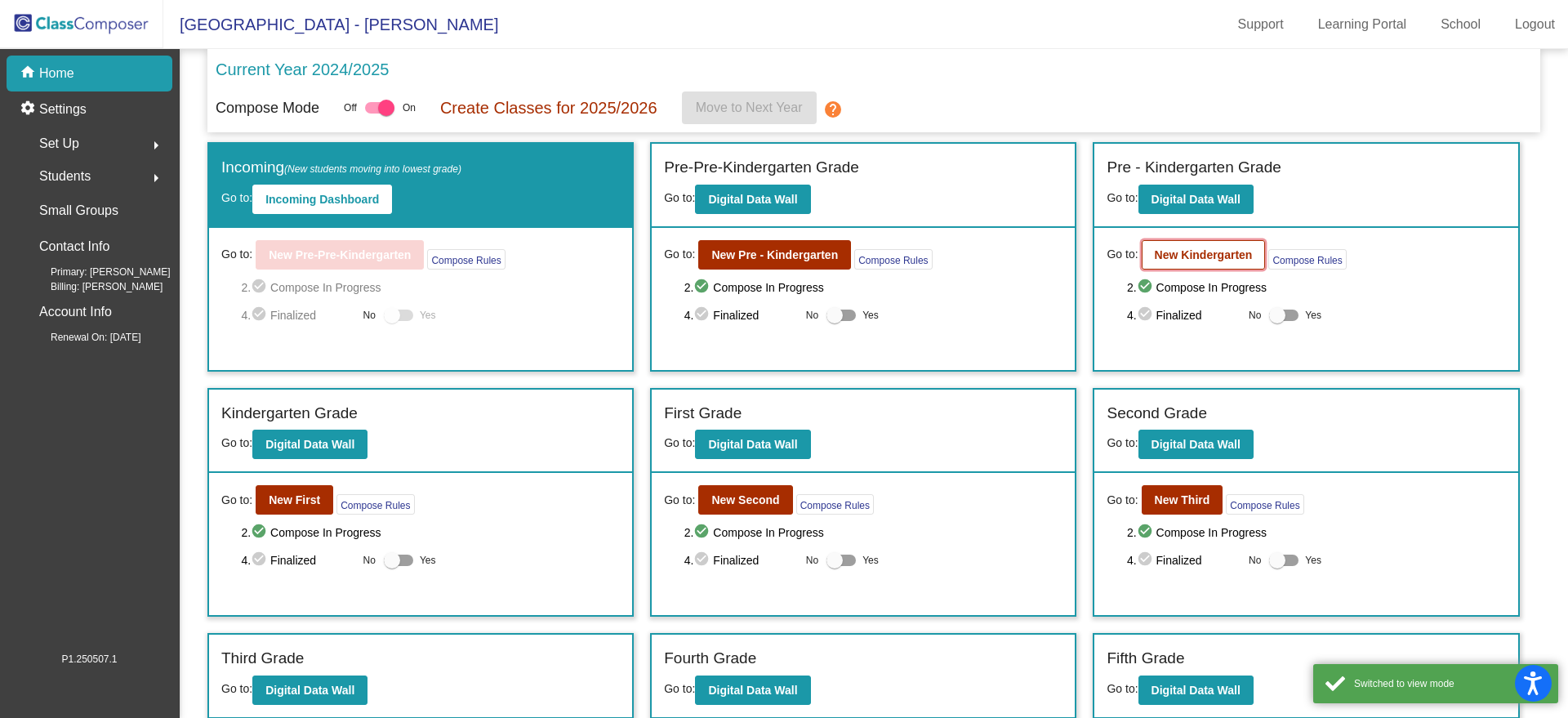
click at [1203, 252] on b "New Kindergarten" at bounding box center [1204, 255] width 98 height 13
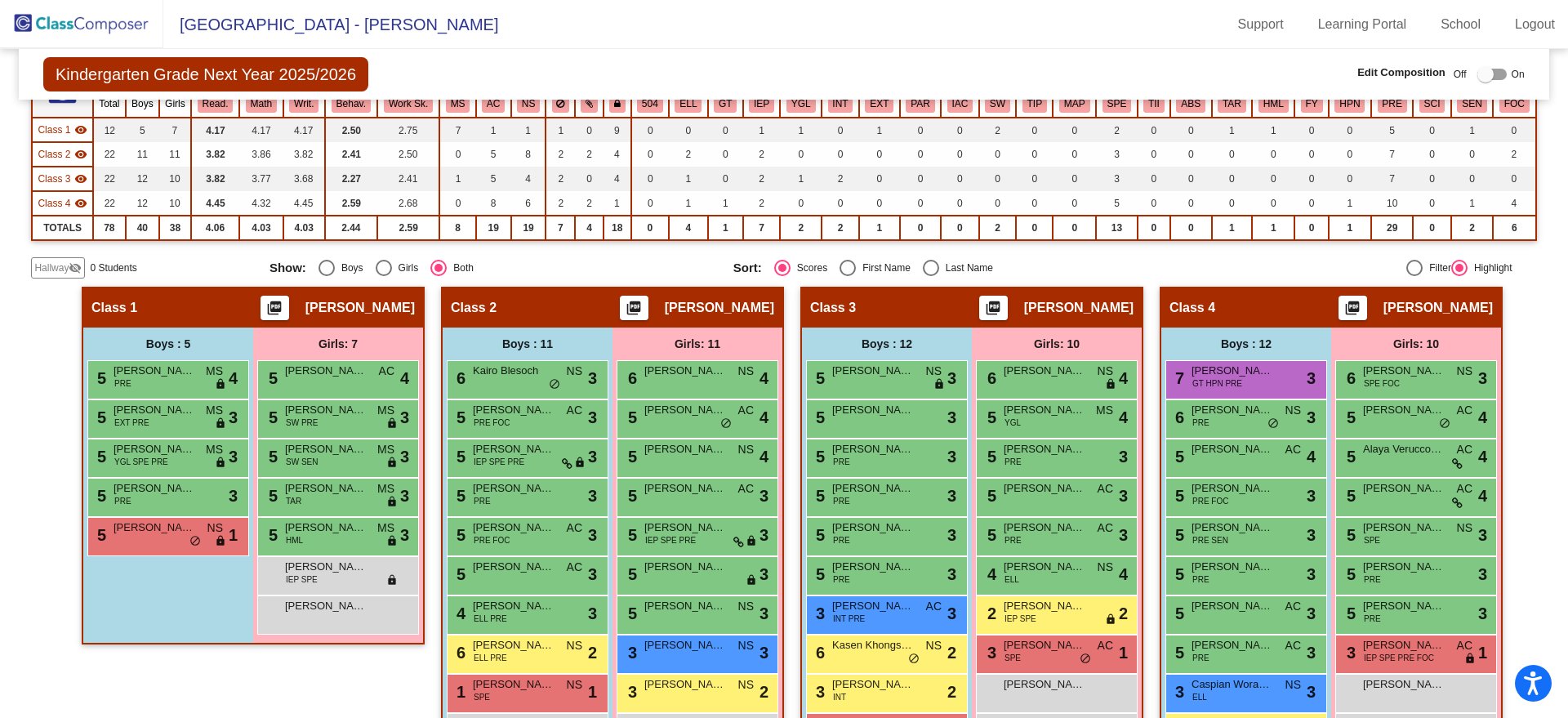
scroll to position [204, 0]
